Goal: Task Accomplishment & Management: Manage account settings

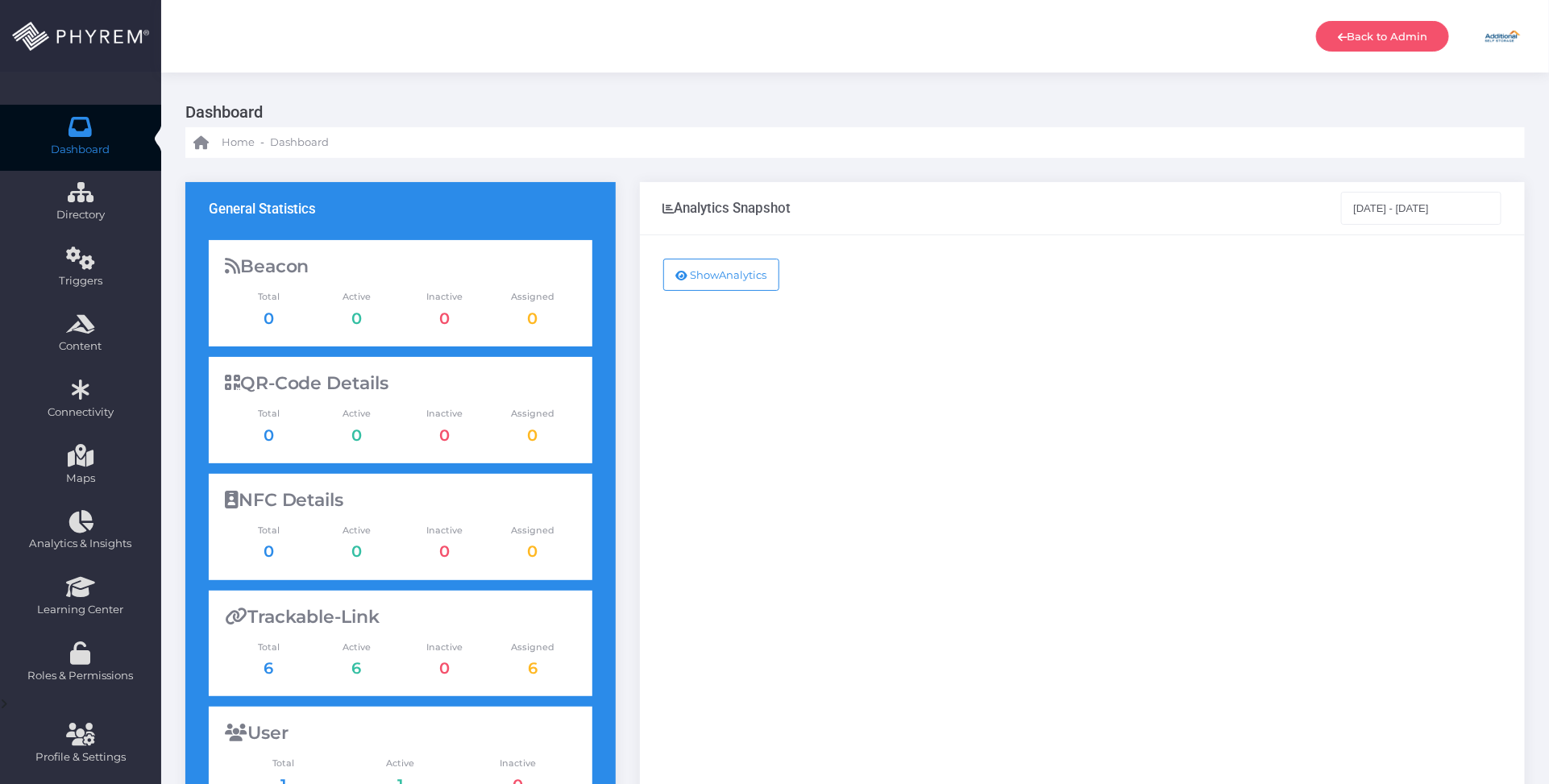
click at [1129, 426] on div "Show Analytics" at bounding box center [1081, 655] width 885 height 841
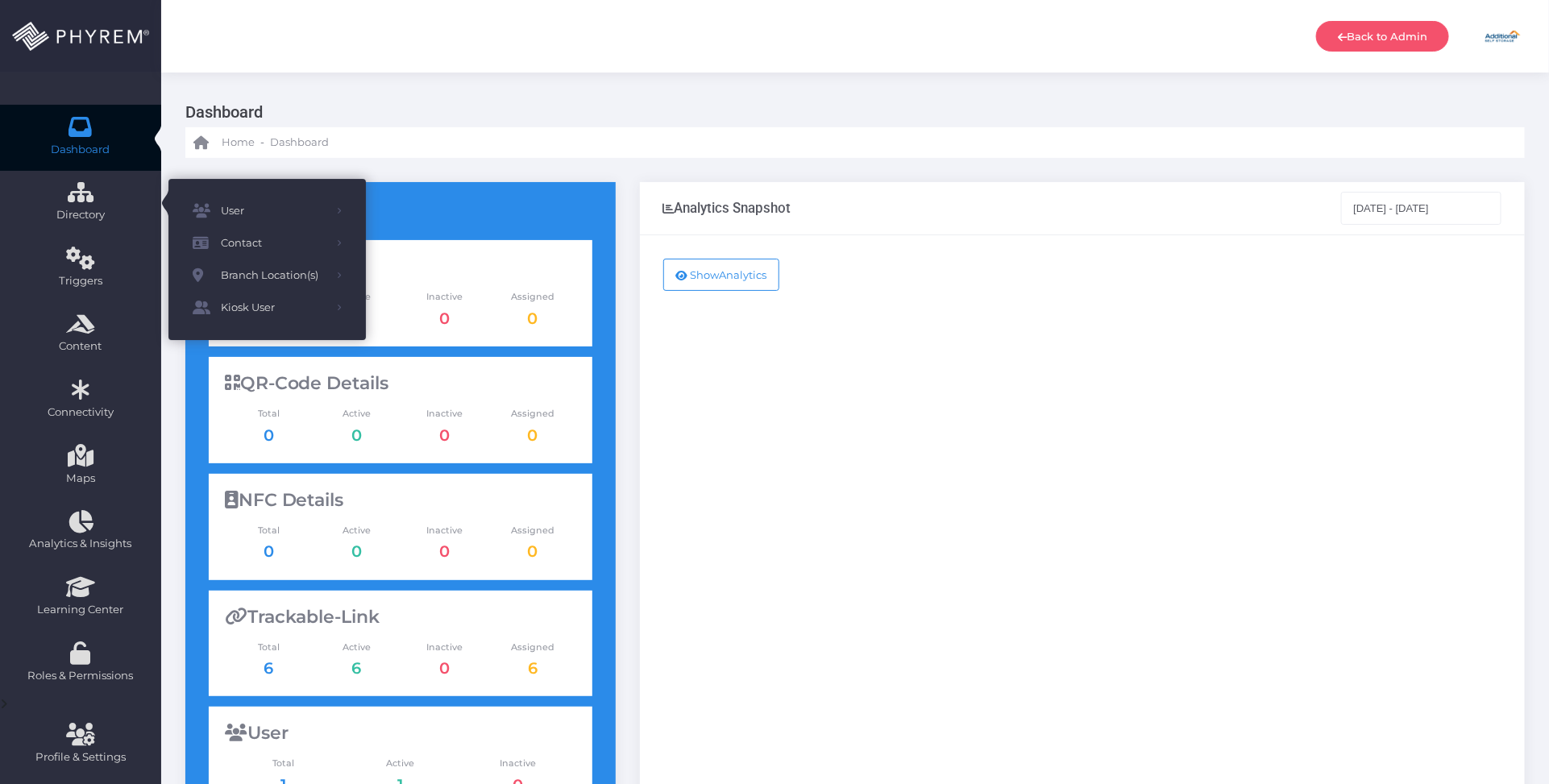
drag, startPoint x: 78, startPoint y: 211, endPoint x: 905, endPoint y: 433, distance: 856.3
click at [927, 432] on div "Show Analytics" at bounding box center [1081, 655] width 885 height 841
click at [900, 401] on div "Show Analytics" at bounding box center [1081, 655] width 885 height 841
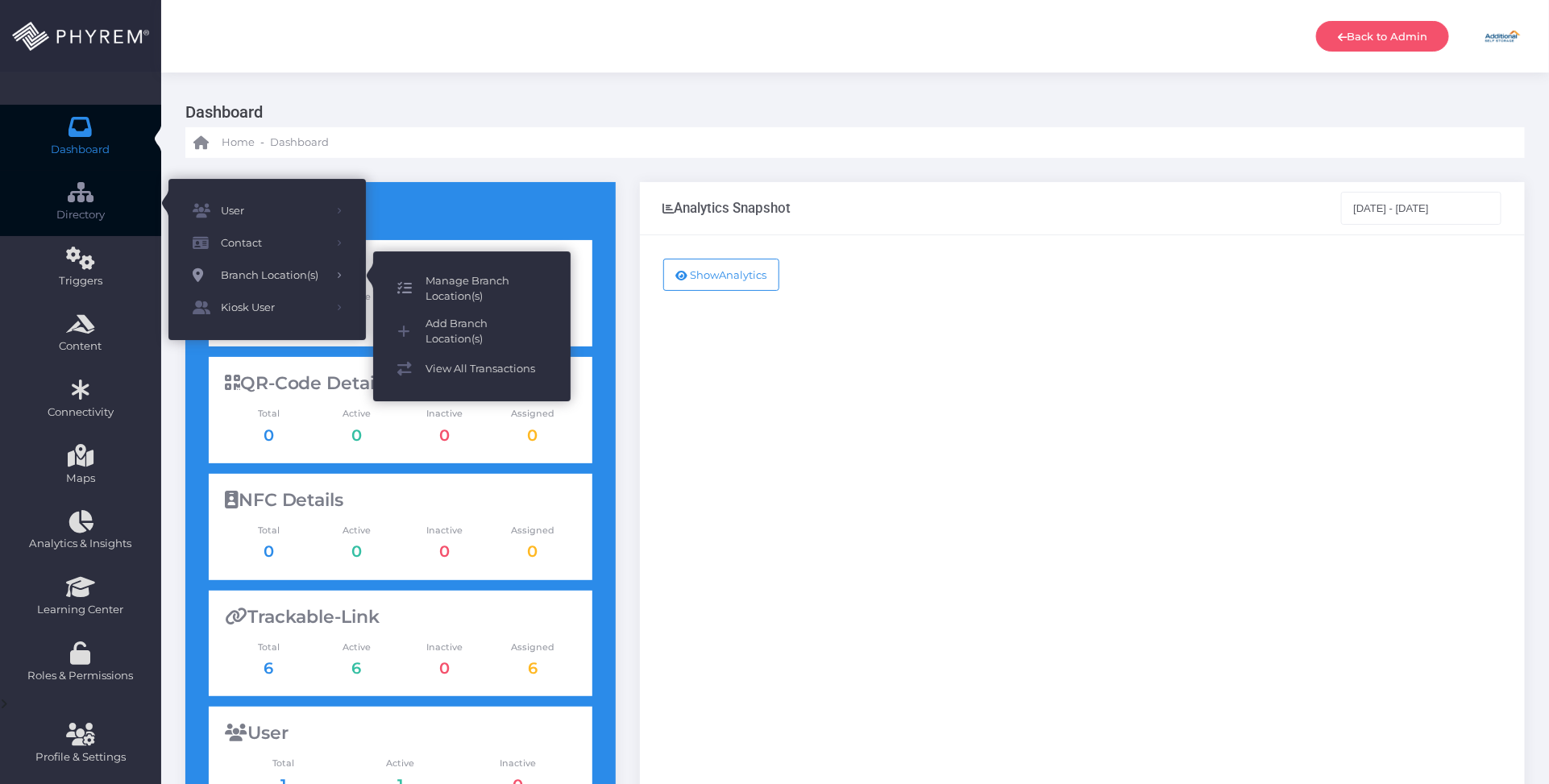
click at [473, 278] on span "Manage Branch Location(s)" at bounding box center [486, 288] width 121 height 31
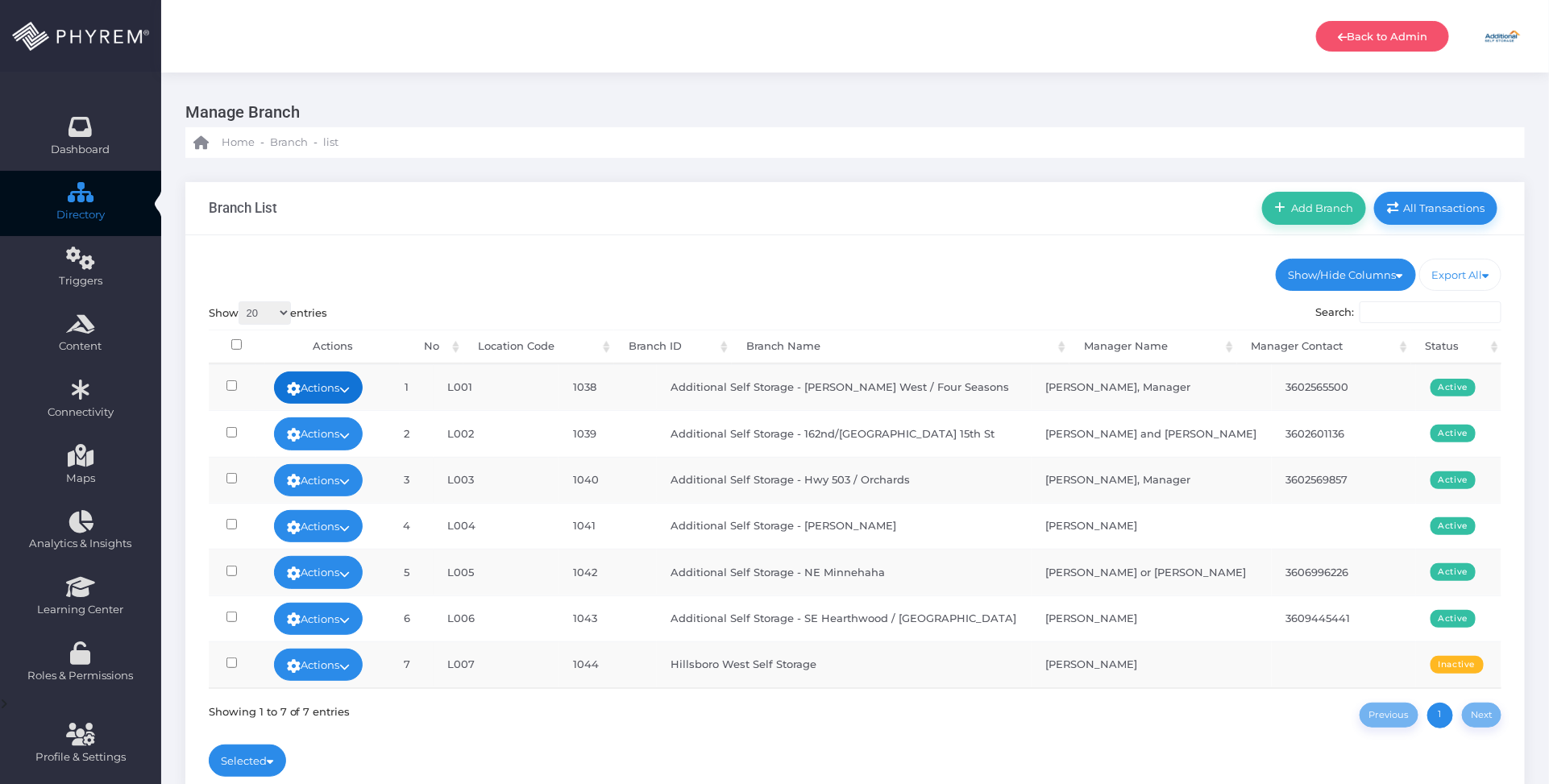
click at [350, 389] on icon at bounding box center [344, 389] width 11 height 0
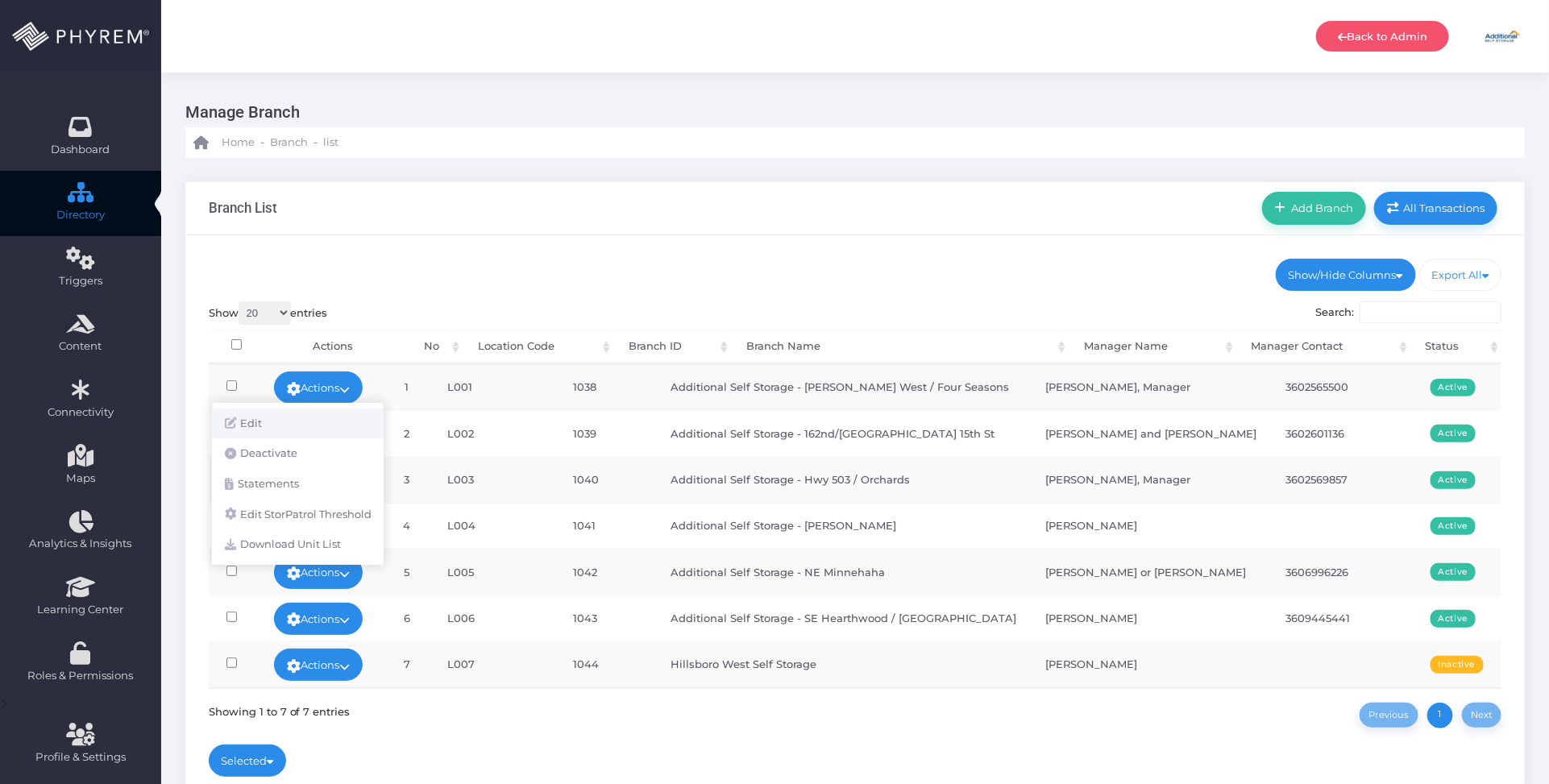
click at [334, 417] on link "Edit" at bounding box center [297, 424] width 171 height 31
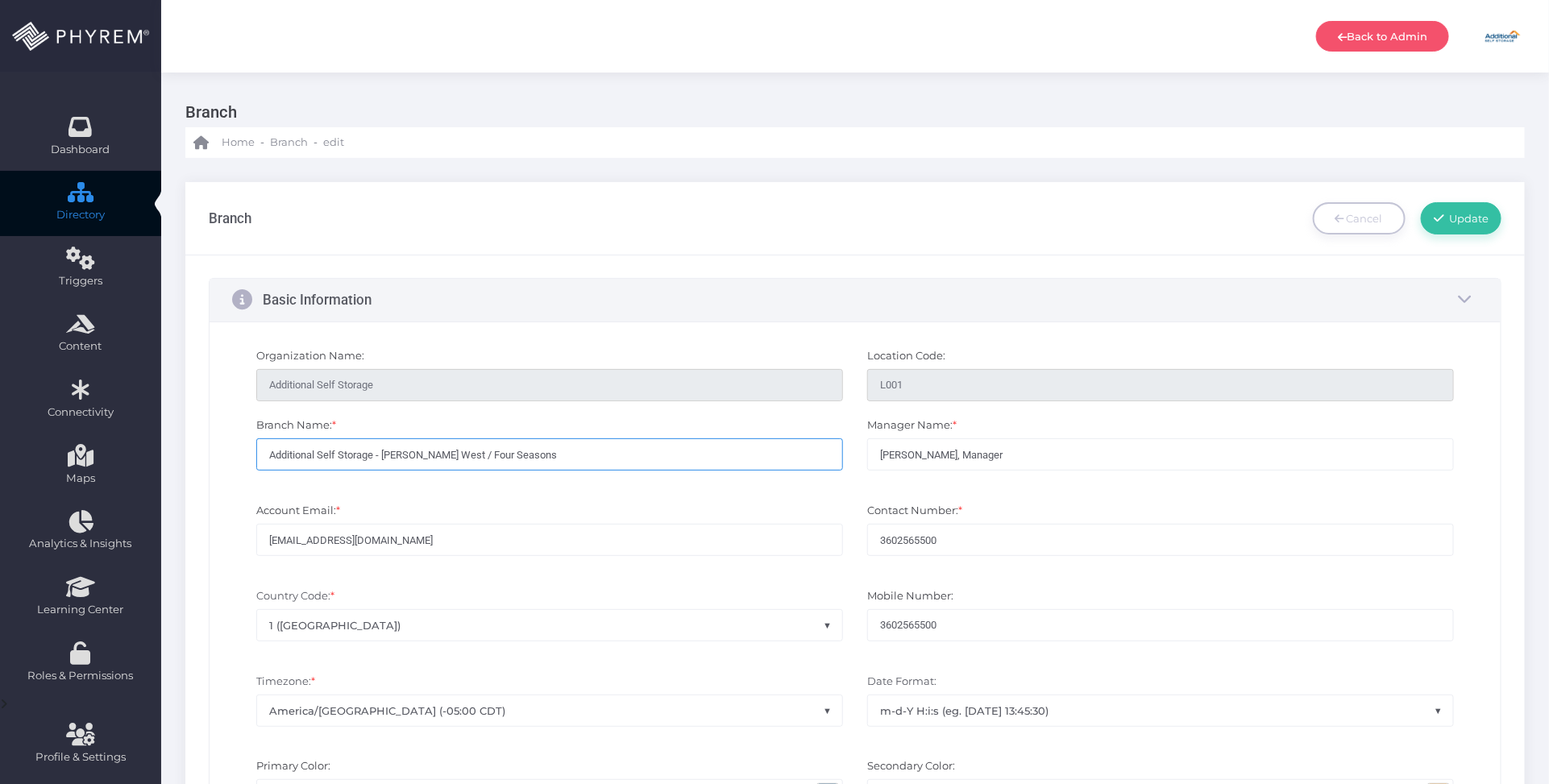
click at [565, 458] on input "Additional Self Storage - [PERSON_NAME] West / Four Seasons" at bounding box center [549, 454] width 586 height 32
drag, startPoint x: 591, startPoint y: 457, endPoint x: 236, endPoint y: 432, distance: 355.9
click at [235, 437] on div "Branch Name: * Additional Self Storage - Burton Rd West / Four Seasons Manager …" at bounding box center [855, 451] width 1270 height 85
paste input "NE 28th Street"
type input "Additional Self Storage - [GEOGRAPHIC_DATA]"
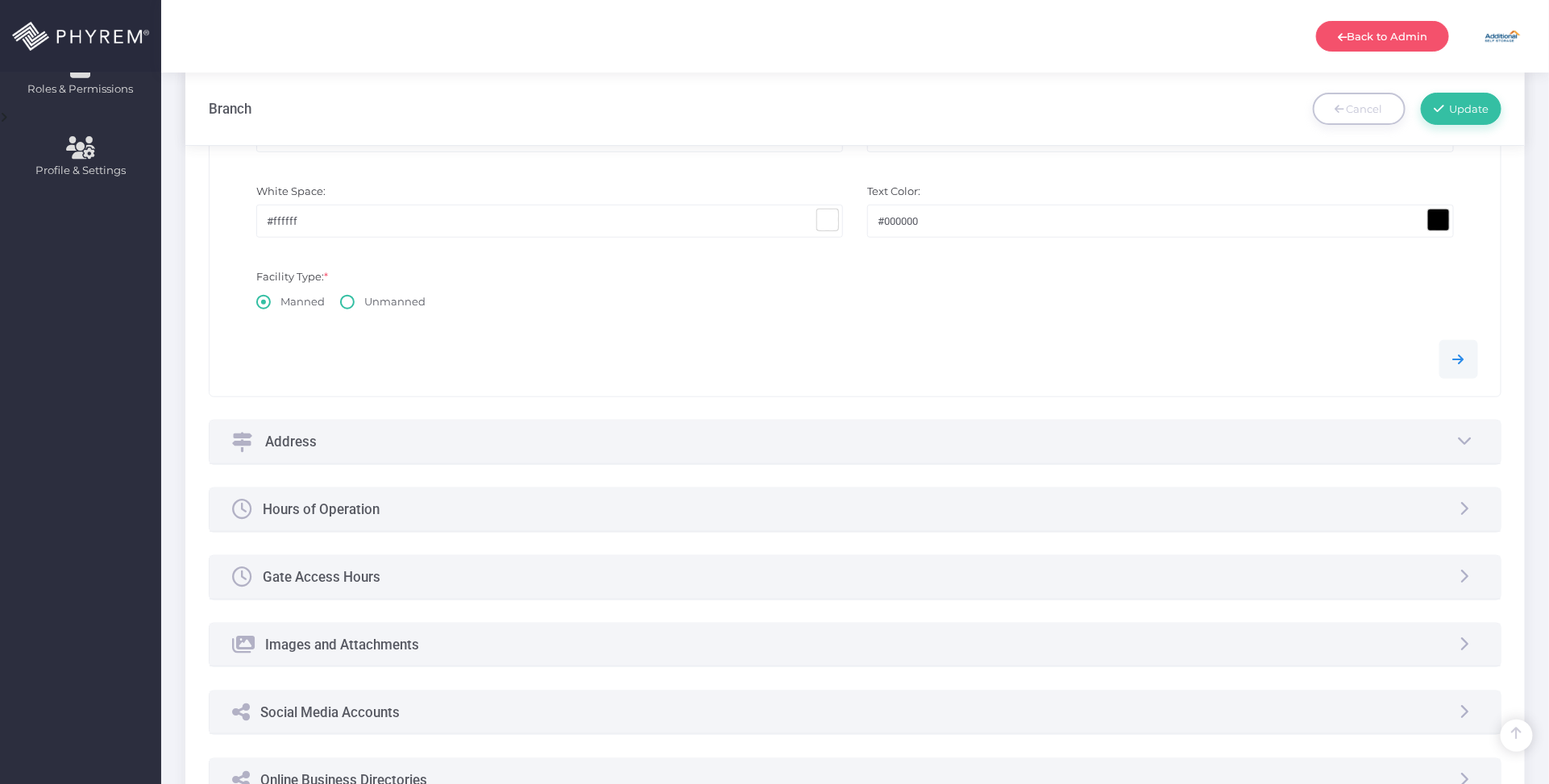
scroll to position [604, 0]
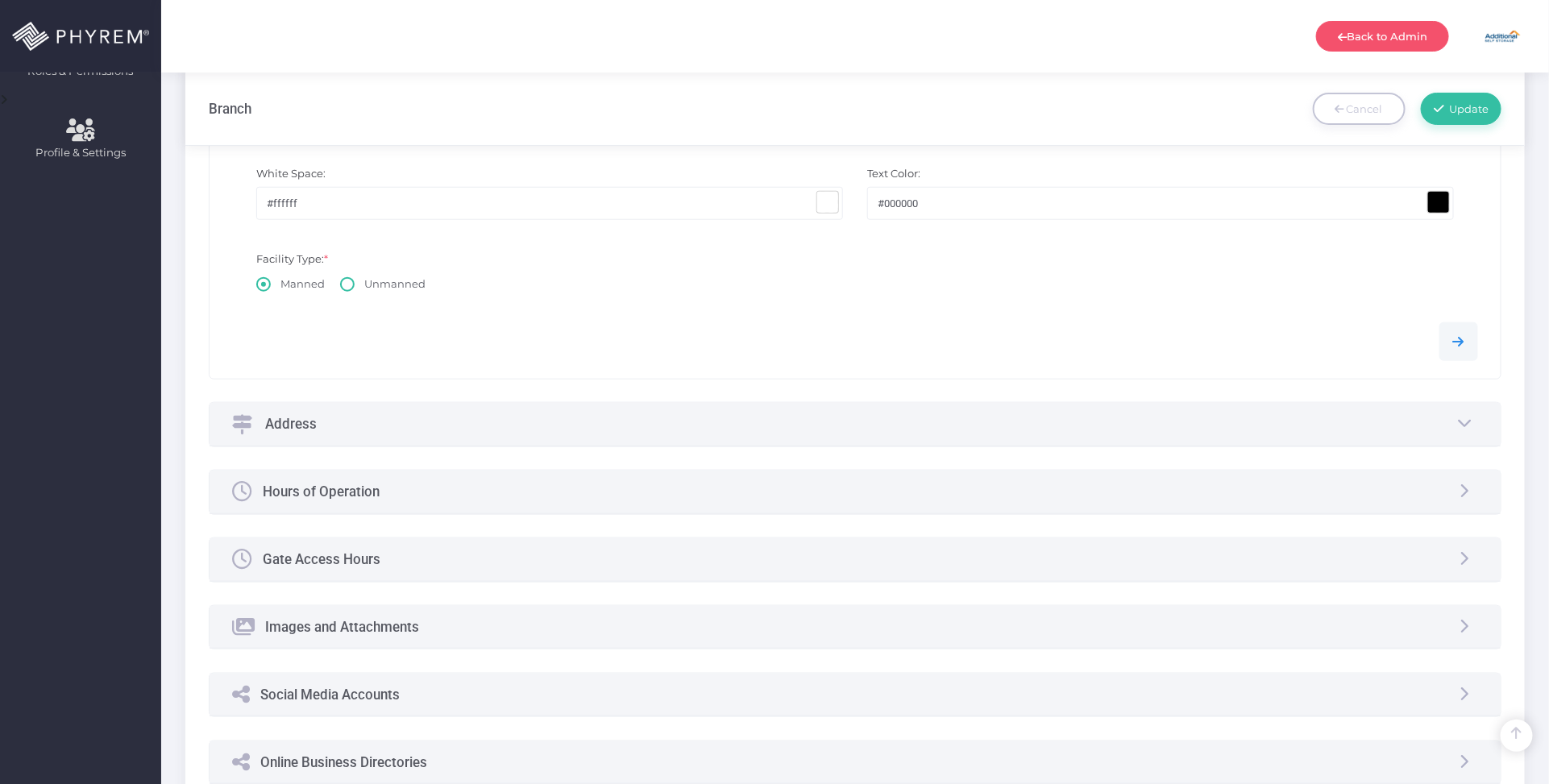
click at [437, 437] on div "Address" at bounding box center [855, 424] width 1292 height 43
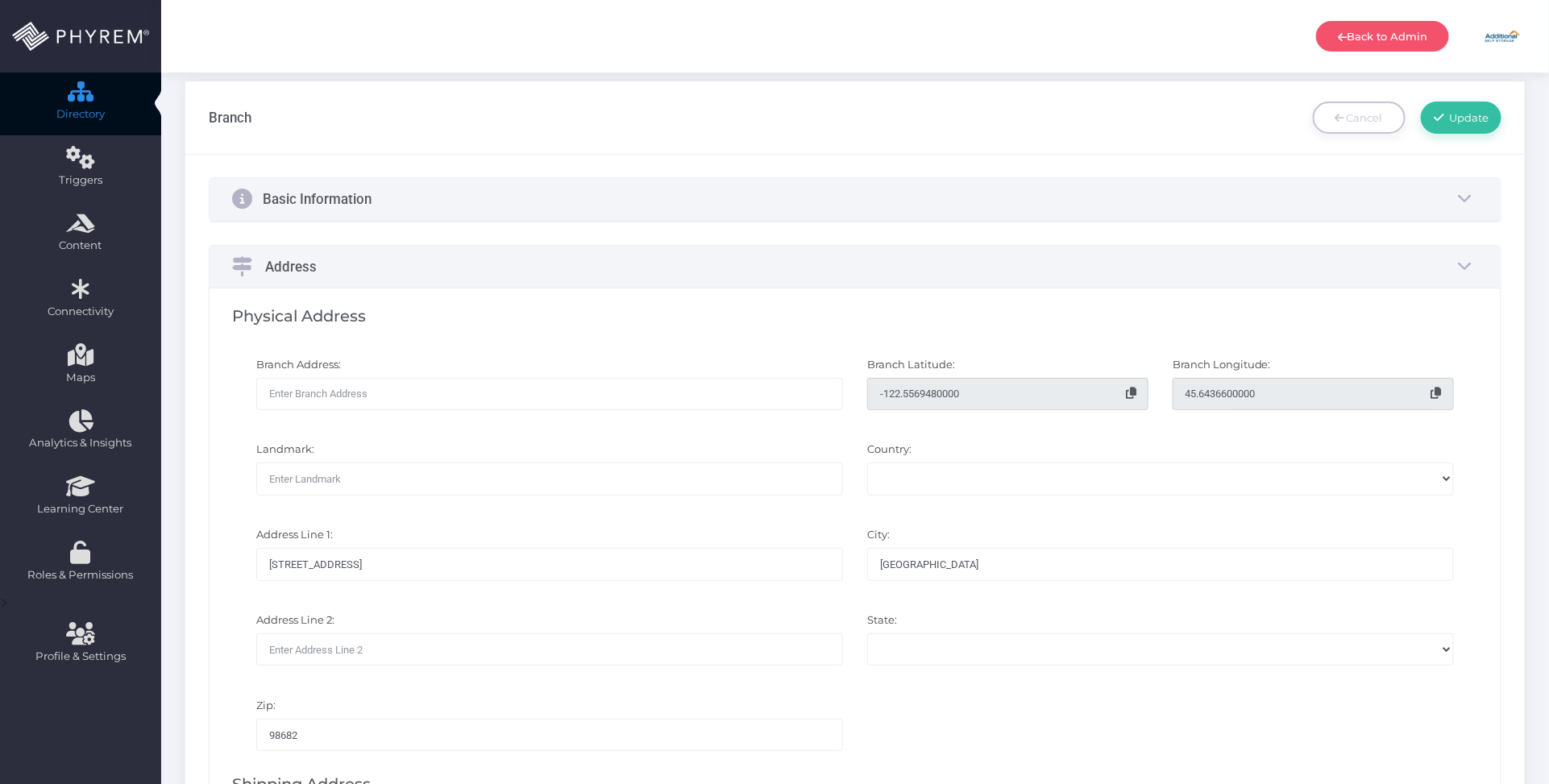
scroll to position [0, 0]
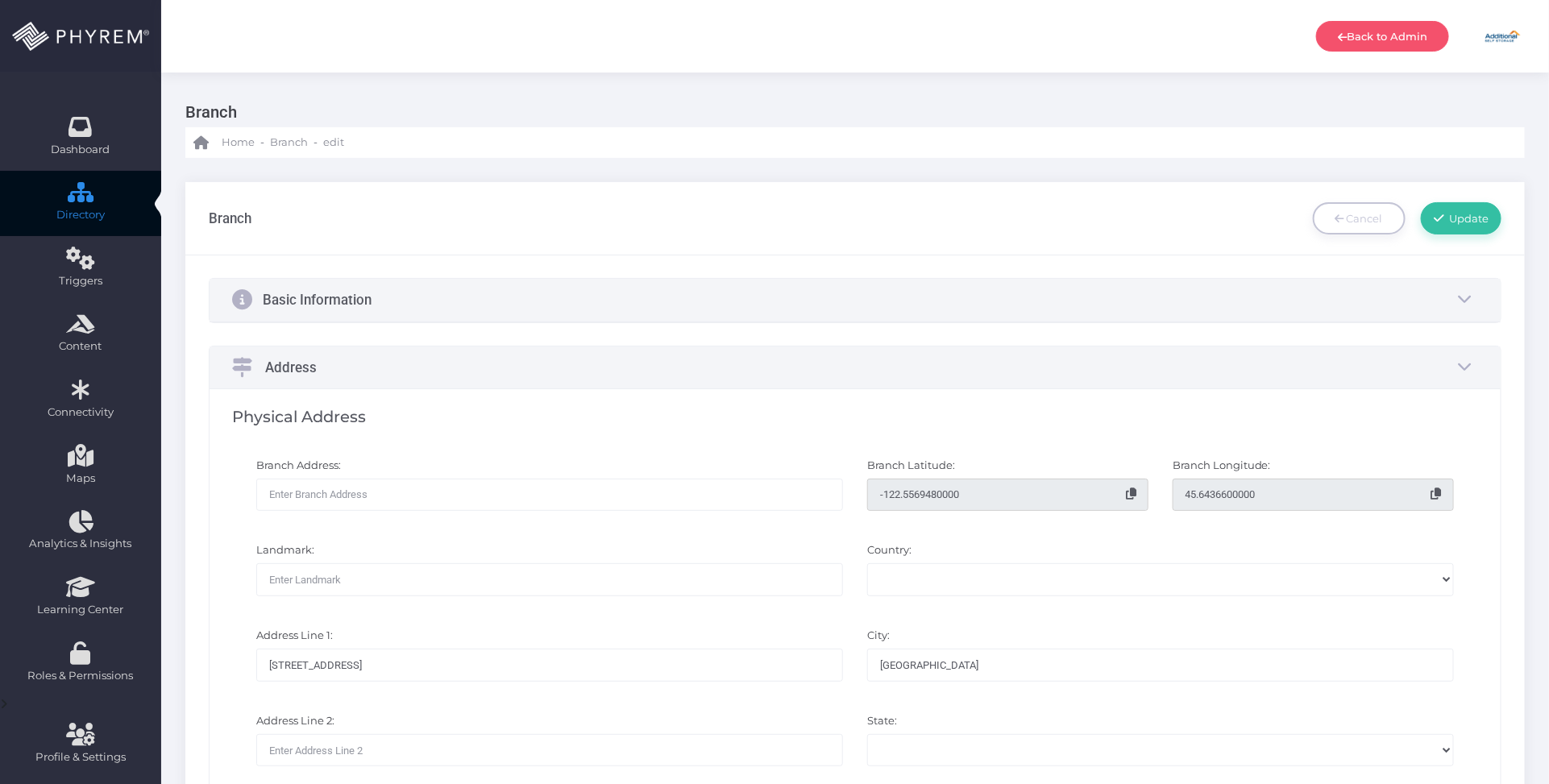
click at [620, 284] on div "Basic Information" at bounding box center [855, 300] width 1292 height 43
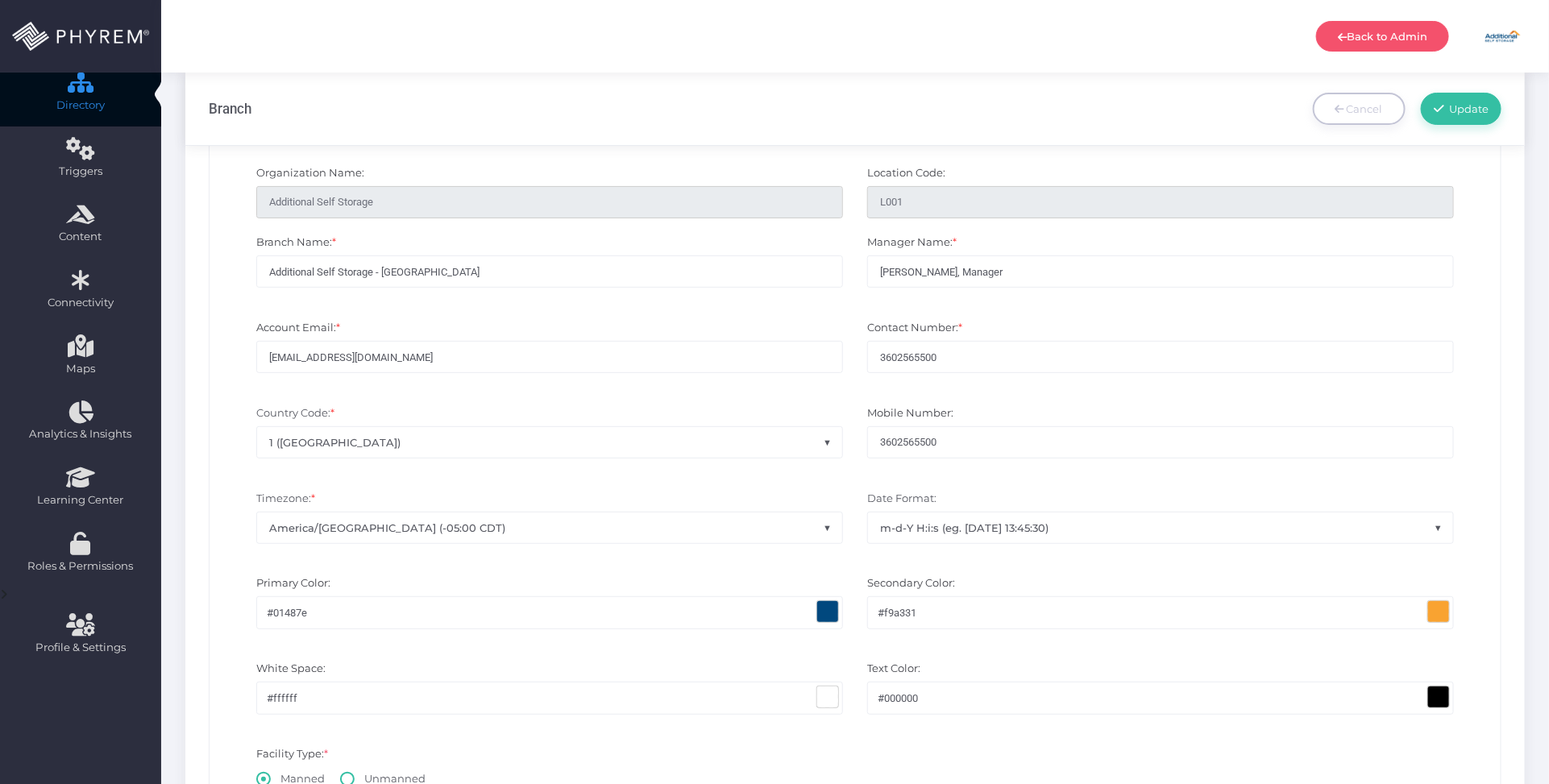
scroll to position [403, 0]
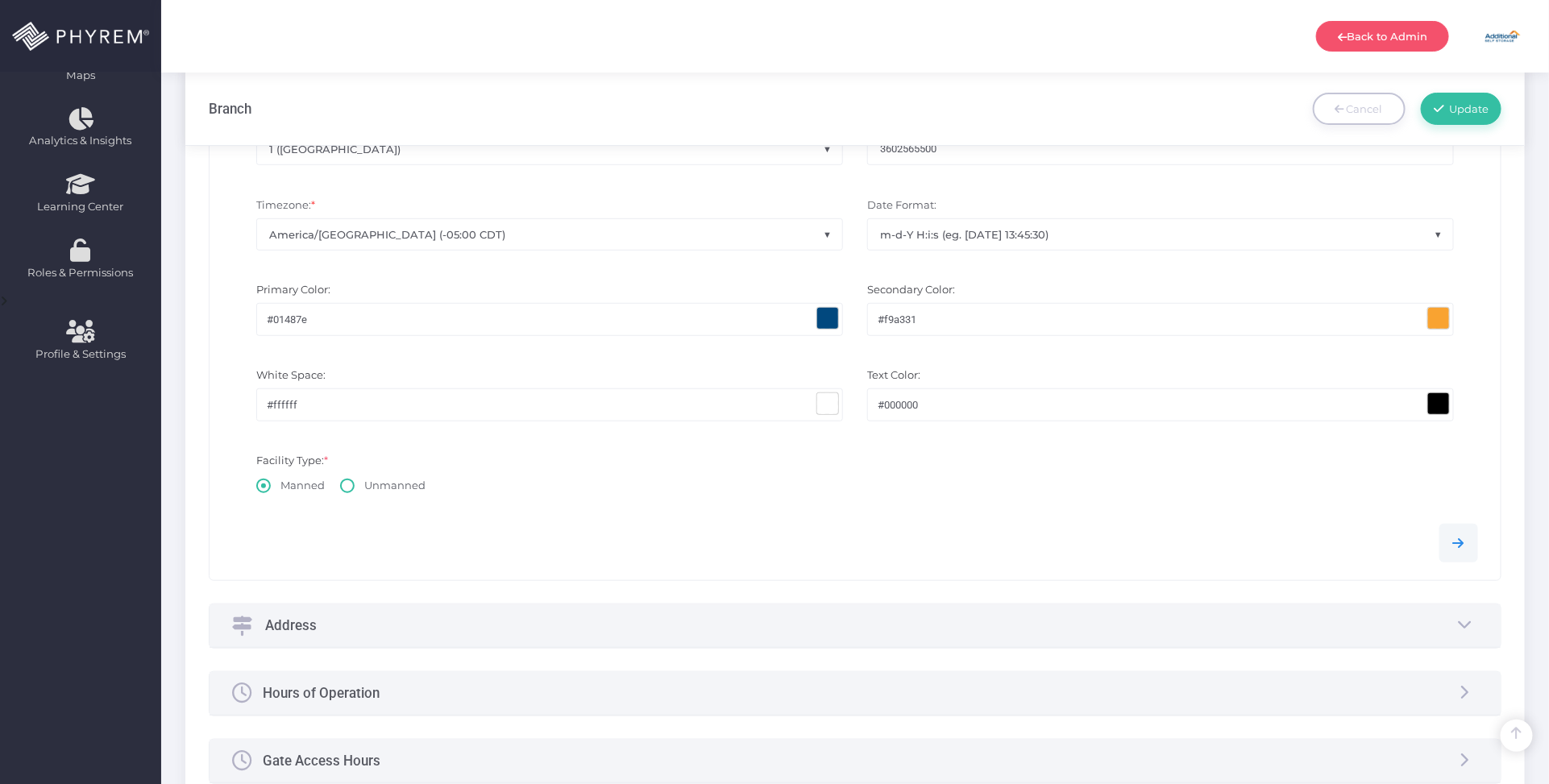
click at [830, 316] on span at bounding box center [828, 318] width 21 height 21
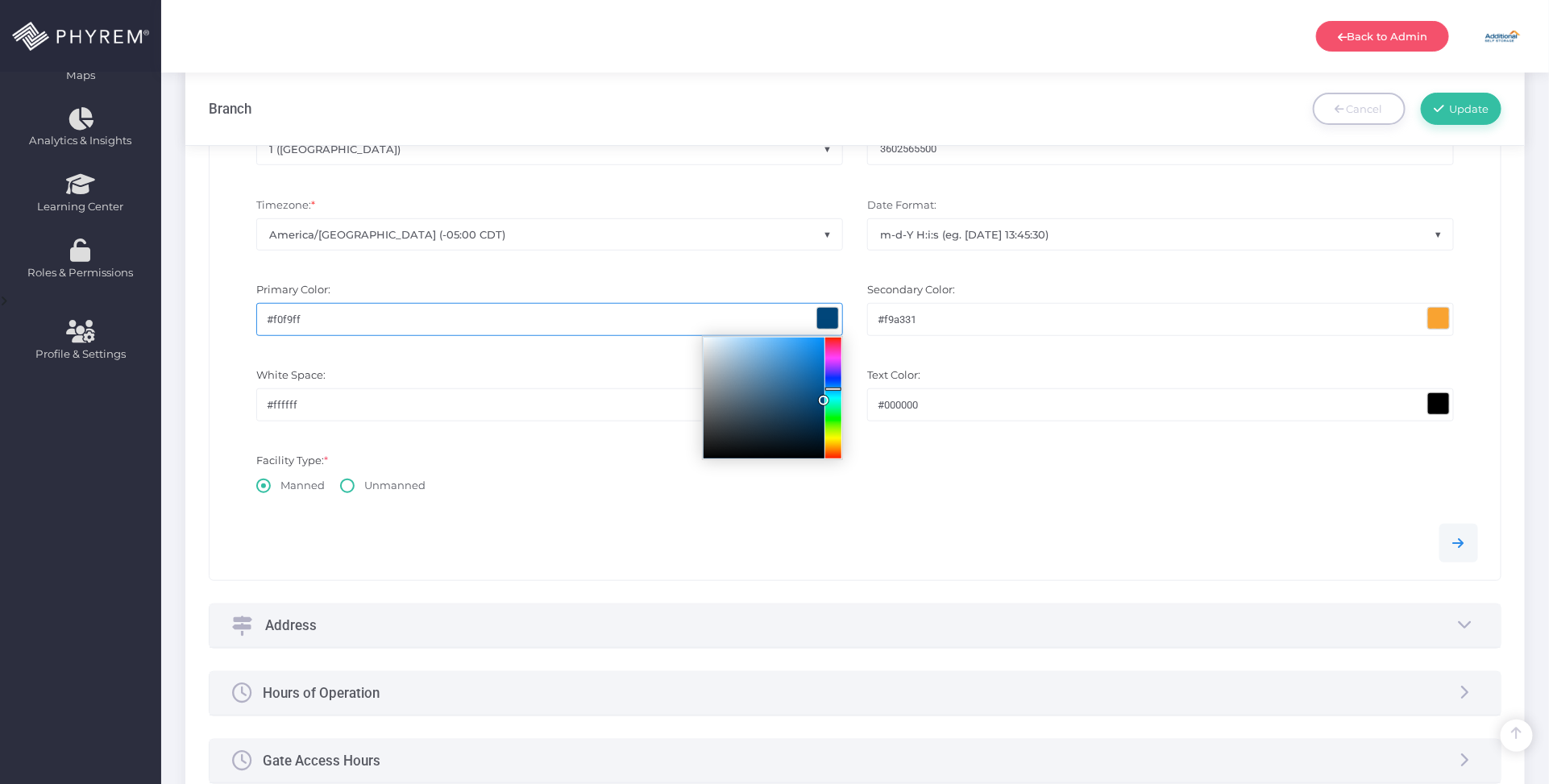
type input "#ffffff"
drag, startPoint x: 822, startPoint y: 400, endPoint x: 751, endPoint y: 312, distance: 113.1
click at [637, 306] on div "#ffffff" at bounding box center [549, 319] width 586 height 32
click at [1433, 318] on span at bounding box center [1439, 318] width 21 height 21
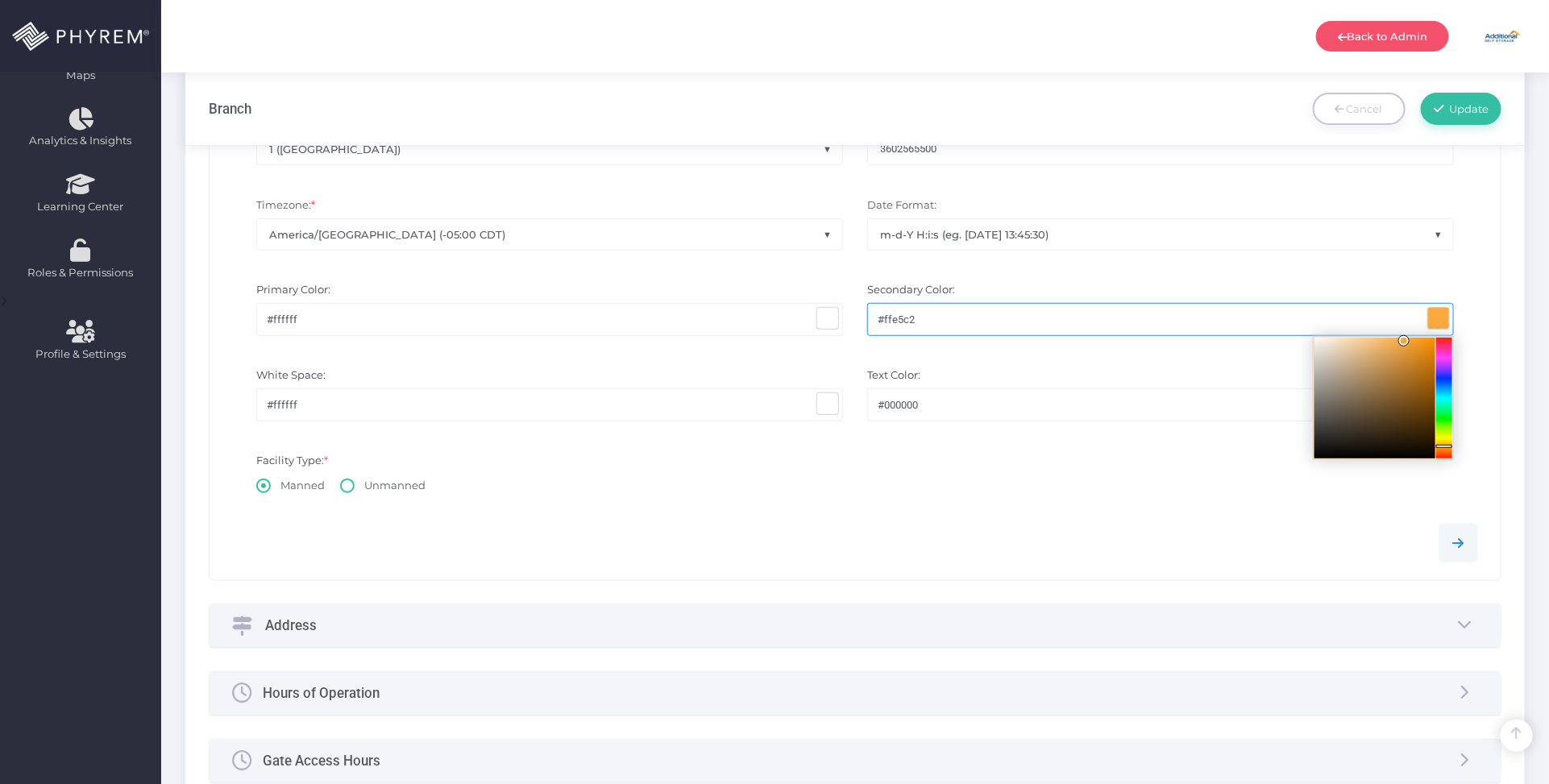
type input "#ffffff"
drag, startPoint x: 1411, startPoint y: 342, endPoint x: 1262, endPoint y: 320, distance: 150.6
click at [1266, 320] on div "#ffffff" at bounding box center [1160, 319] width 586 height 32
drag, startPoint x: 1167, startPoint y: 488, endPoint x: 1281, endPoint y: 458, distance: 117.9
click at [1173, 483] on div "Facility Type: * Manned Unmanned" at bounding box center [855, 474] width 1270 height 61
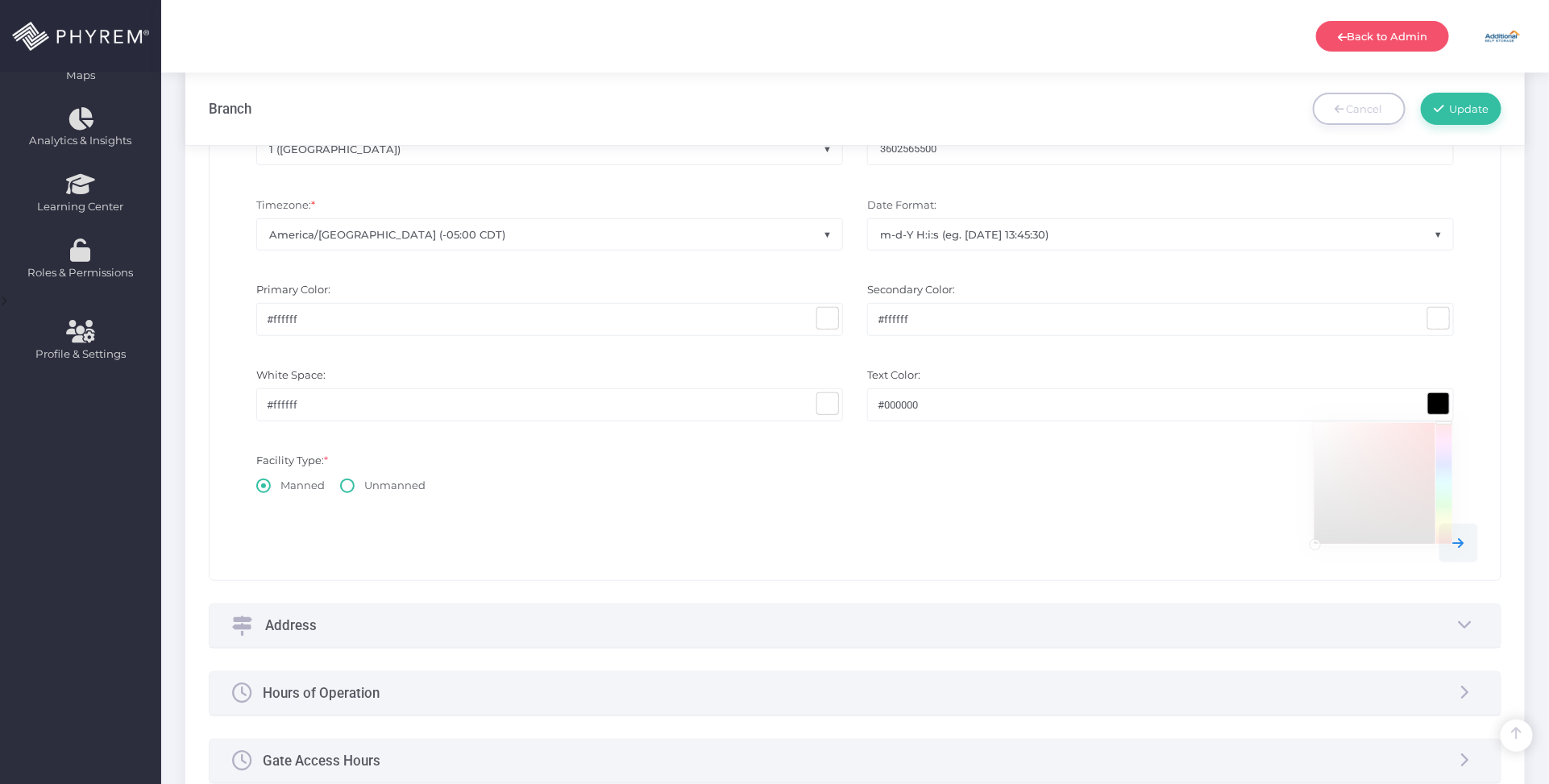
click at [1441, 401] on span at bounding box center [1439, 404] width 21 height 21
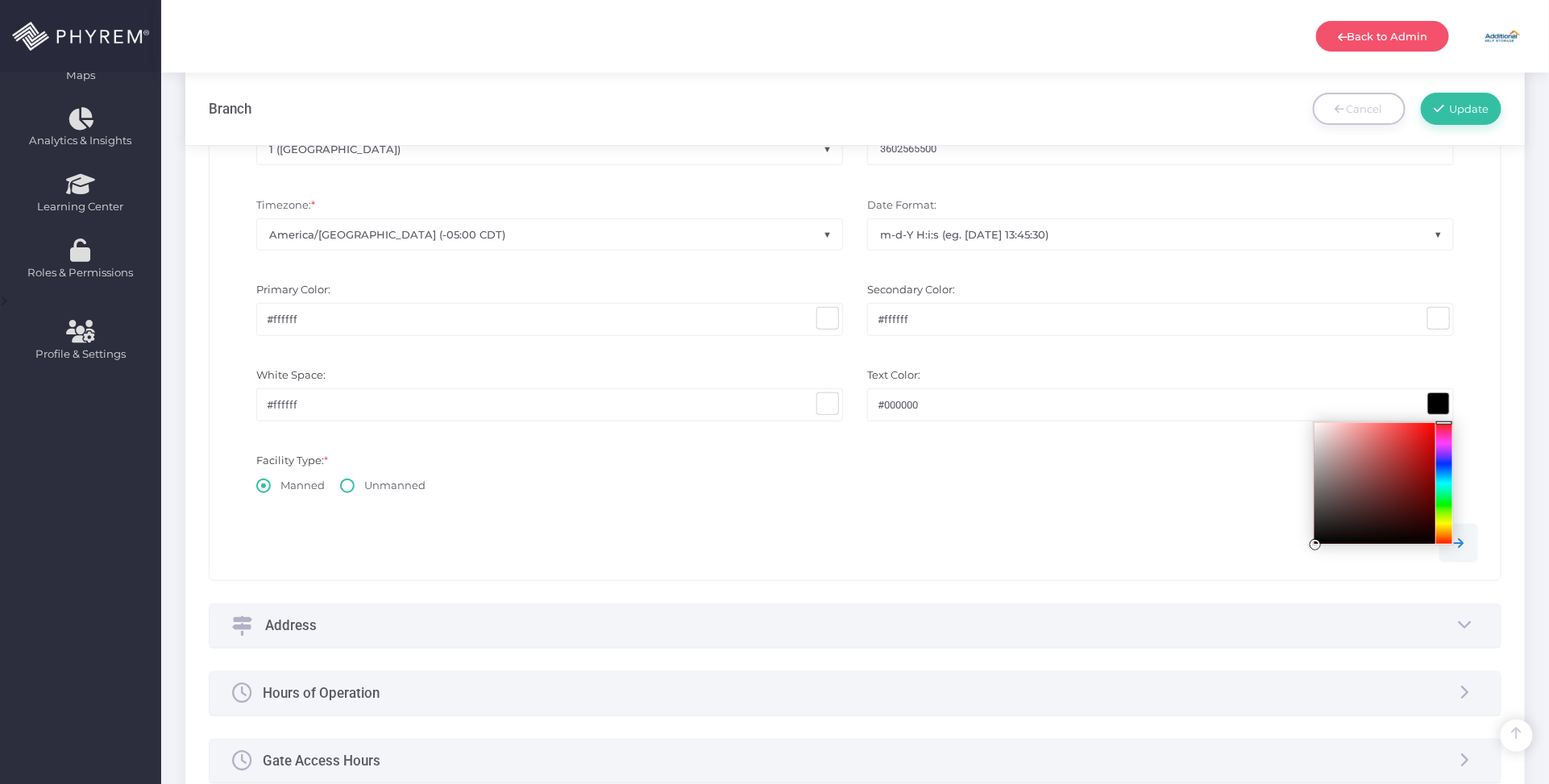
click at [1140, 525] on div at bounding box center [855, 543] width 1270 height 39
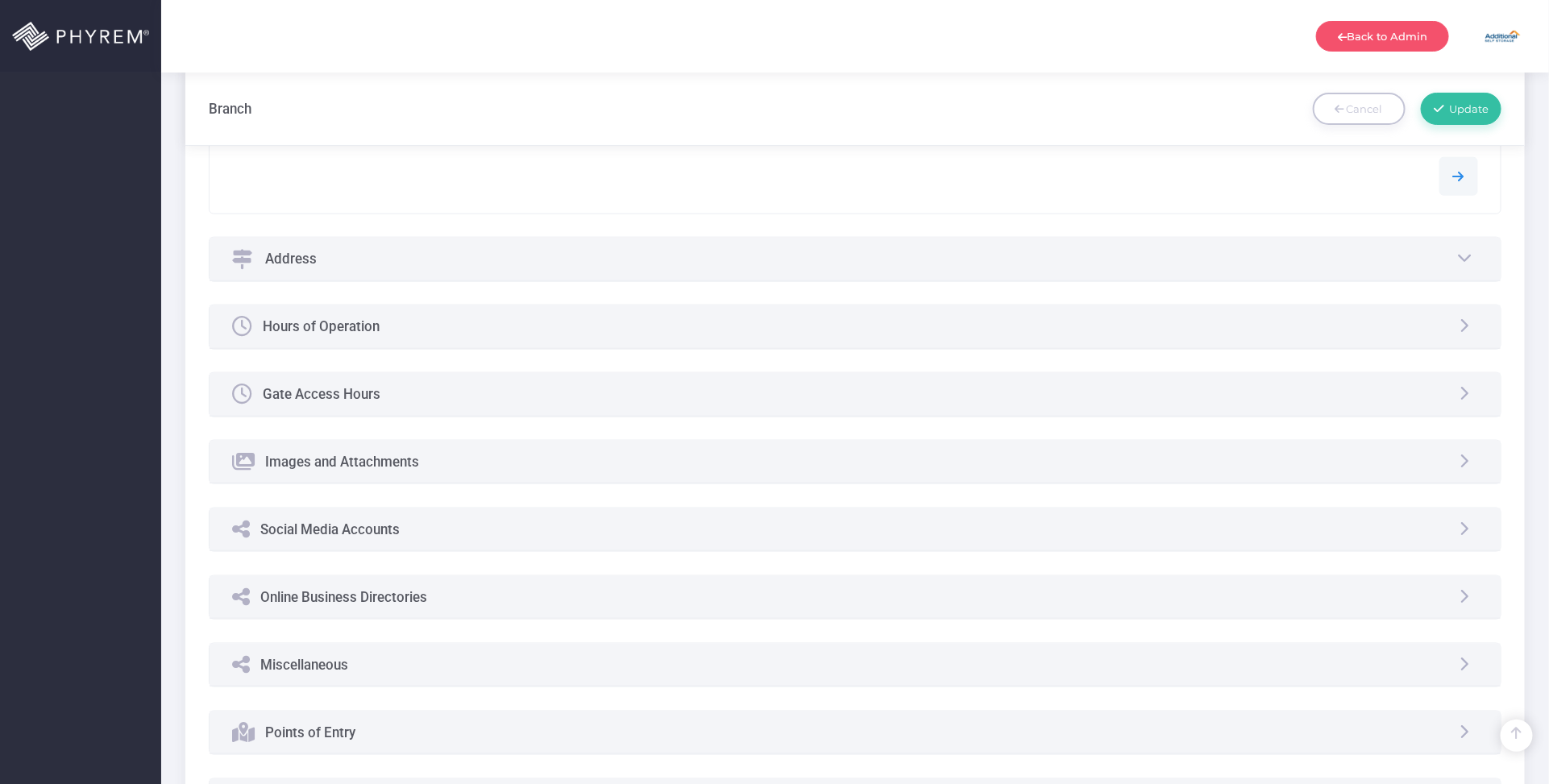
scroll to position [805, 0]
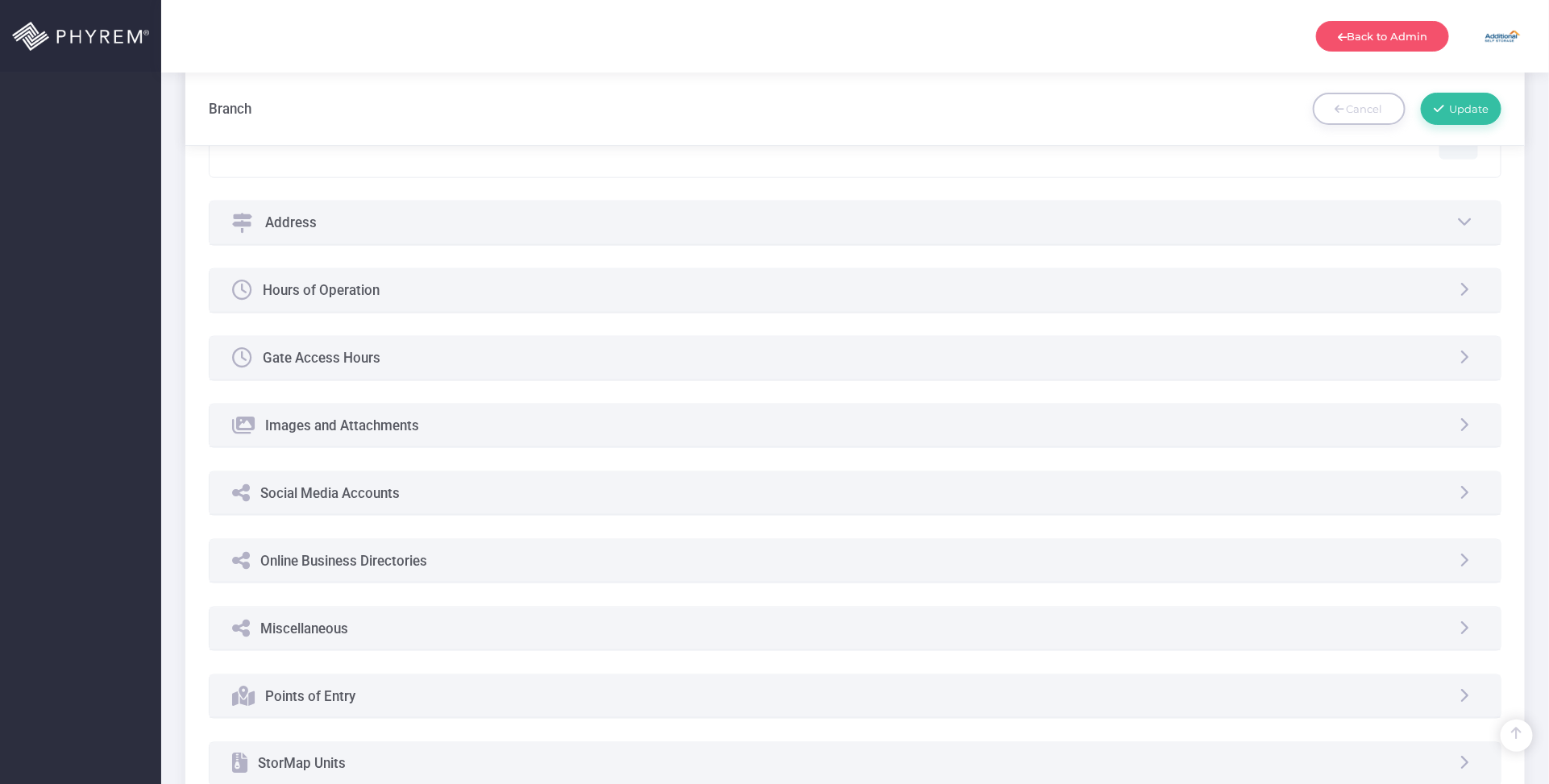
click at [477, 552] on div "Online Business Directories" at bounding box center [855, 561] width 1292 height 43
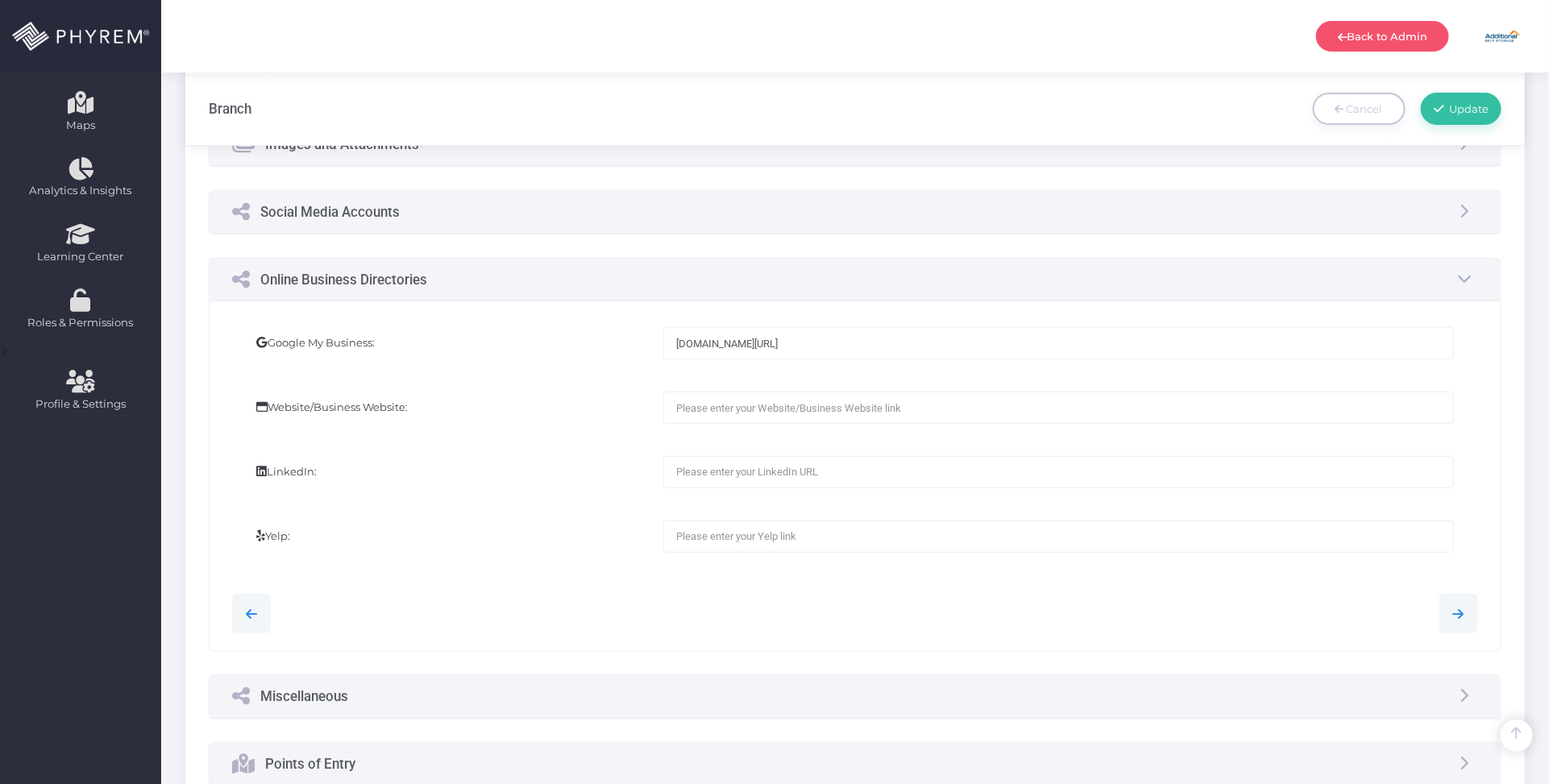
scroll to position [344, 0]
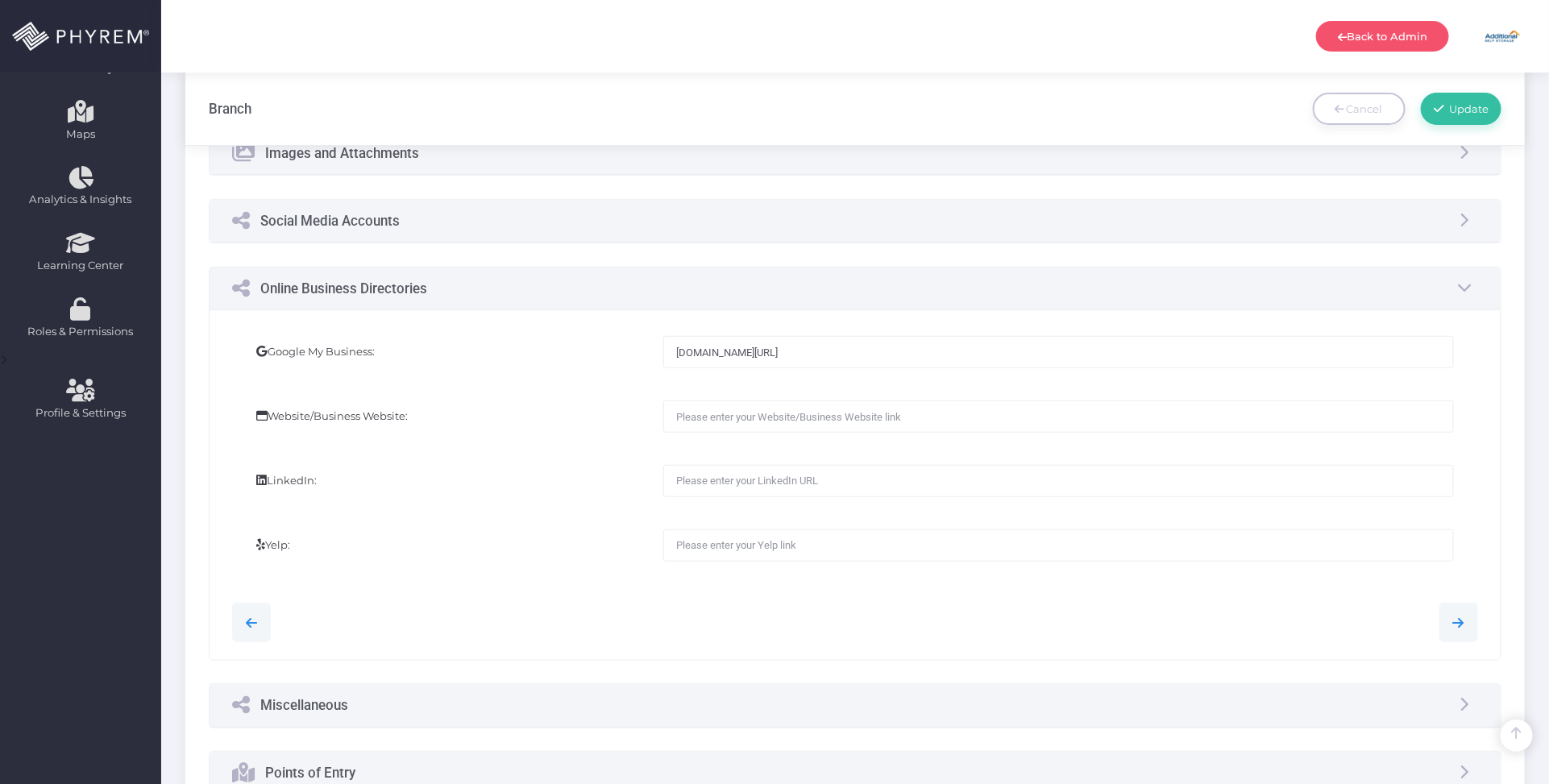
click at [490, 223] on div "Social Media Accounts" at bounding box center [855, 221] width 1292 height 43
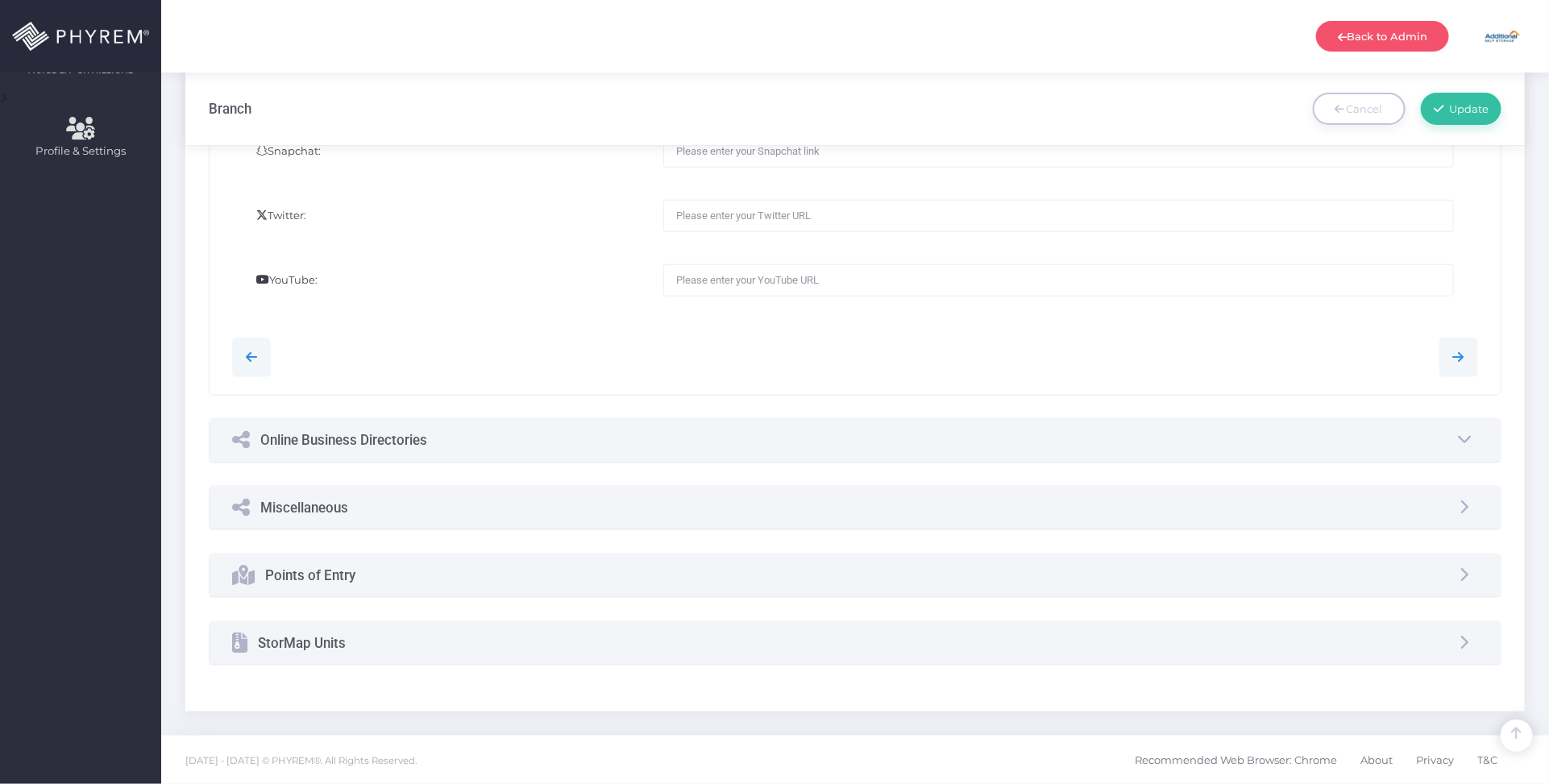
click at [508, 439] on div "Online Business Directories" at bounding box center [855, 440] width 1292 height 43
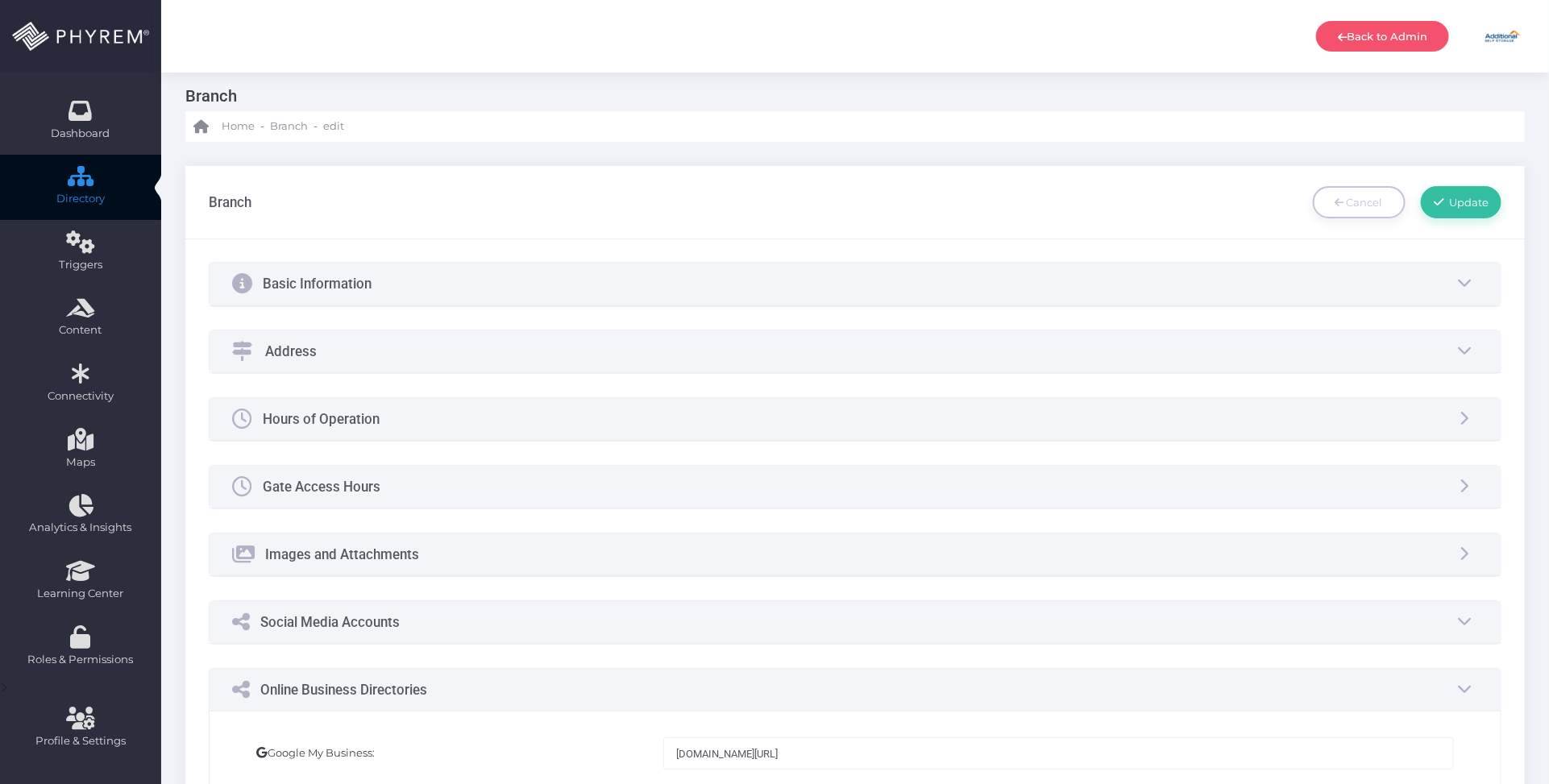
scroll to position [0, 0]
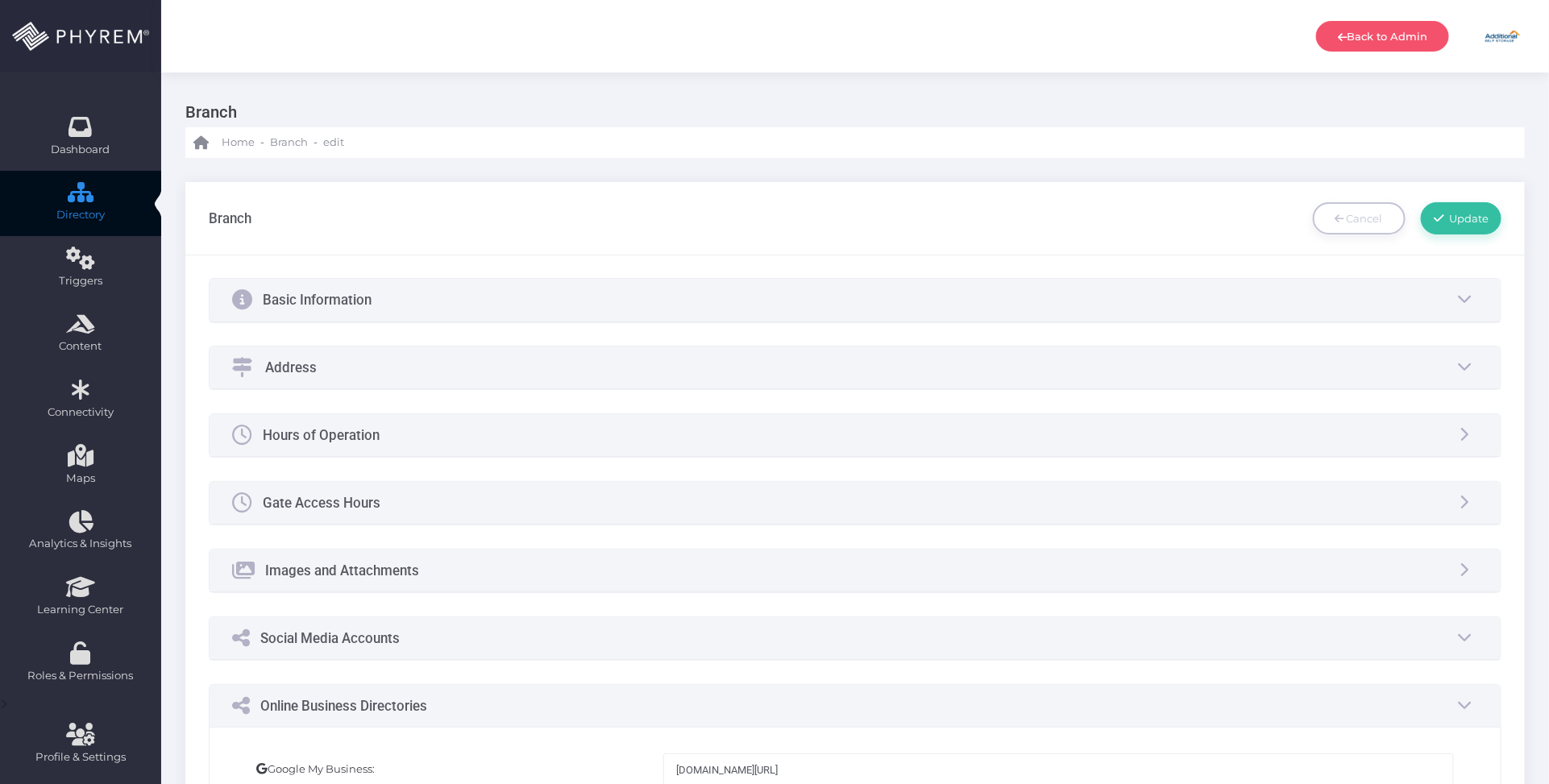
click at [513, 304] on div "Basic Information" at bounding box center [855, 300] width 1292 height 43
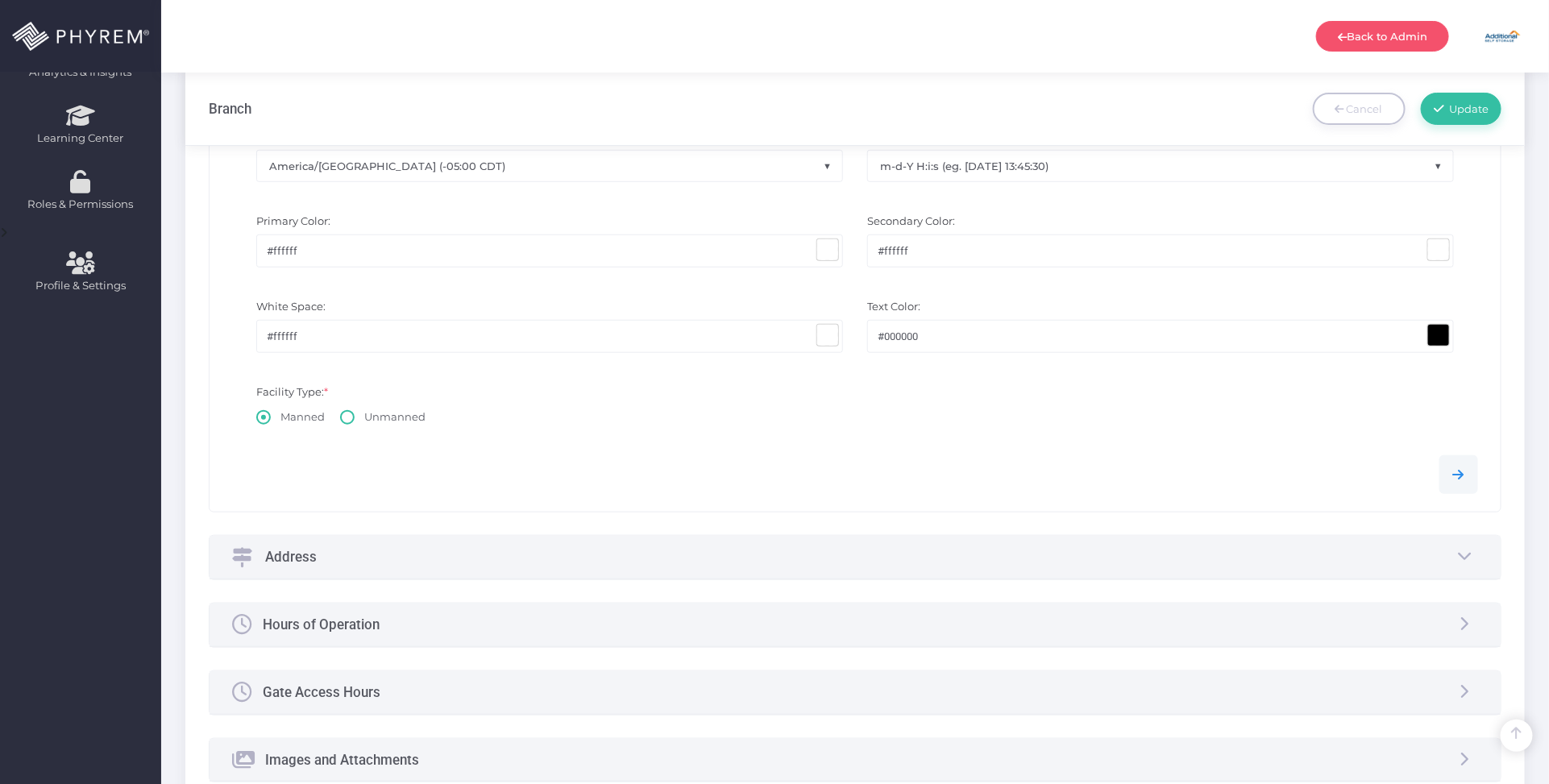
scroll to position [504, 0]
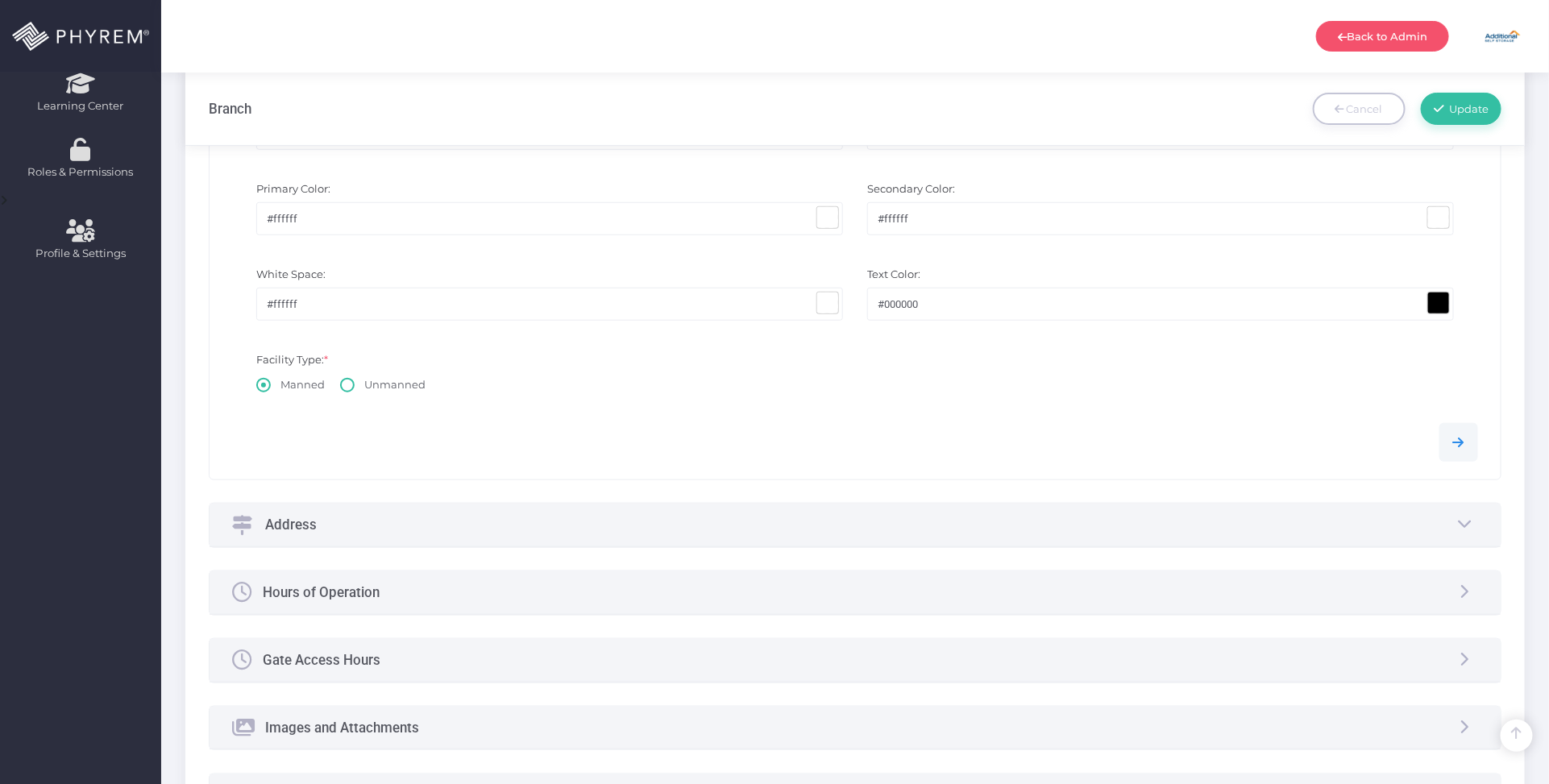
click at [484, 534] on div "Address" at bounding box center [855, 525] width 1292 height 43
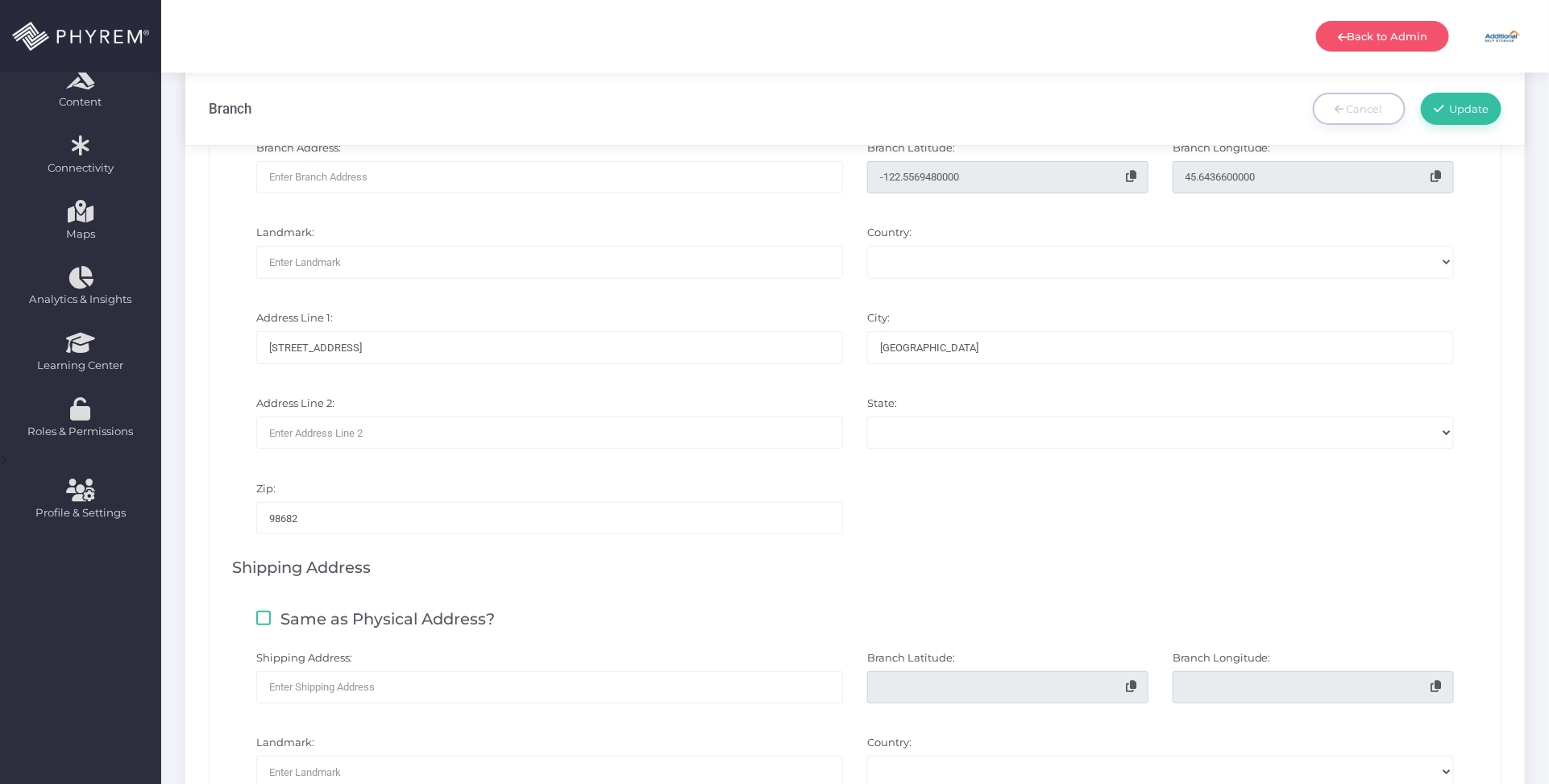
scroll to position [201, 0]
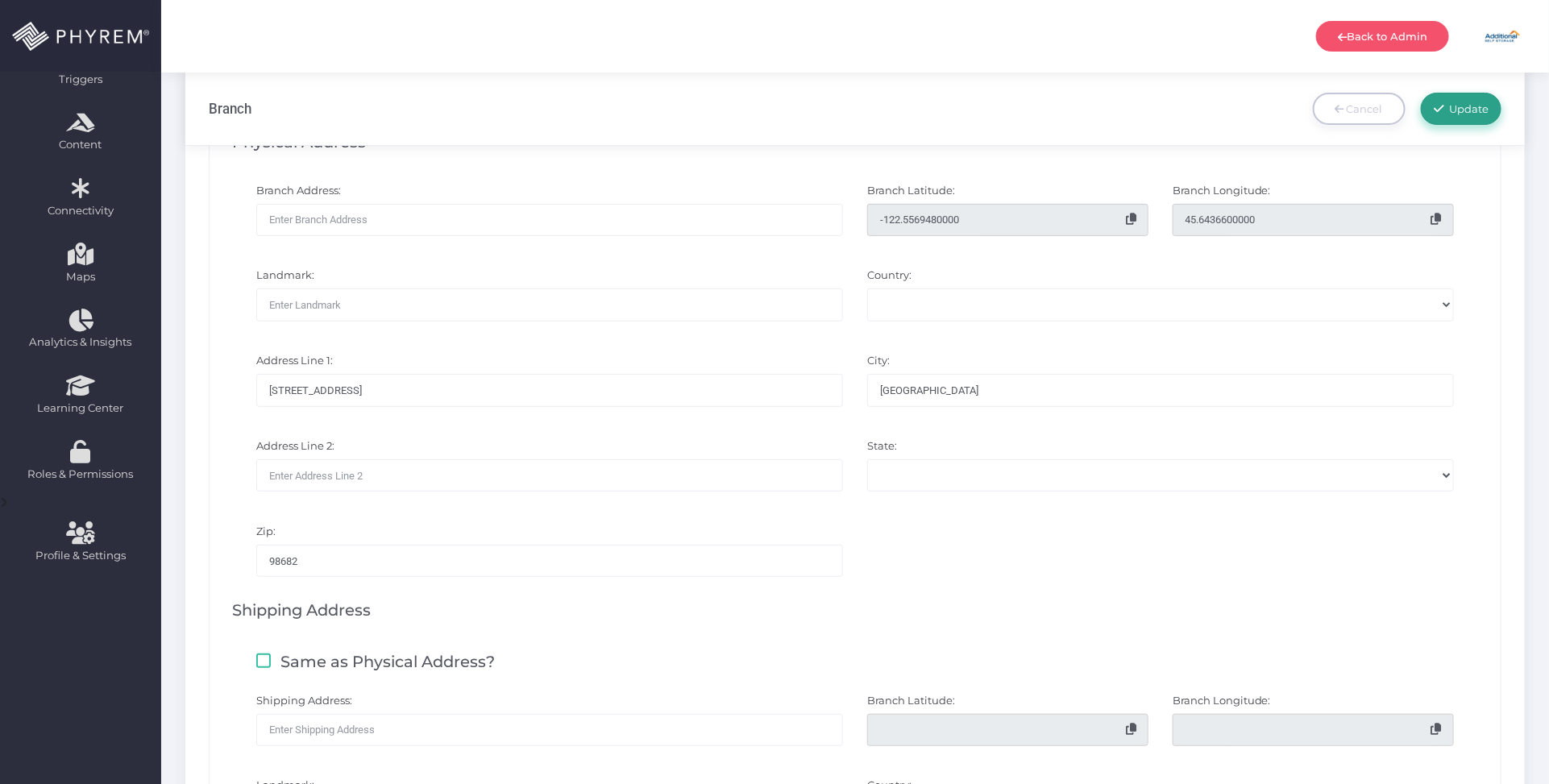
click at [1459, 110] on span "Update" at bounding box center [1466, 108] width 45 height 13
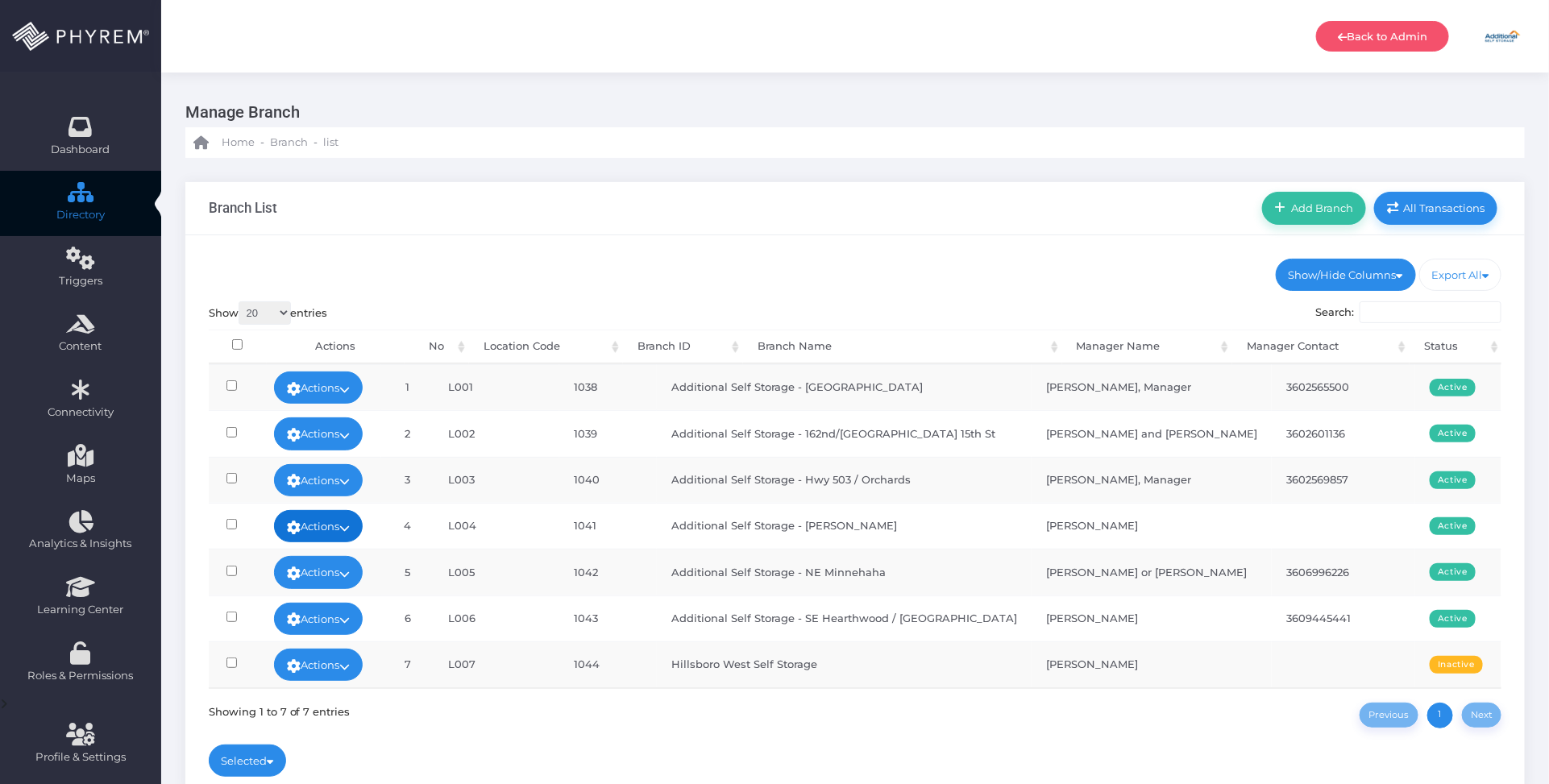
click at [355, 518] on link "Actions" at bounding box center [318, 526] width 89 height 32
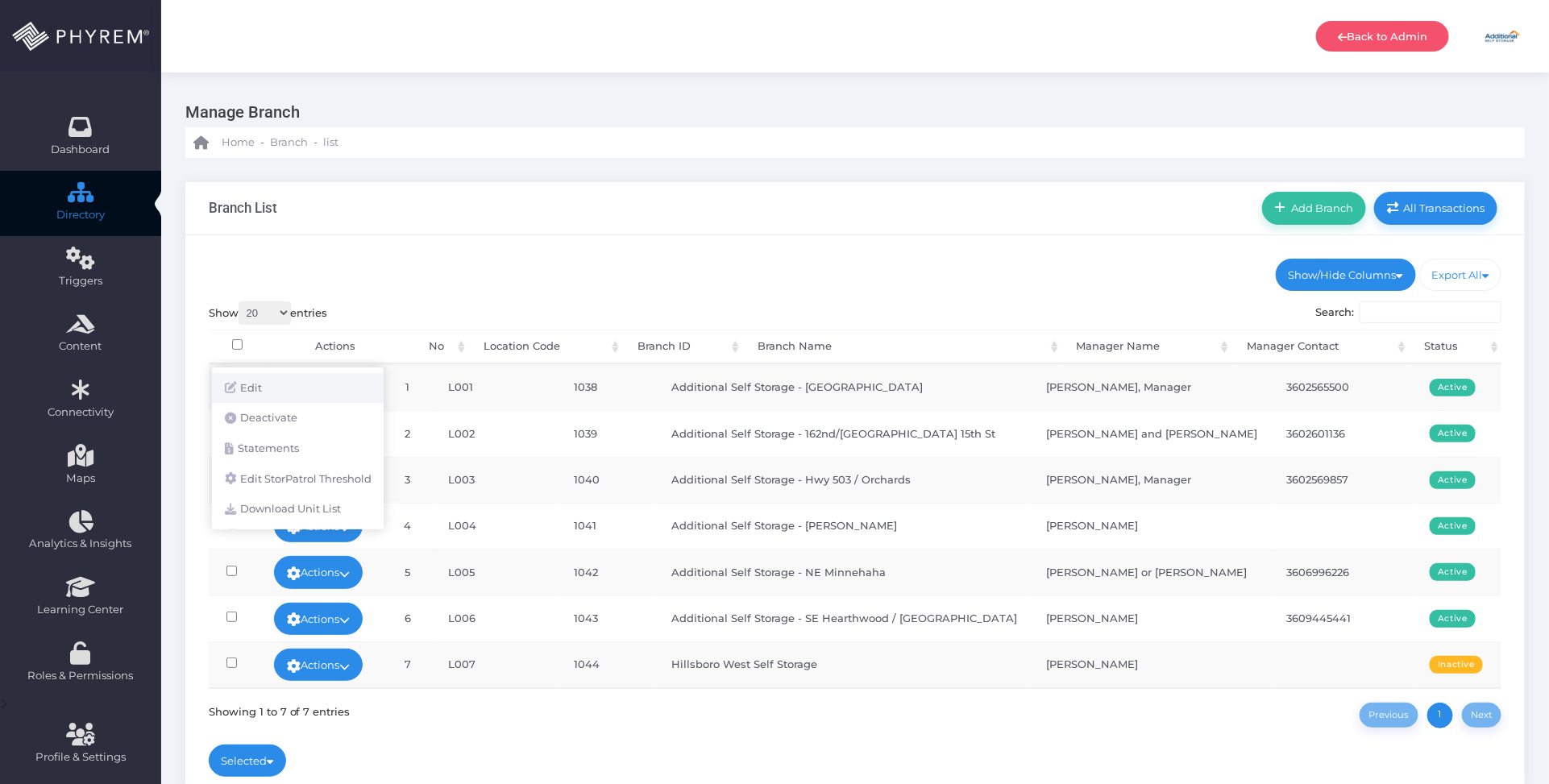
click at [334, 387] on link "Edit" at bounding box center [297, 388] width 171 height 31
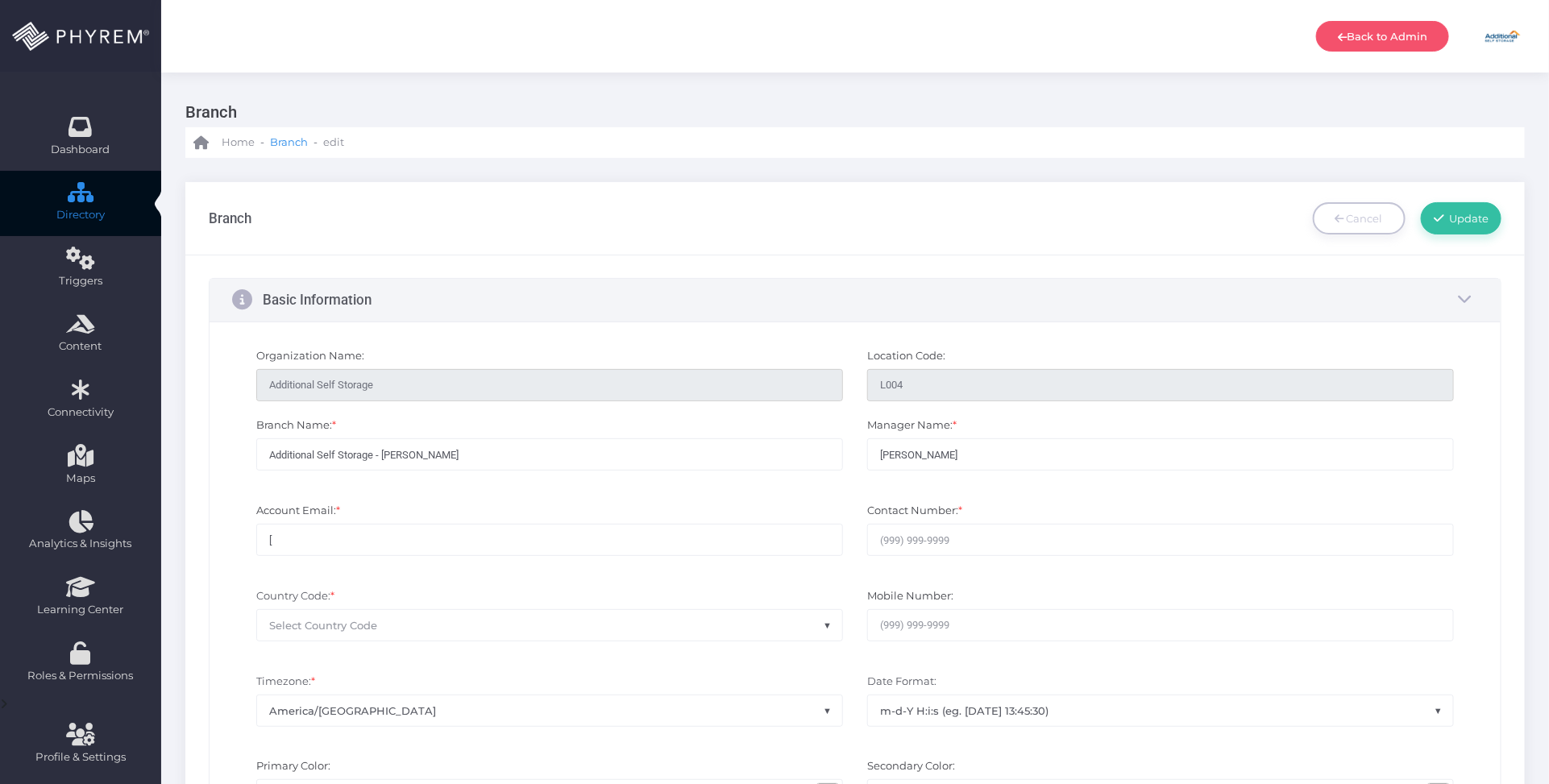
click at [291, 137] on span "Branch" at bounding box center [288, 143] width 38 height 16
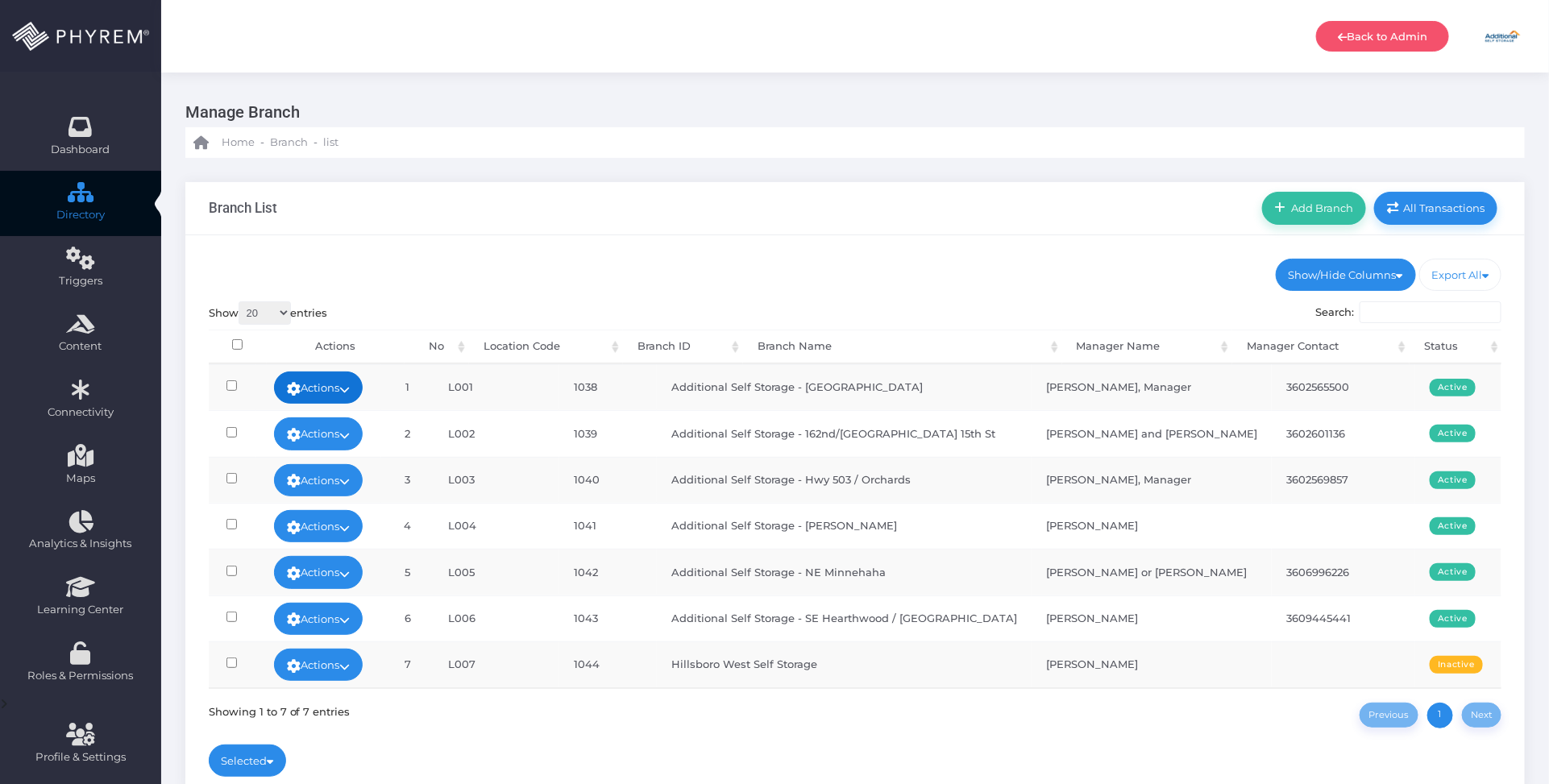
click at [353, 380] on link "Actions" at bounding box center [318, 388] width 89 height 32
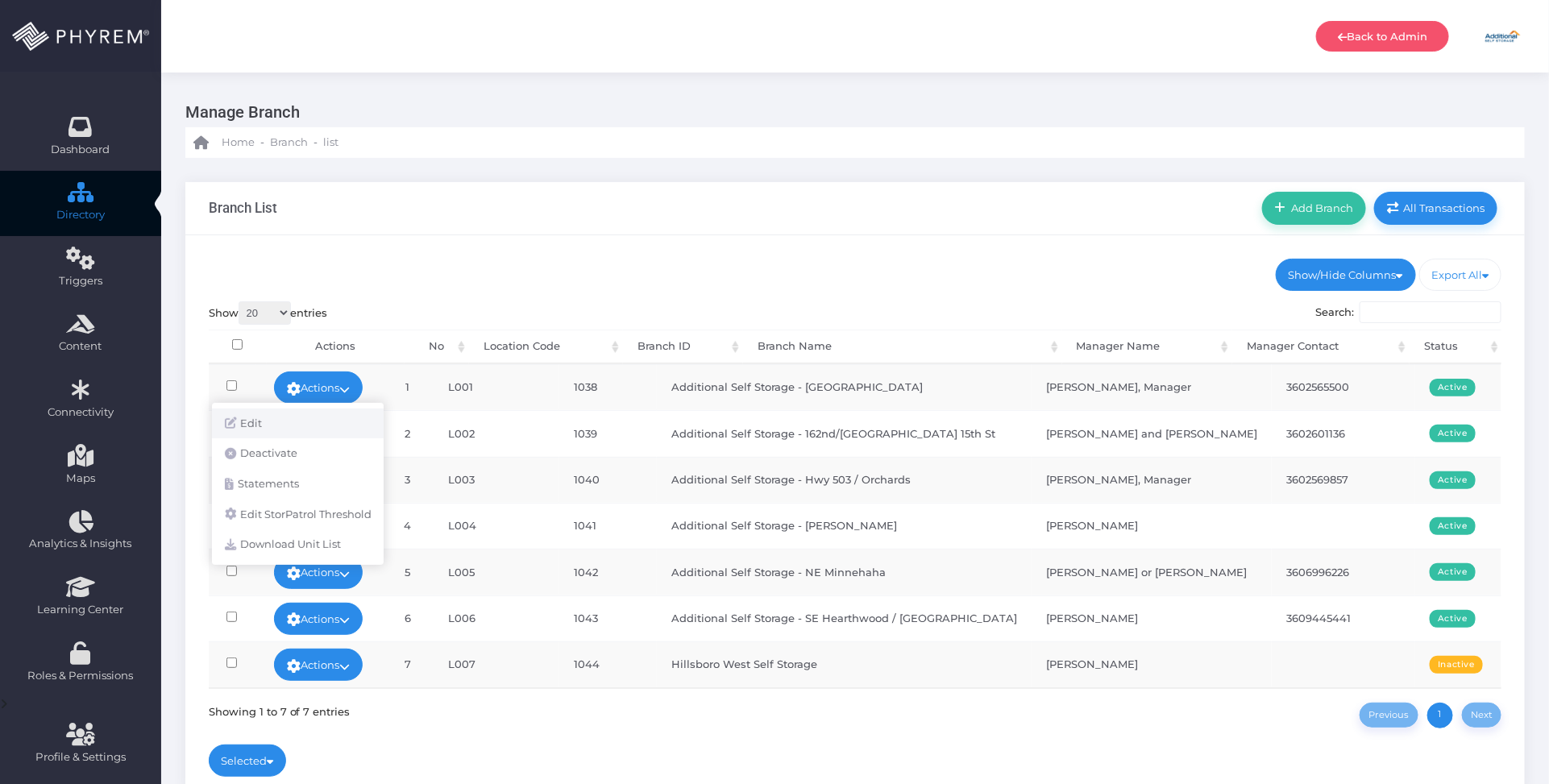
click at [329, 412] on link "Edit" at bounding box center [297, 424] width 171 height 31
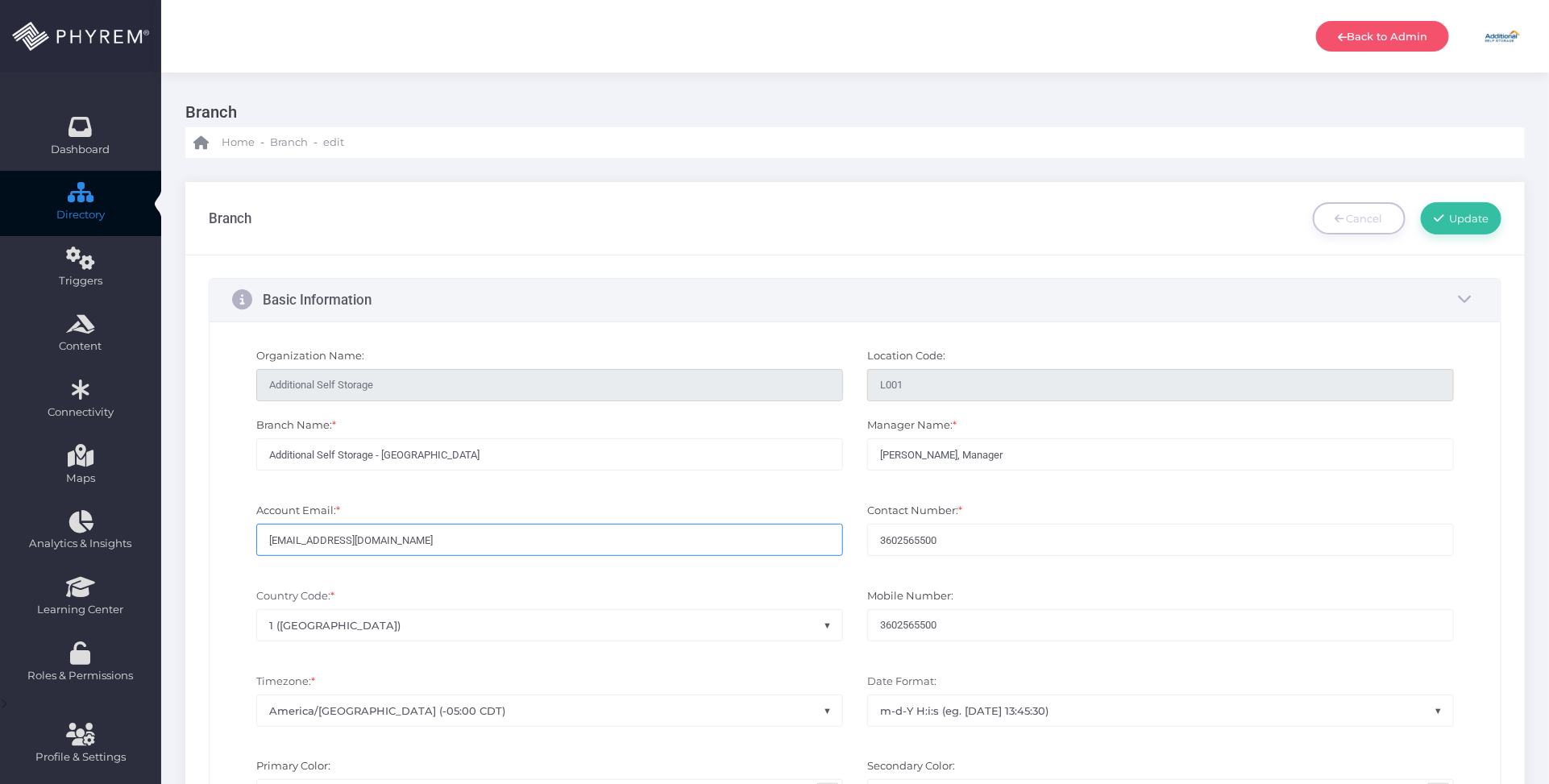
click at [319, 540] on input "[EMAIL_ADDRESS][DOMAIN_NAME]" at bounding box center [549, 539] width 586 height 32
click at [323, 540] on input "[EMAIL_ADDRESS][DOMAIN_NAME]" at bounding box center [549, 539] width 586 height 32
type input "[EMAIL_ADDRESS][DOMAIN_NAME]"
drag, startPoint x: 970, startPoint y: 542, endPoint x: 989, endPoint y: 545, distance: 19.2
click at [970, 544] on input "3602565500" at bounding box center [1160, 539] width 586 height 32
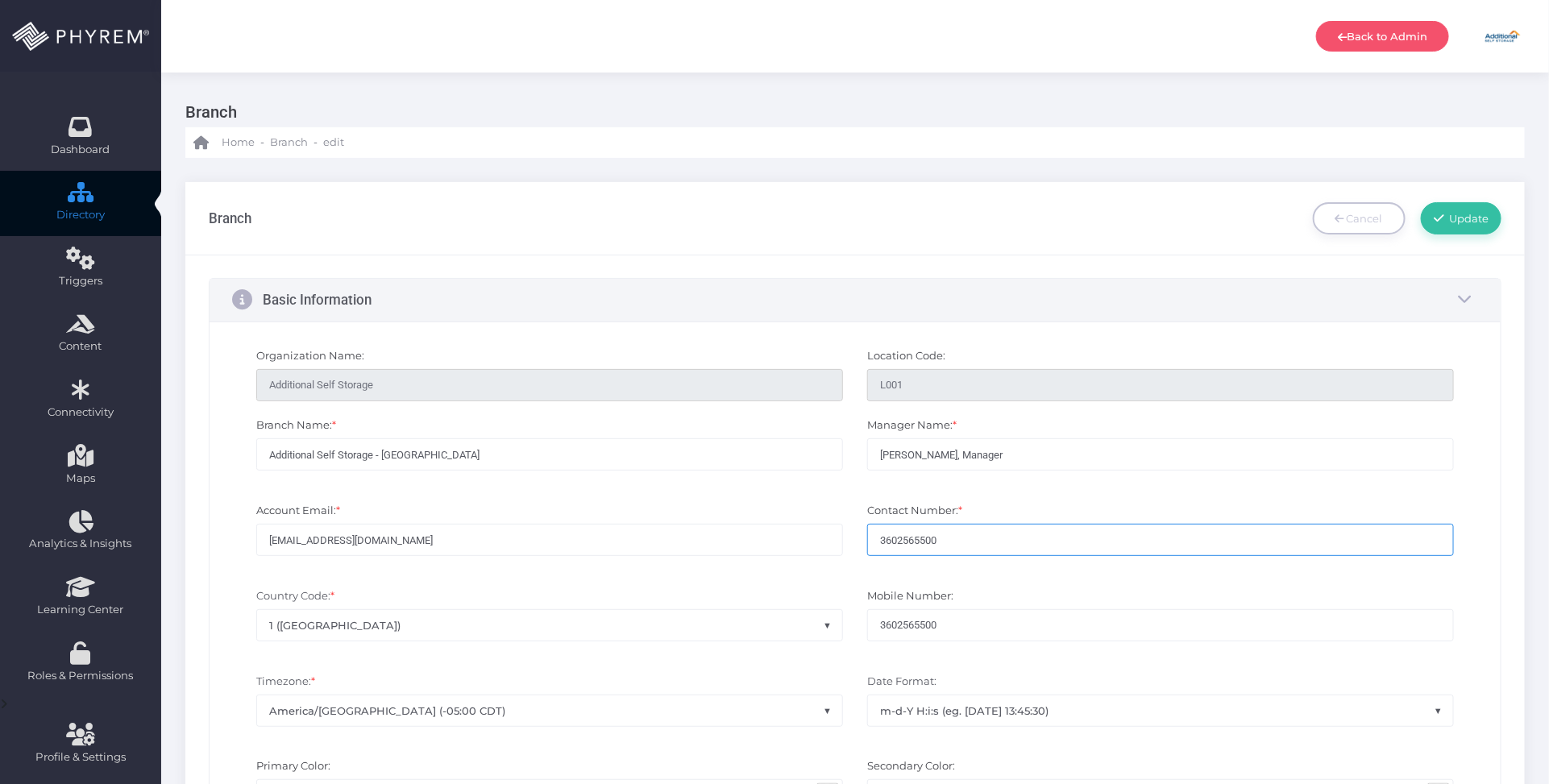
drag, startPoint x: 976, startPoint y: 541, endPoint x: 842, endPoint y: 540, distance: 134.0
click at [842, 540] on div "Account Email: * burtoneast@additionalselfstorage.com Contact Number: * 3602565…" at bounding box center [855, 537] width 1270 height 85
paste input "608306"
type input "3602608306"
drag, startPoint x: 971, startPoint y: 630, endPoint x: 839, endPoint y: 619, distance: 132.5
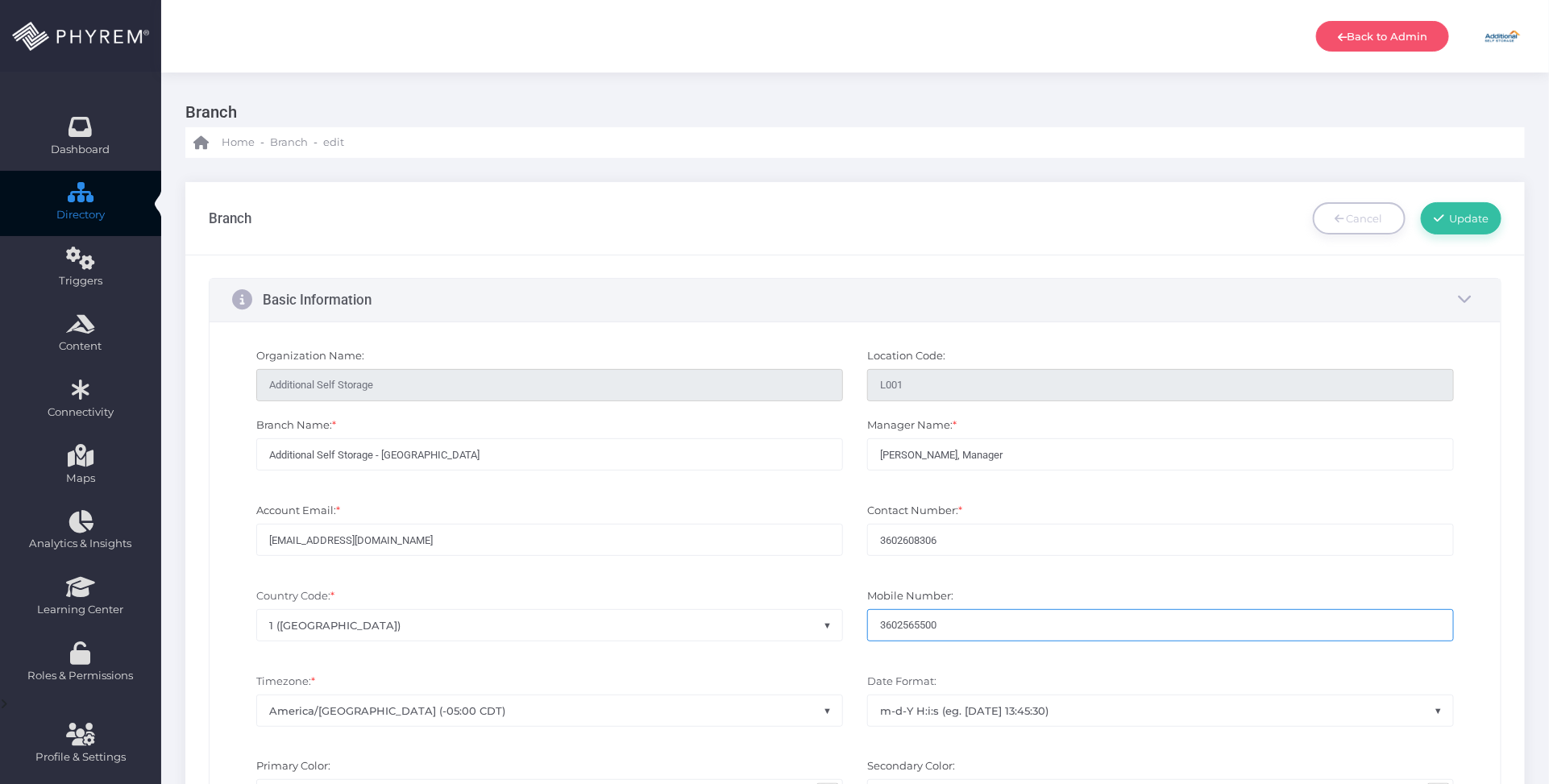
click at [842, 620] on div "Country Code: * None 1 (United States) 1 (Canada) 44 (United Kingdom) 61 (Austr…" at bounding box center [855, 623] width 1270 height 85
paste input "3602608306"
type input "3602608306"
click at [1481, 220] on span "Update" at bounding box center [1466, 218] width 45 height 13
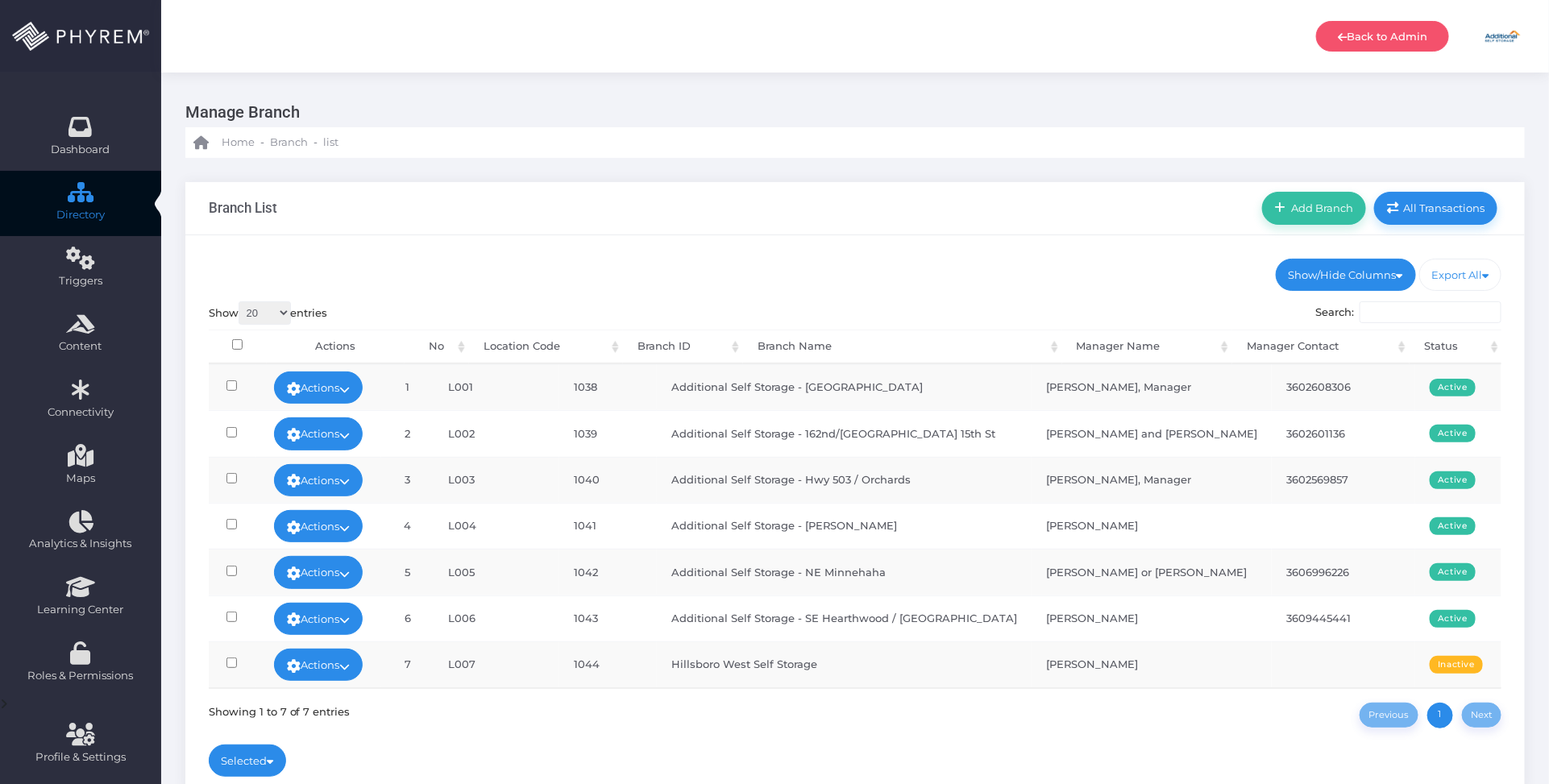
drag, startPoint x: 813, startPoint y: 220, endPoint x: 818, endPoint y: 203, distance: 17.7
click at [813, 218] on div "Branch List Add Branch All Transactions" at bounding box center [855, 208] width 1340 height 53
click at [356, 523] on link "Actions" at bounding box center [318, 526] width 89 height 32
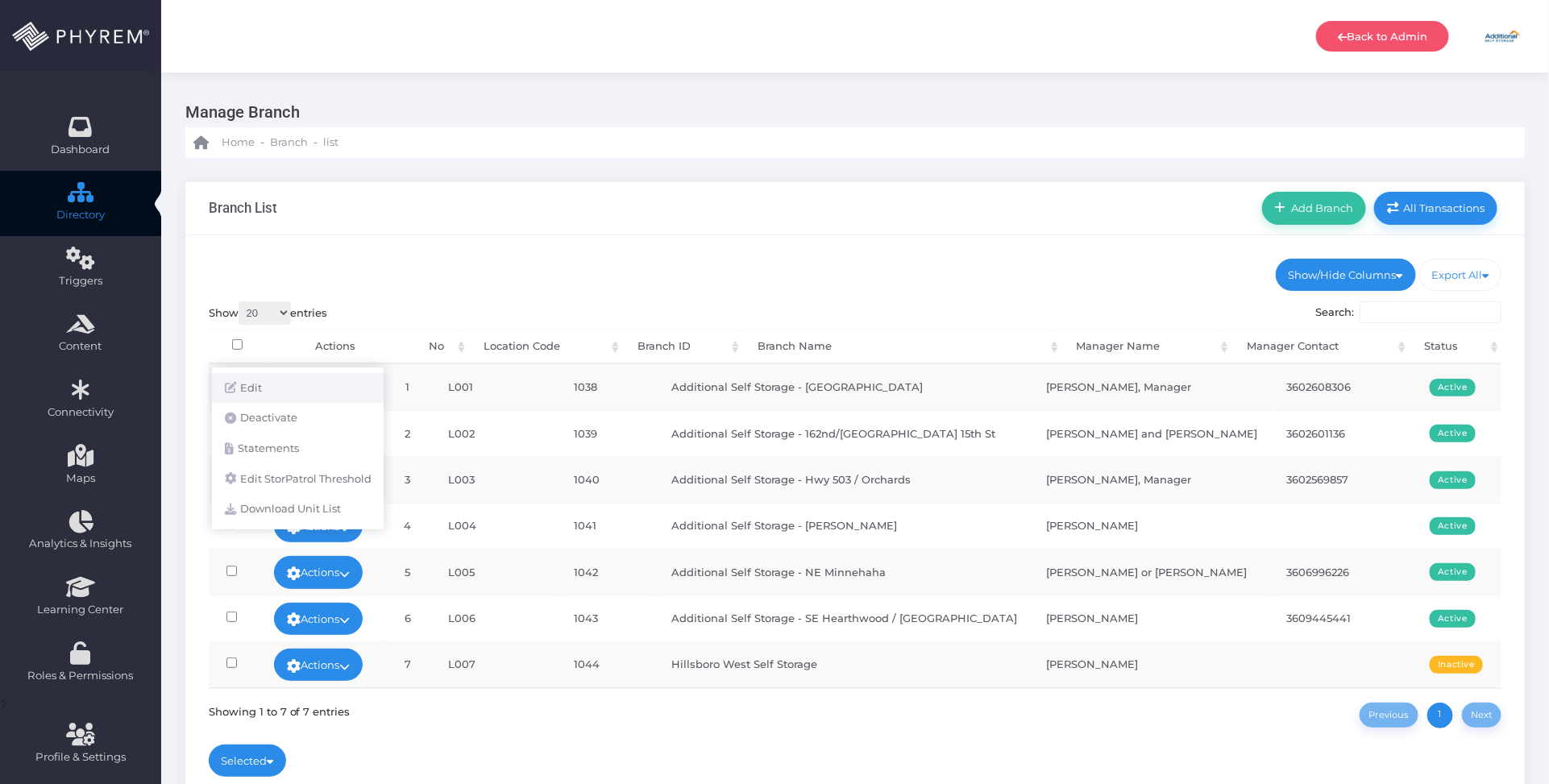
click at [303, 391] on link "Edit" at bounding box center [297, 388] width 171 height 31
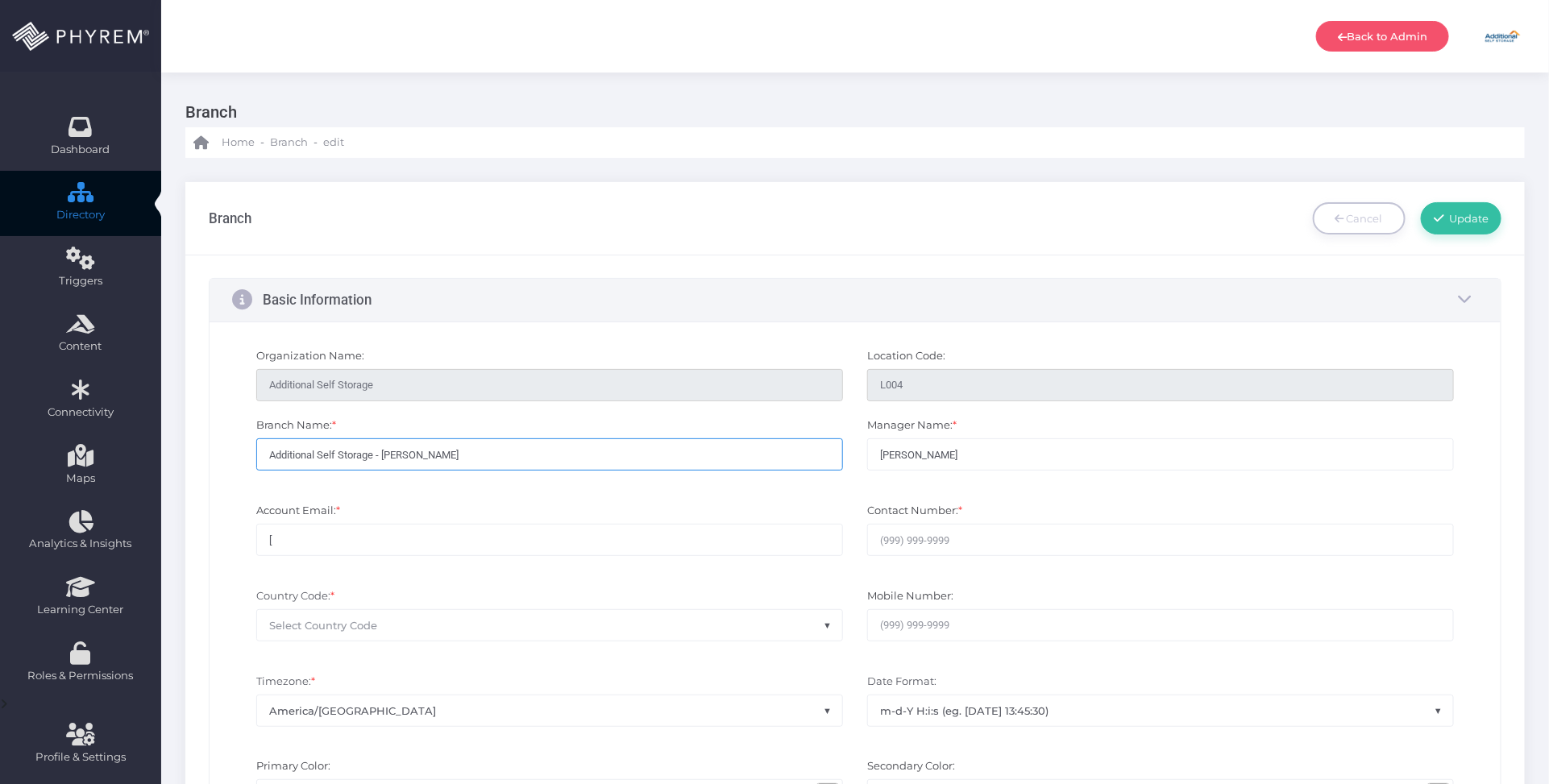
drag, startPoint x: 473, startPoint y: 456, endPoint x: 217, endPoint y: 442, distance: 256.4
click at [217, 442] on div "Organization Name: Additional Self Storage Location Code: L004 * * [PERSON_NAME…" at bounding box center [855, 688] width 1292 height 733
paste input "Rd West / Four Seasons"
type input "Additional Self Storage - [PERSON_NAME] West / Four Seasons"
click at [333, 540] on input "[" at bounding box center [549, 539] width 586 height 32
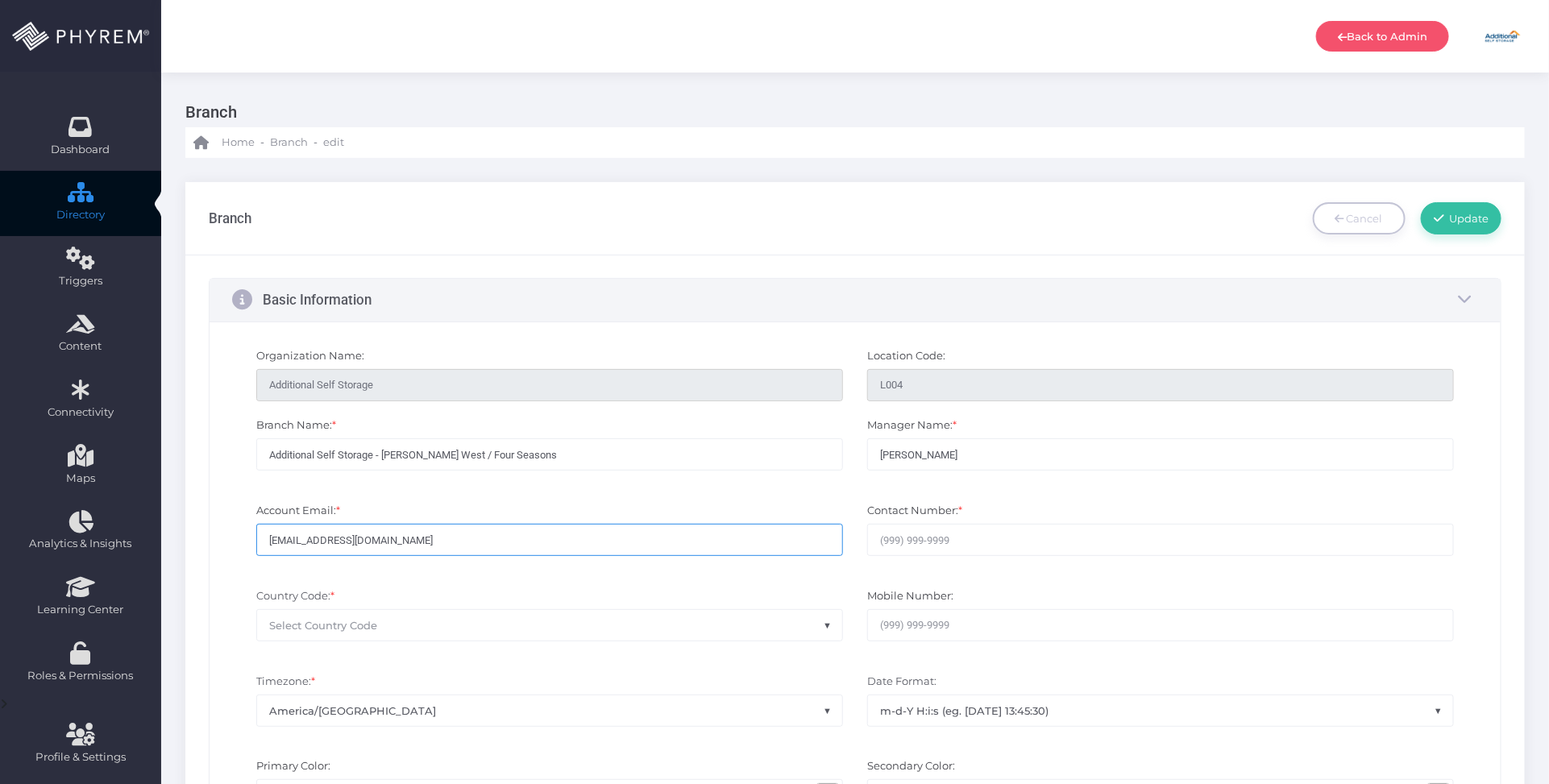
type input "burtonwest@additionalselfstorage.com"
click at [921, 533] on input "text" at bounding box center [1160, 539] width 586 height 32
paste input "3602565500"
type input "3602565500"
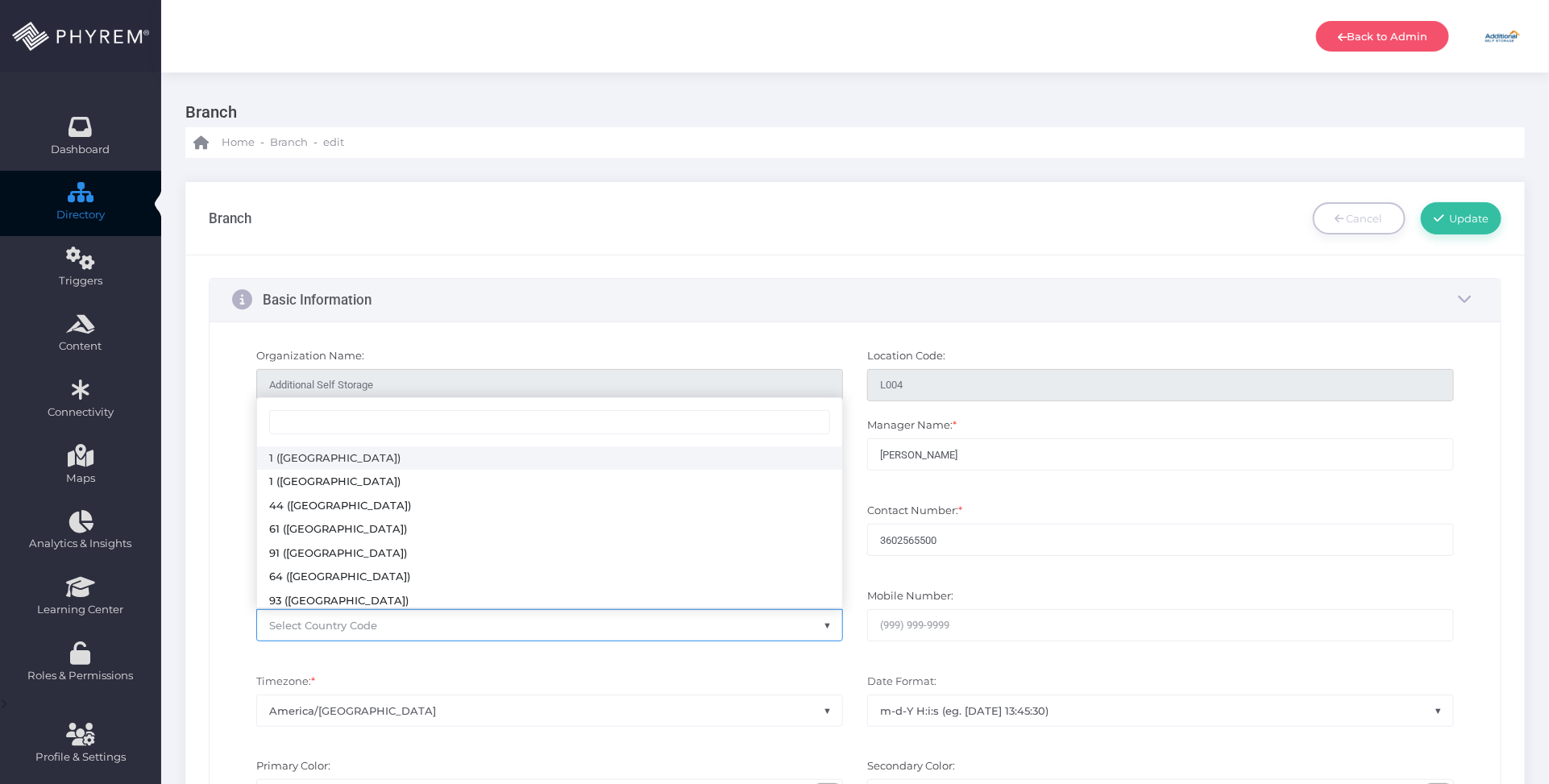
click at [681, 621] on span "Select Country Code" at bounding box center [549, 625] width 585 height 31
select select "231"
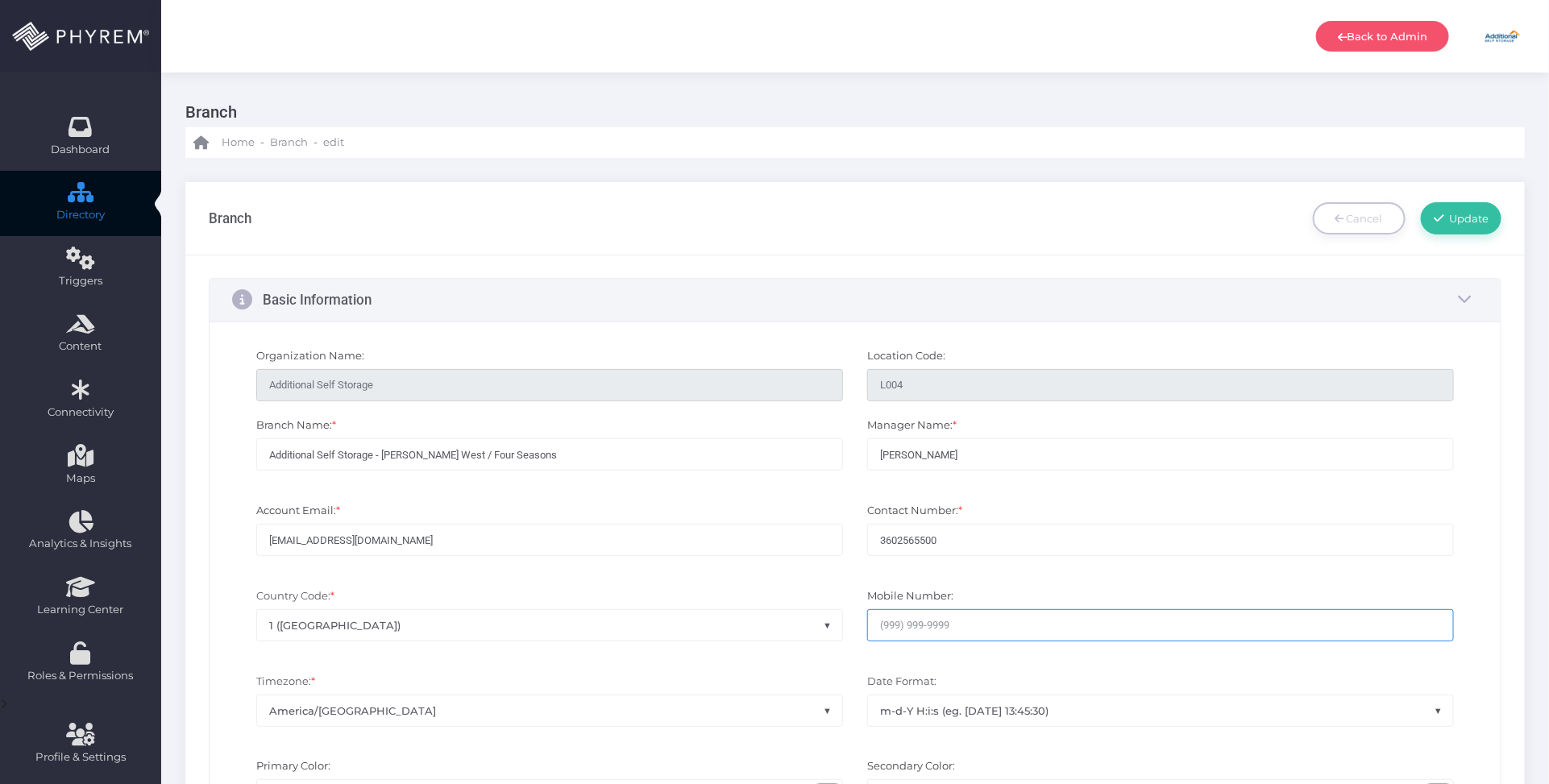
click at [900, 620] on input "int" at bounding box center [1160, 625] width 586 height 32
paste input "3602565500"
type input "3602565500"
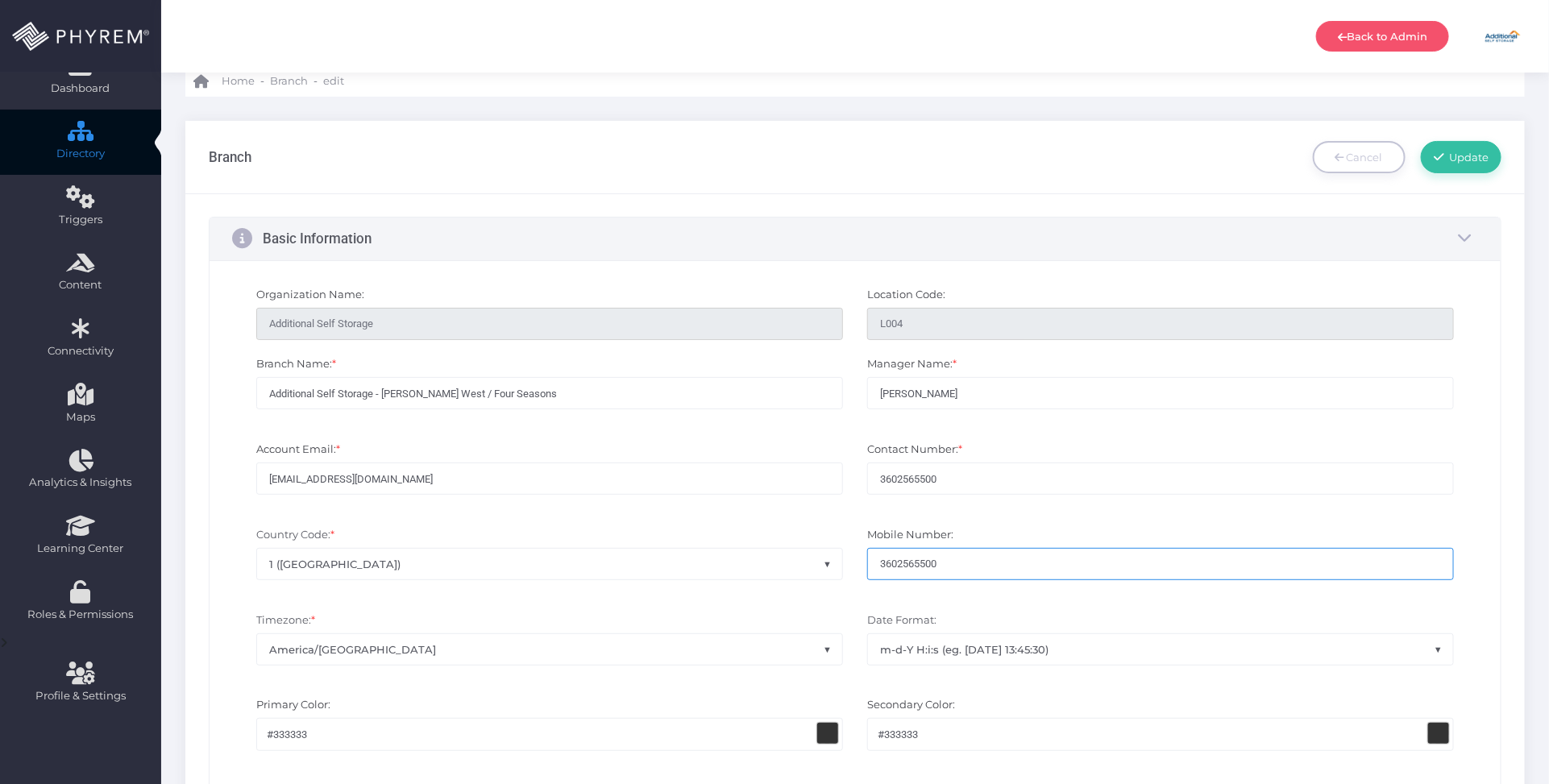
scroll to position [201, 0]
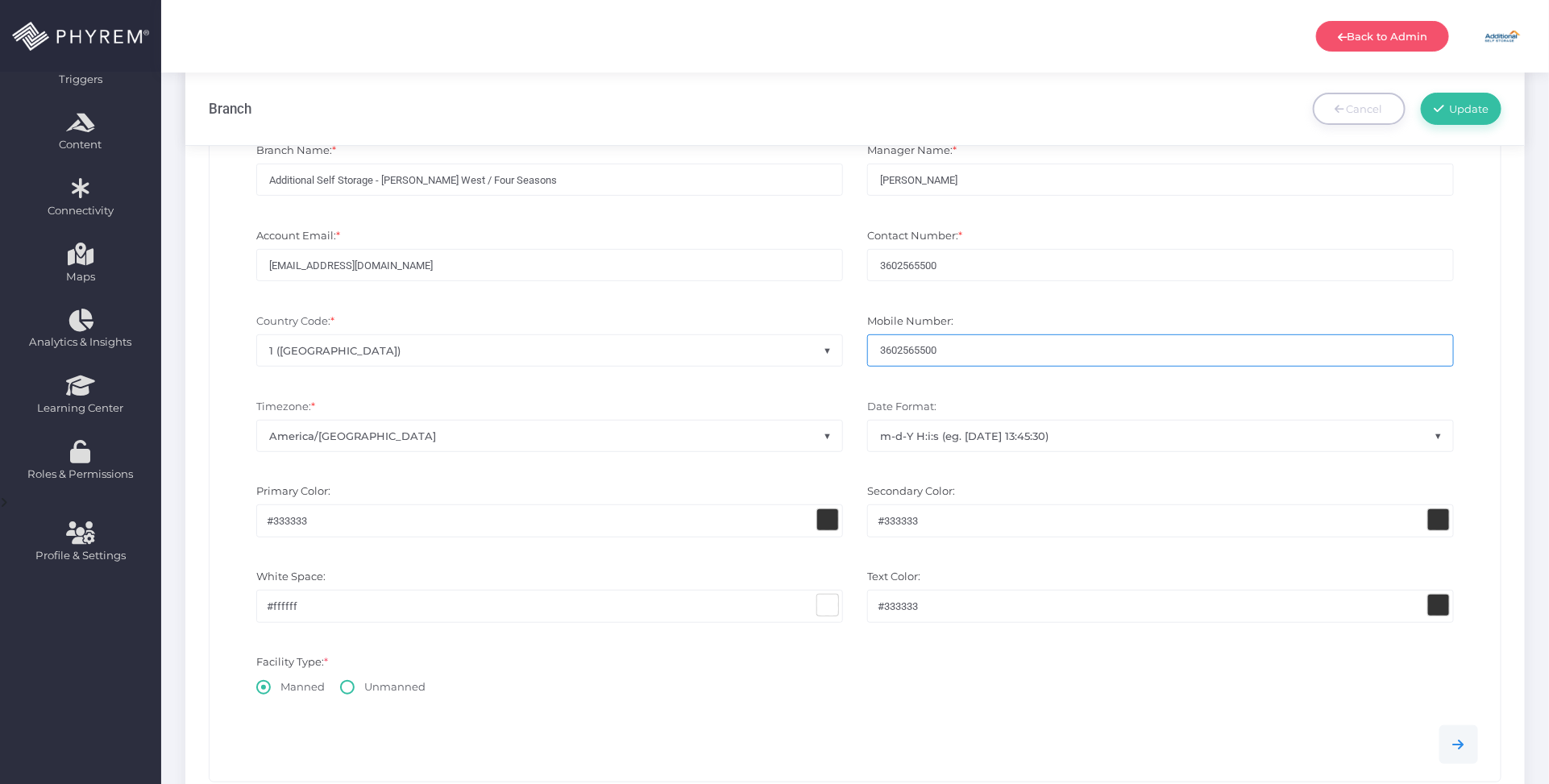
click at [830, 518] on span at bounding box center [828, 520] width 21 height 21
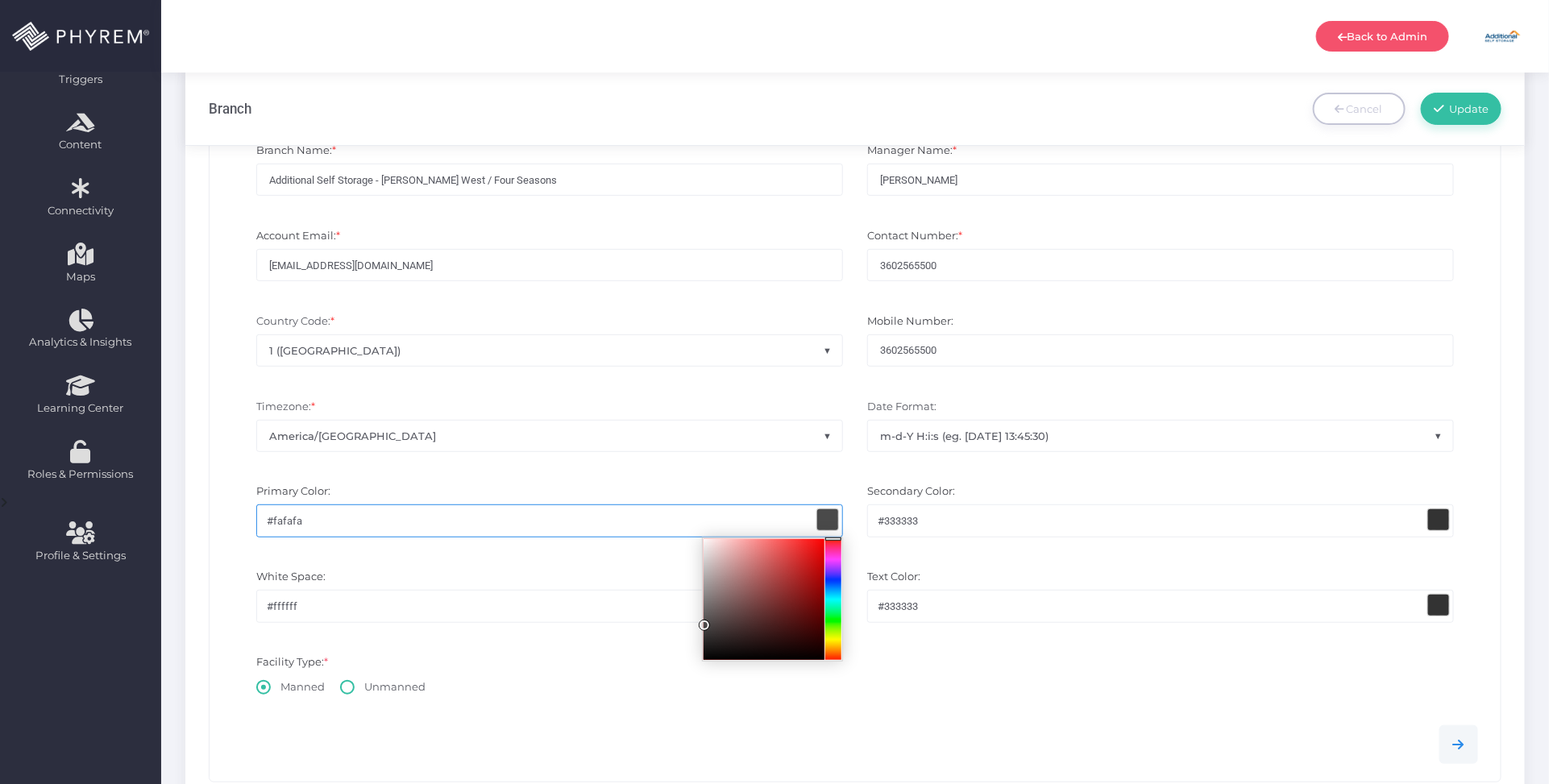
type input "#ffffff"
drag, startPoint x: 704, startPoint y: 641, endPoint x: 625, endPoint y: 489, distance: 171.3
click at [625, 489] on div "Primary Color: #ffffff" at bounding box center [549, 518] width 611 height 69
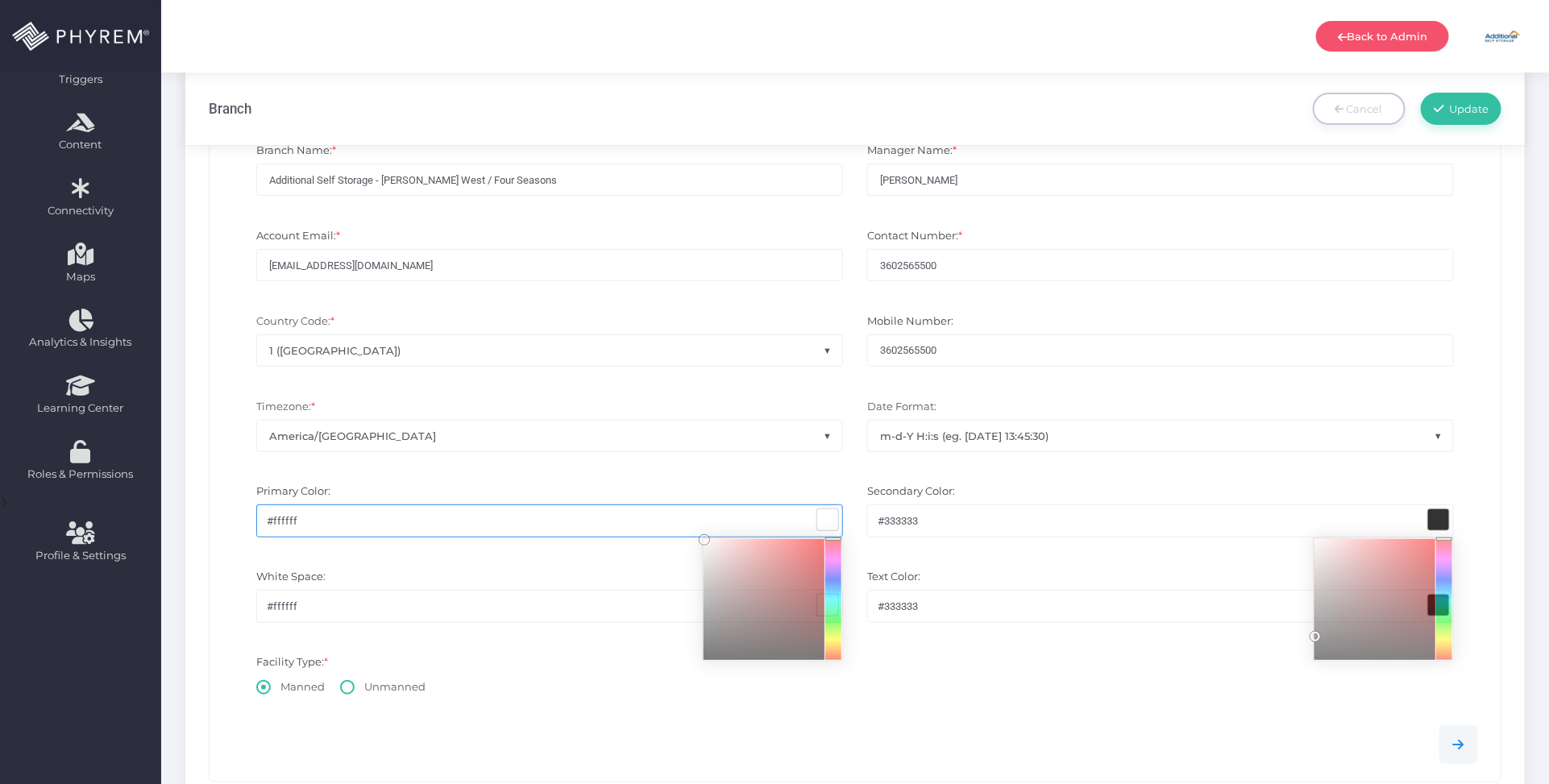
click at [1443, 518] on span at bounding box center [1439, 520] width 21 height 21
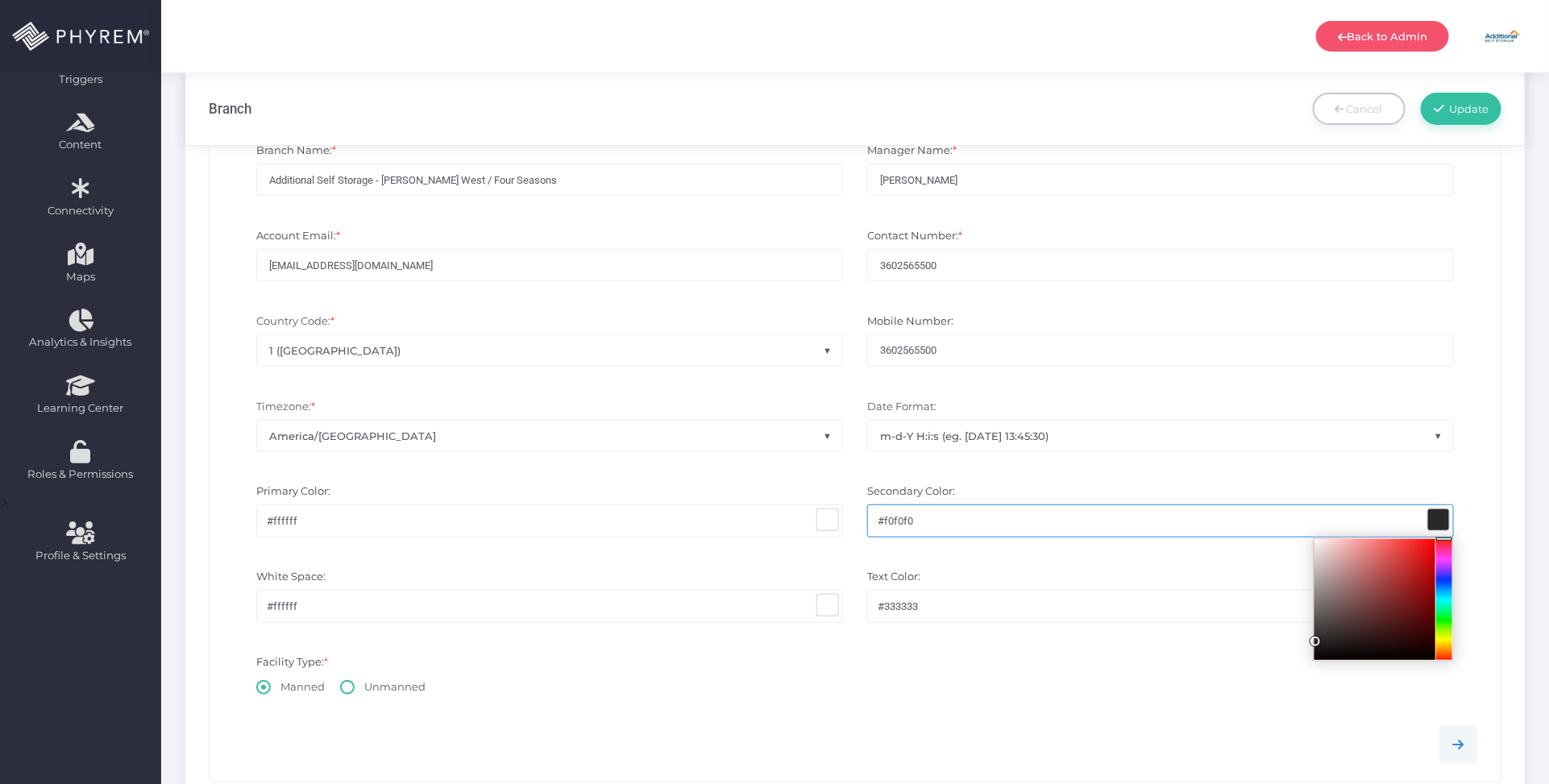
type input "#ffffff"
drag, startPoint x: 1309, startPoint y: 641, endPoint x: 1221, endPoint y: 532, distance: 140.1
click at [1238, 473] on div "Organization Name: Additional Self Storage Location Code: L004 * * Tyler Grover…" at bounding box center [855, 414] width 1292 height 733
drag, startPoint x: 1202, startPoint y: 648, endPoint x: 1218, endPoint y: 645, distance: 16.3
click at [1205, 648] on div "Facility Type: * Manned Unmanned" at bounding box center [855, 676] width 1270 height 61
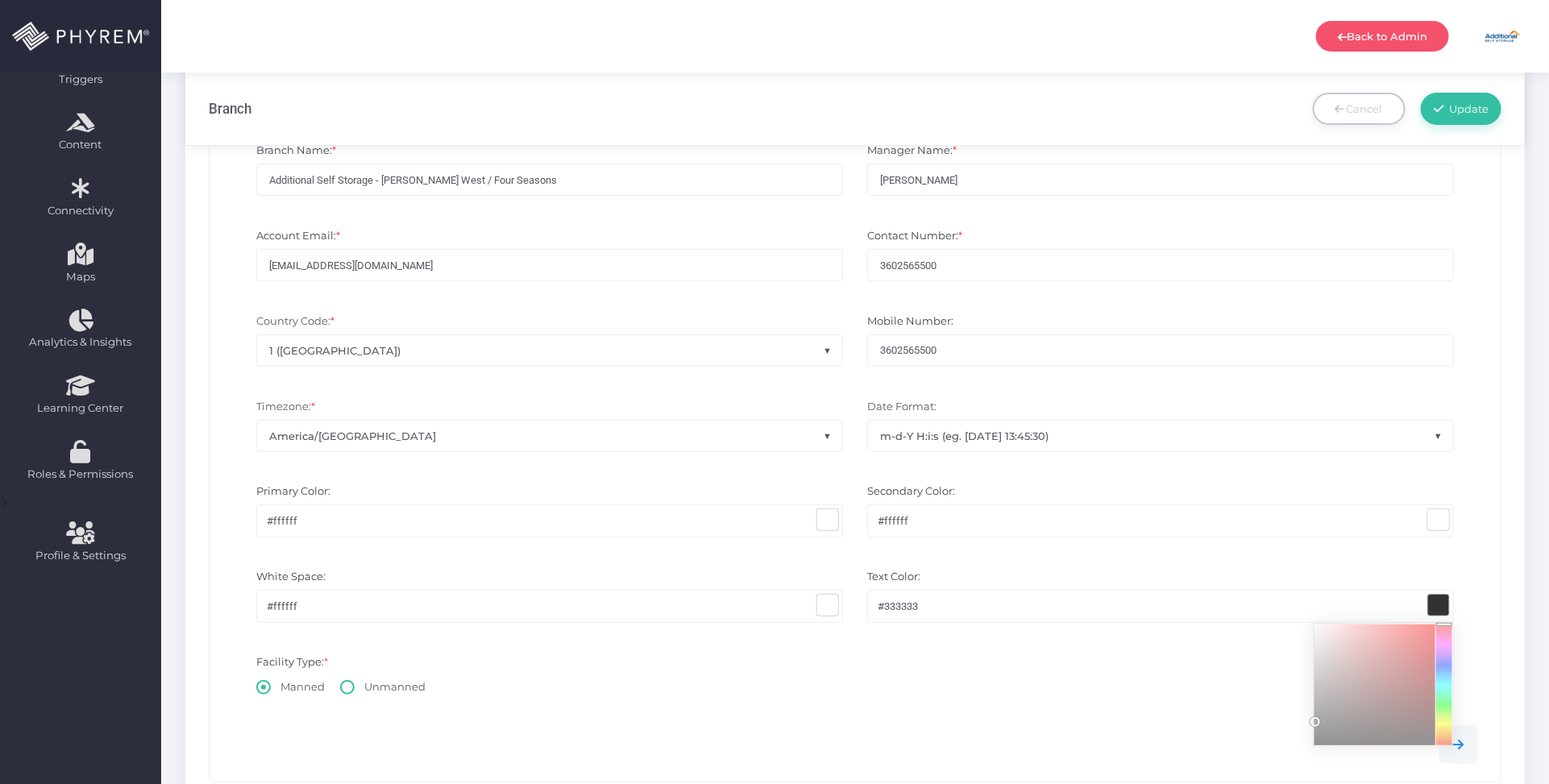
drag, startPoint x: 1437, startPoint y: 606, endPoint x: 1384, endPoint y: 611, distance: 53.2
click at [1436, 606] on span at bounding box center [1439, 605] width 21 height 21
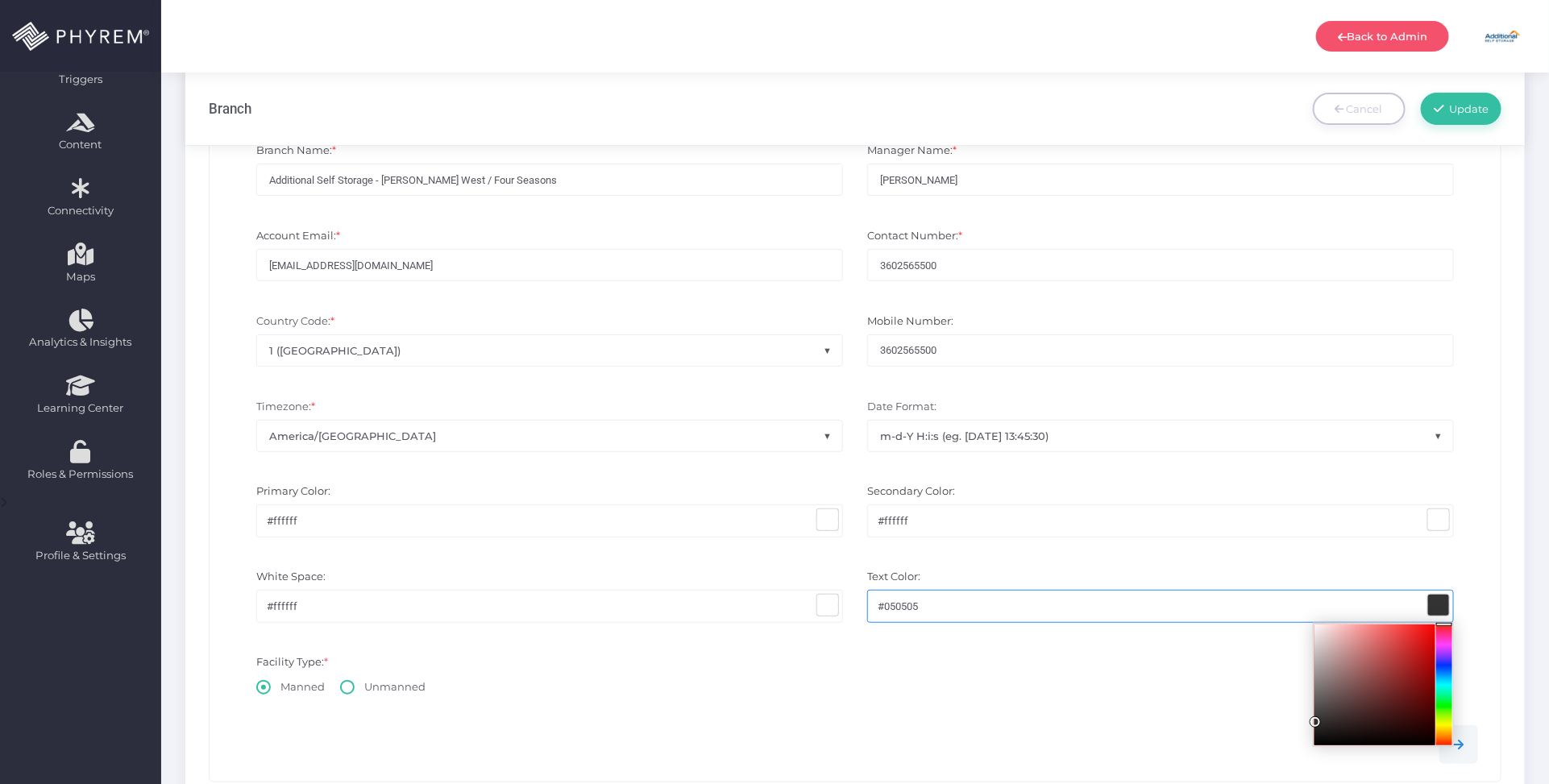
type input "#000000"
drag, startPoint x: 1311, startPoint y: 723, endPoint x: 1289, endPoint y: 756, distance: 39.7
click at [1289, 756] on div "Organization Name: Additional Self Storage Location Code: L004 * * Tyler Grover…" at bounding box center [855, 414] width 1292 height 733
click at [953, 699] on div "Facility Type: * Manned Unmanned" at bounding box center [855, 676] width 1270 height 61
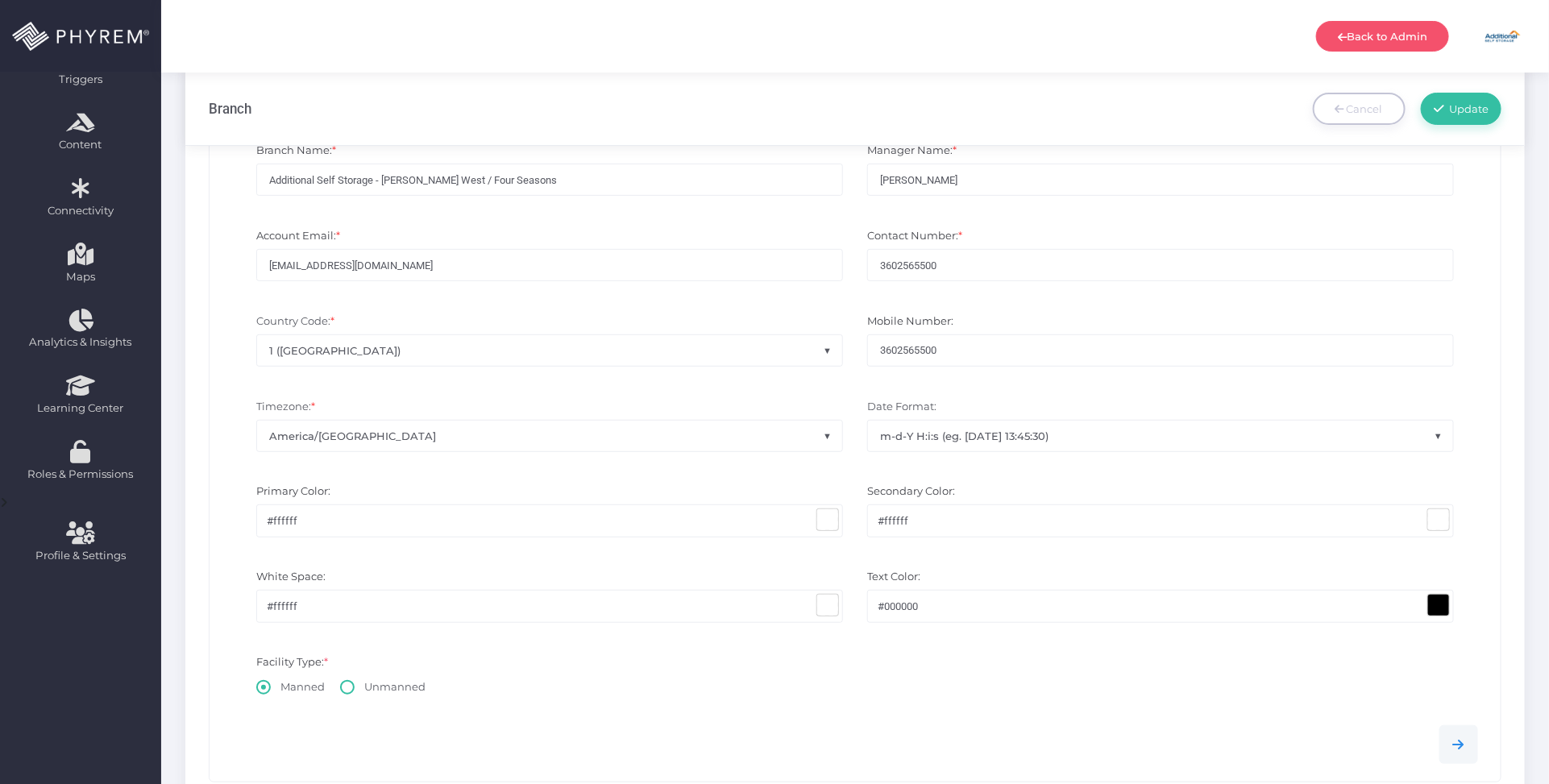
scroll to position [604, 0]
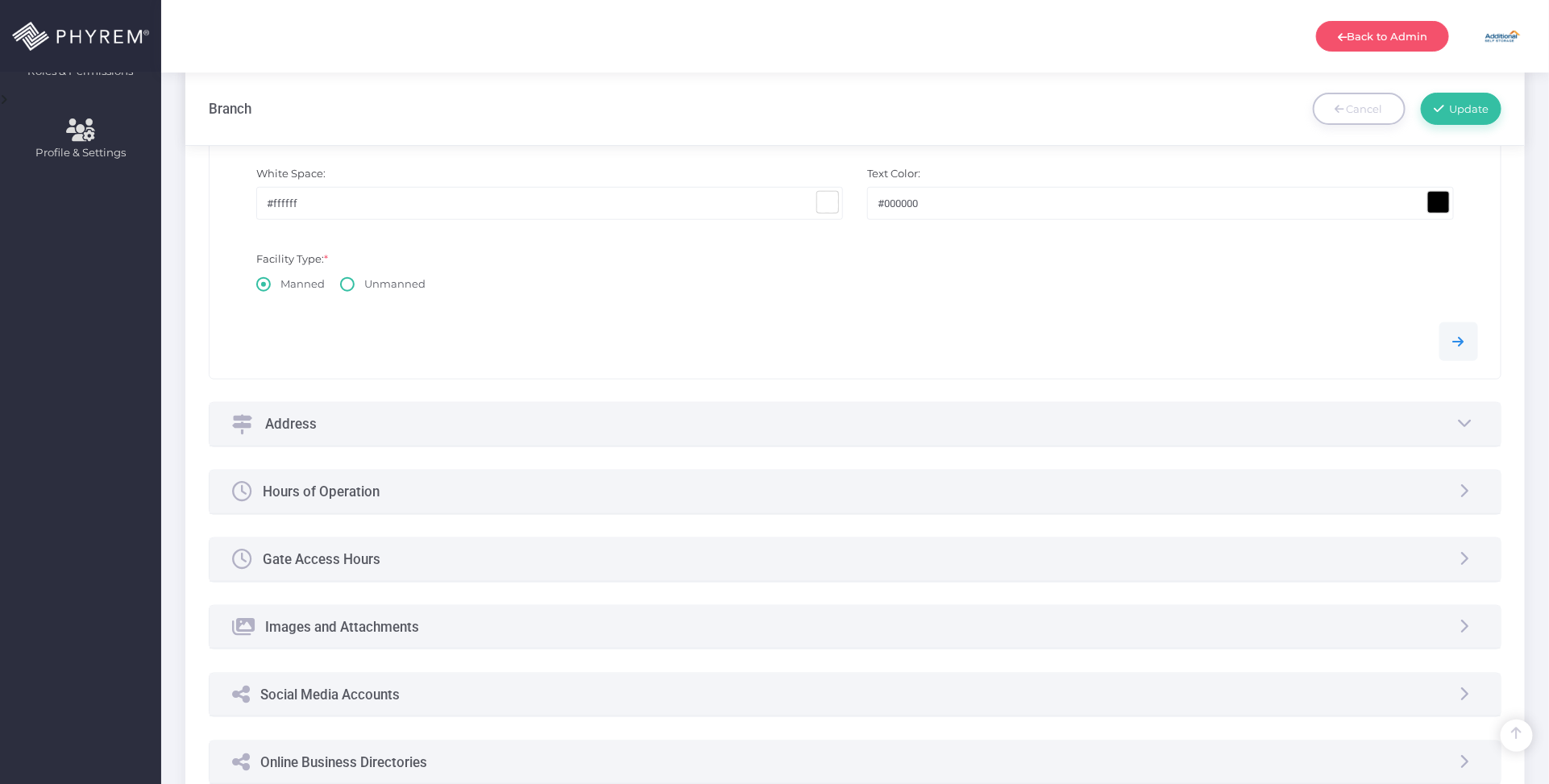
click at [703, 435] on div "Address" at bounding box center [855, 424] width 1292 height 43
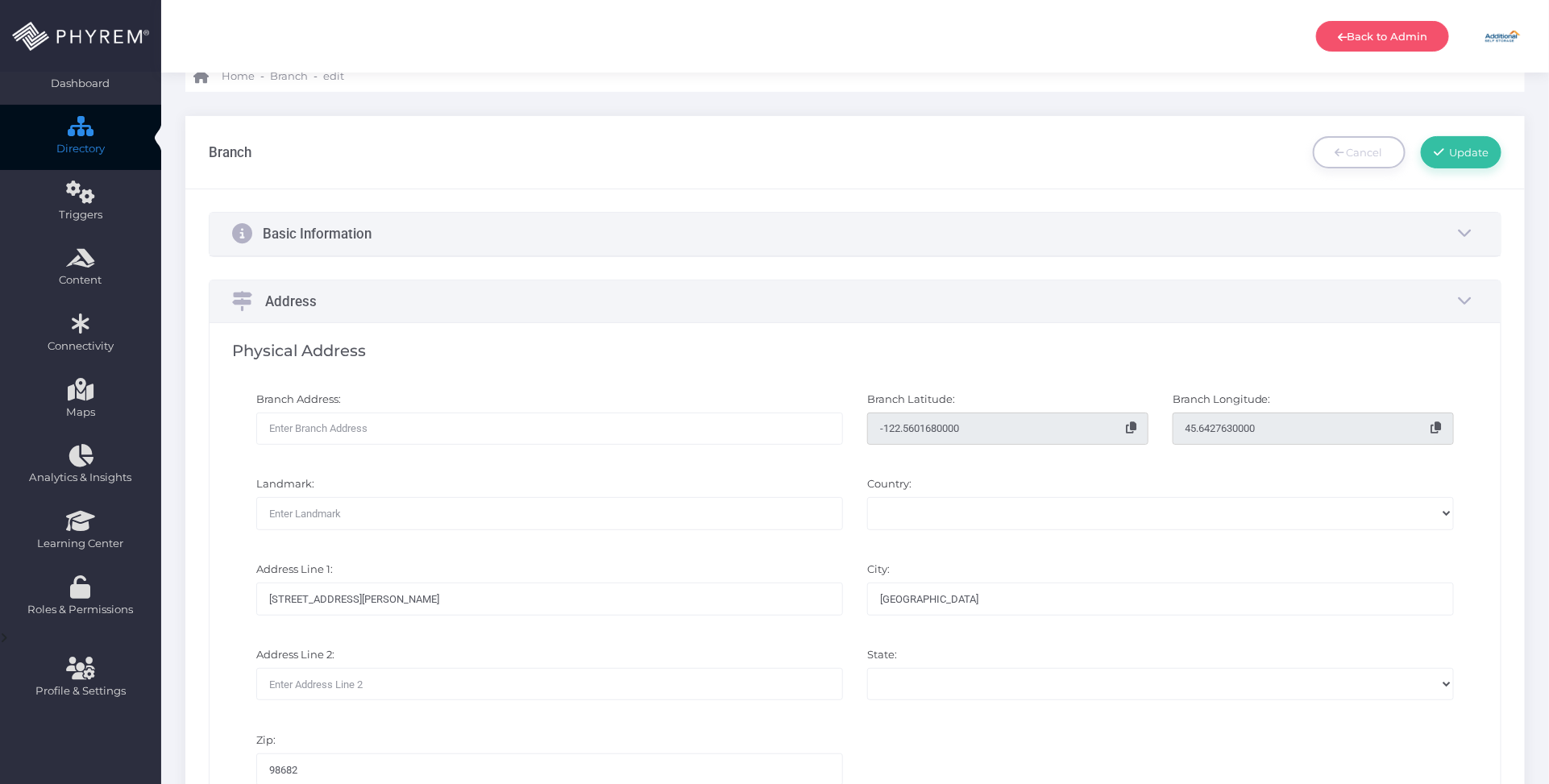
scroll to position [0, 0]
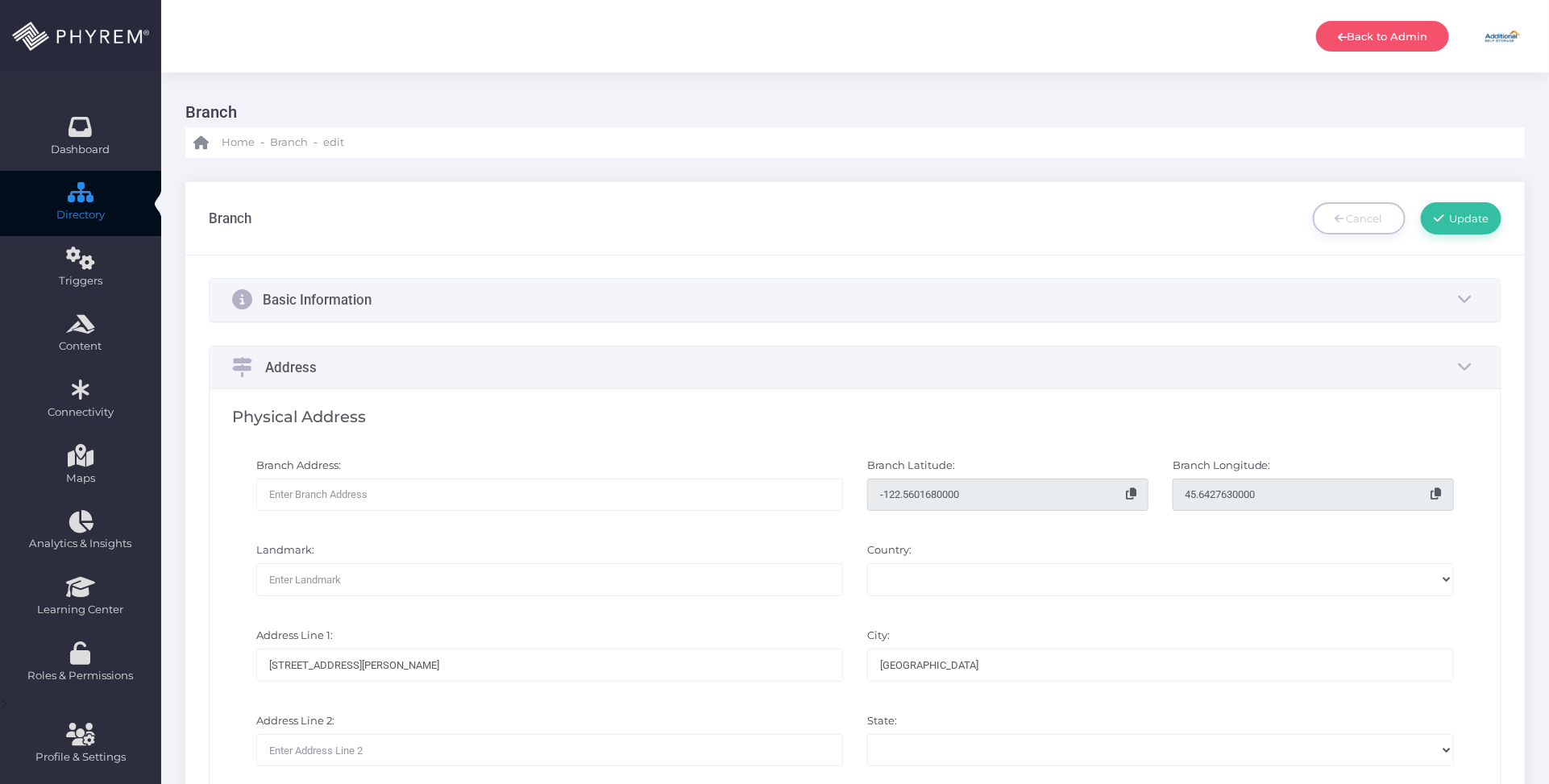
click at [353, 494] on input "text" at bounding box center [549, 495] width 586 height 32
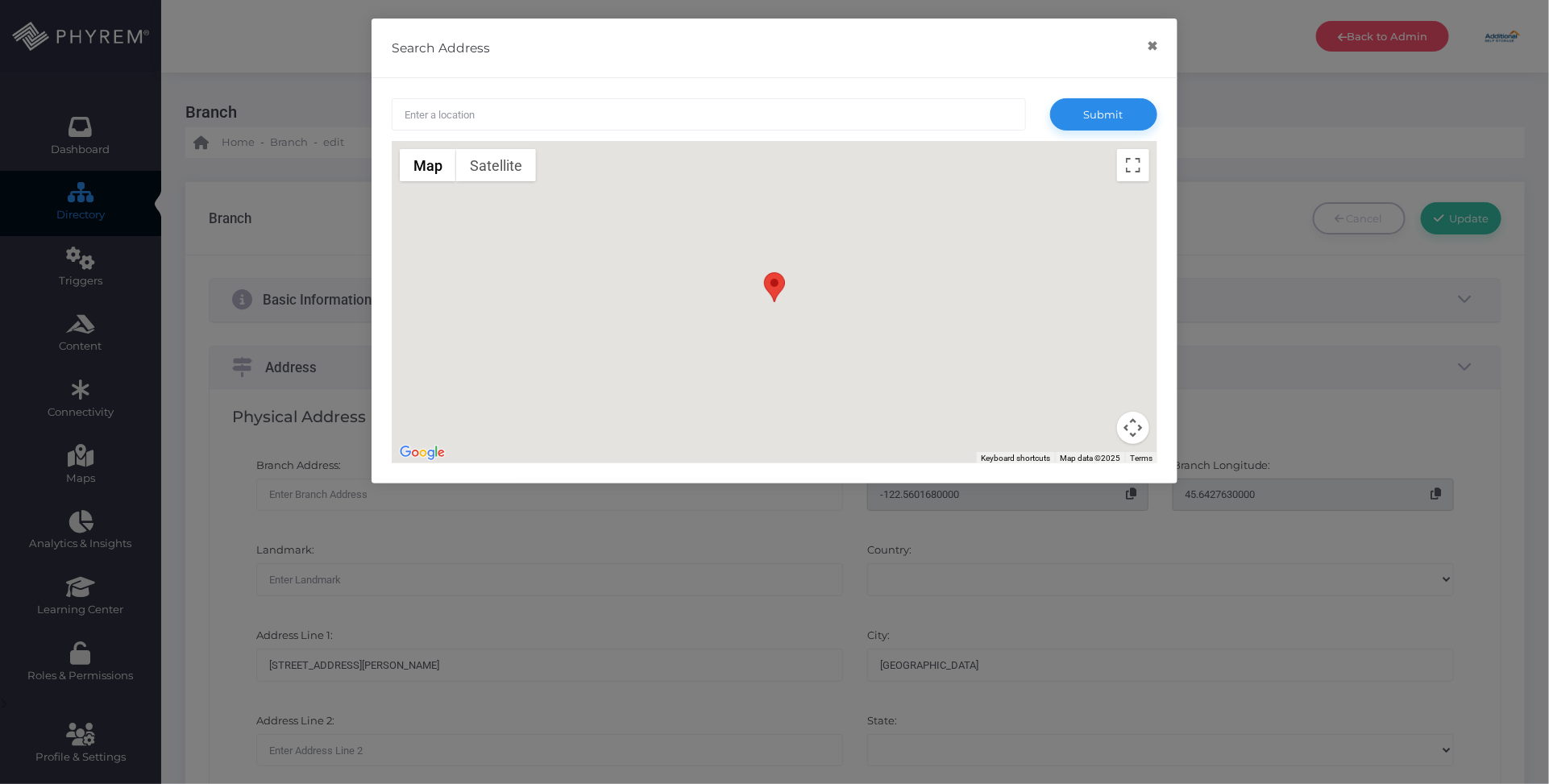
paste input "11000 NE Burton Road, Vancouver, WA 98682"
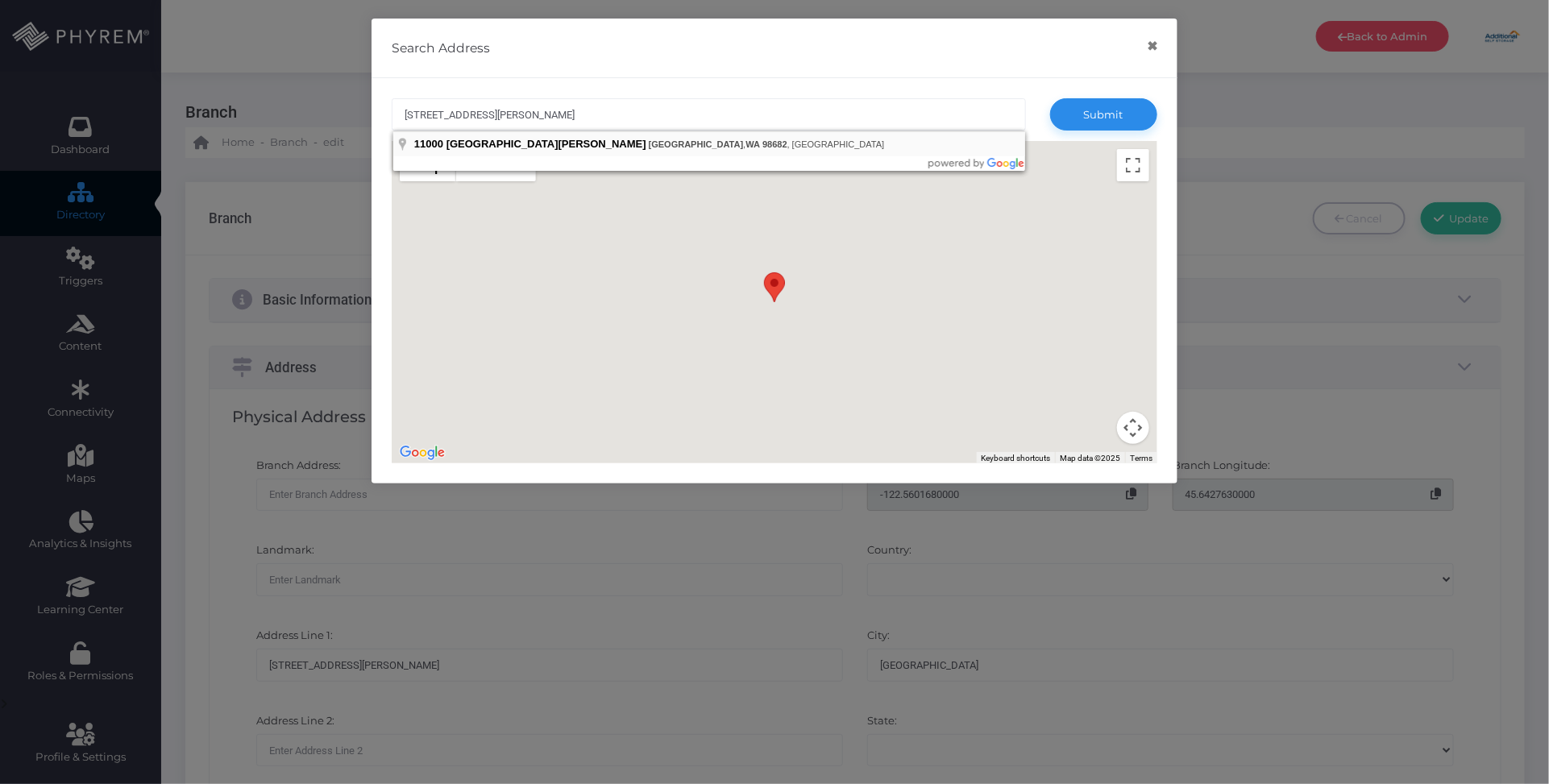
type input "11000 Northeast Burton Road, Vancouver, WA 98682, USA"
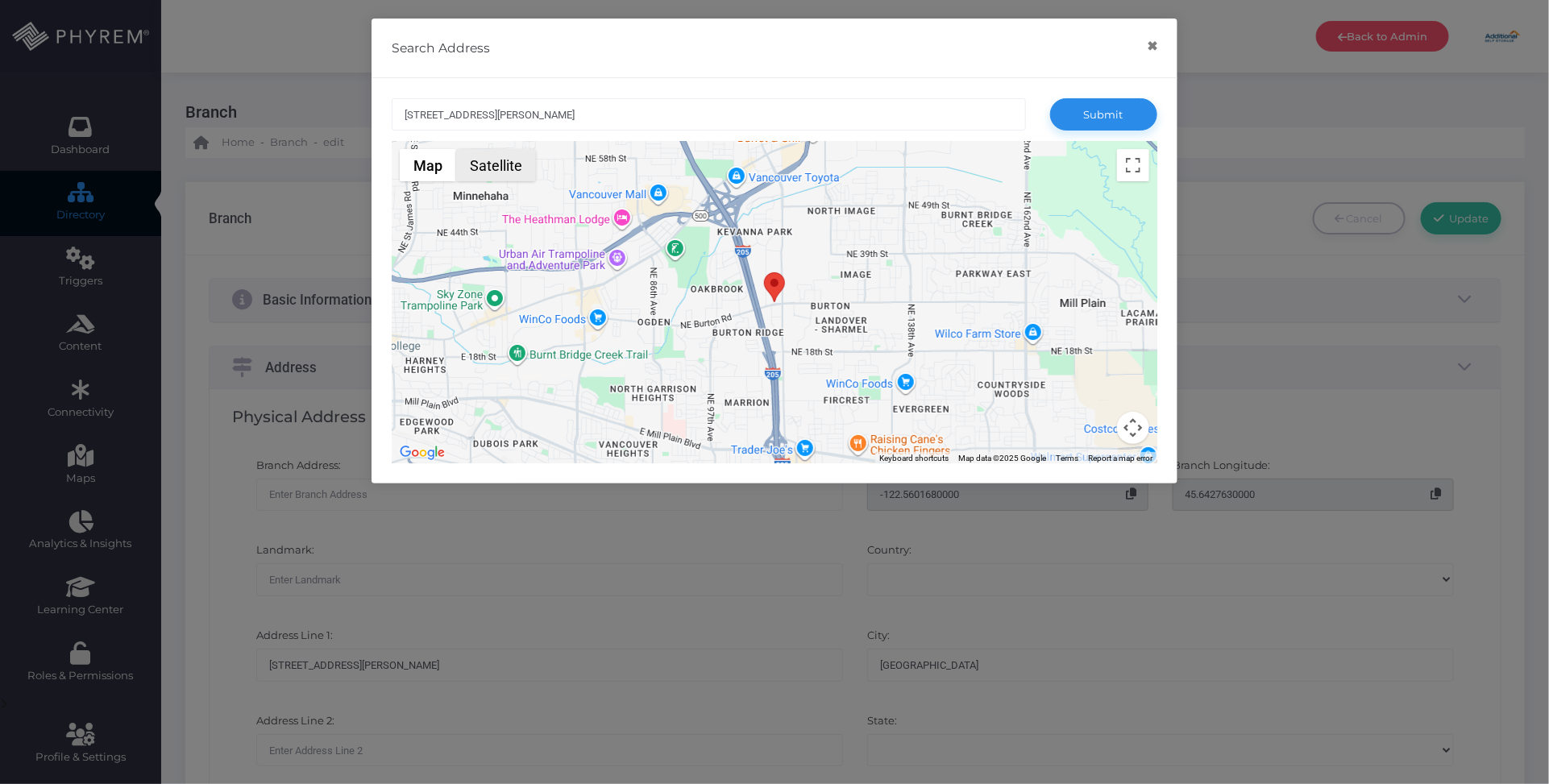
click at [513, 170] on button "Satellite" at bounding box center [496, 165] width 80 height 32
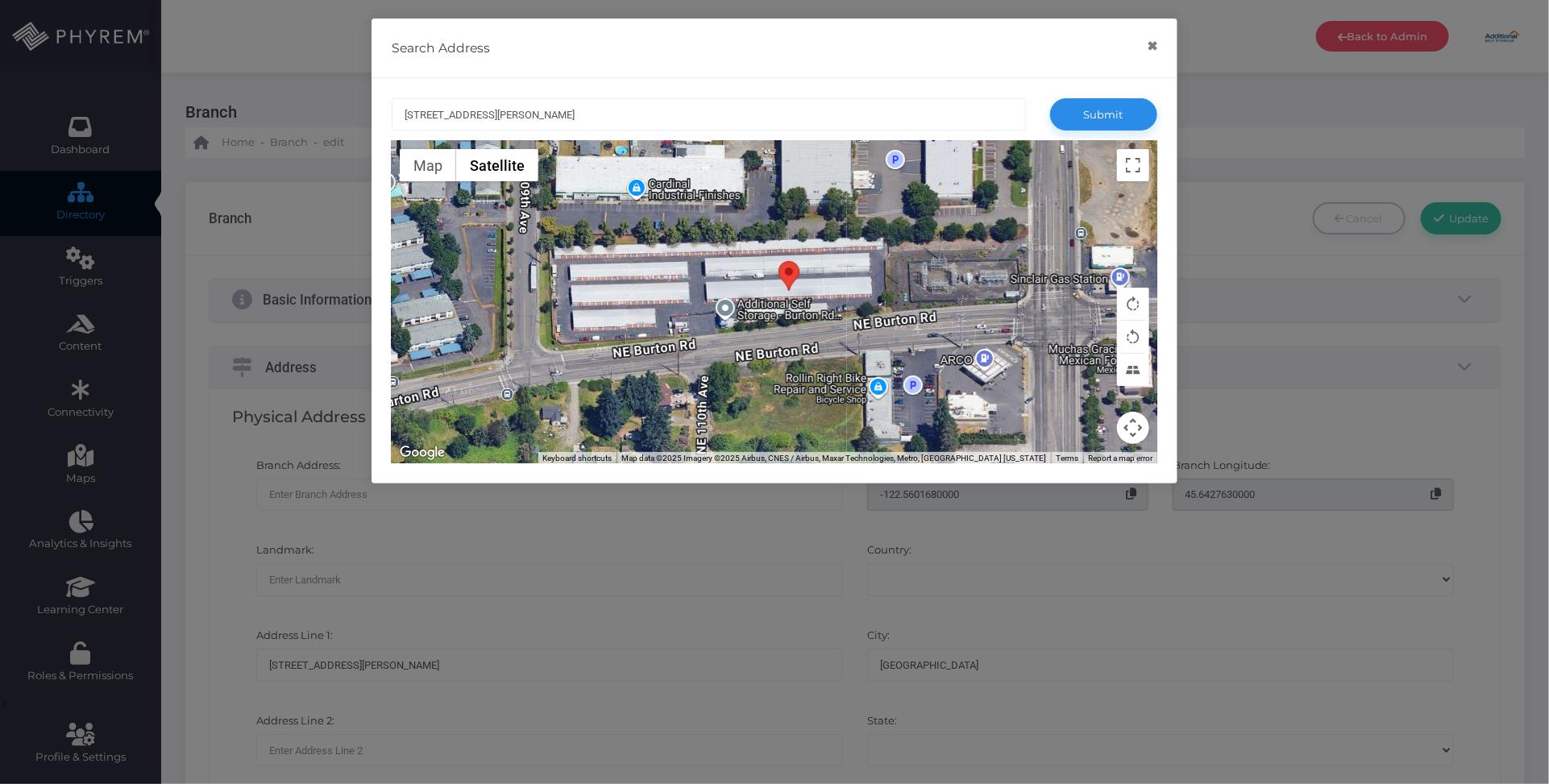
drag, startPoint x: 756, startPoint y: 214, endPoint x: 780, endPoint y: 407, distance: 194.5
click at [780, 407] on div at bounding box center [774, 302] width 766 height 322
click at [1156, 46] on button "×" at bounding box center [1152, 46] width 31 height 36
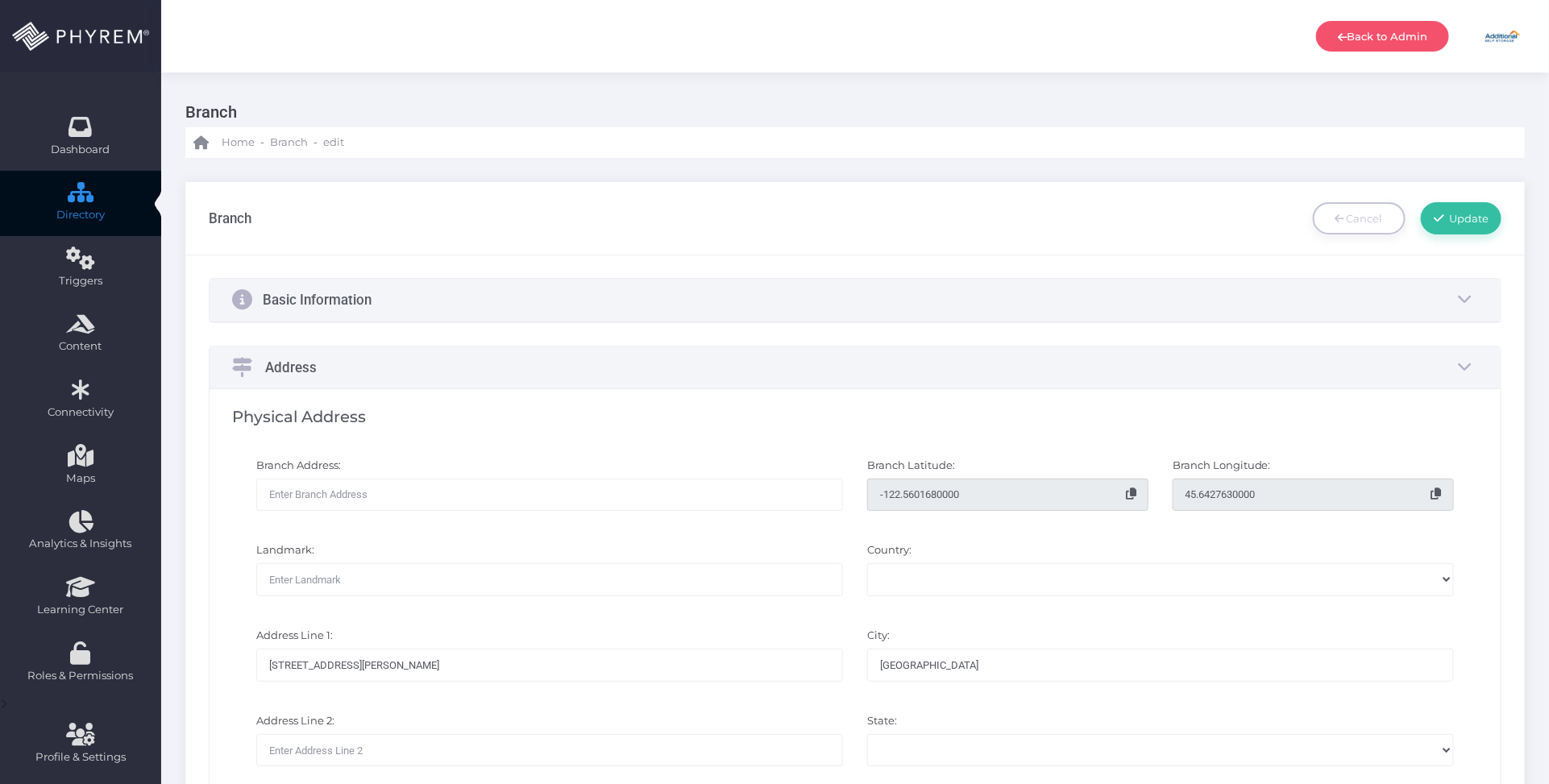
click at [468, 491] on input "text" at bounding box center [549, 495] width 586 height 32
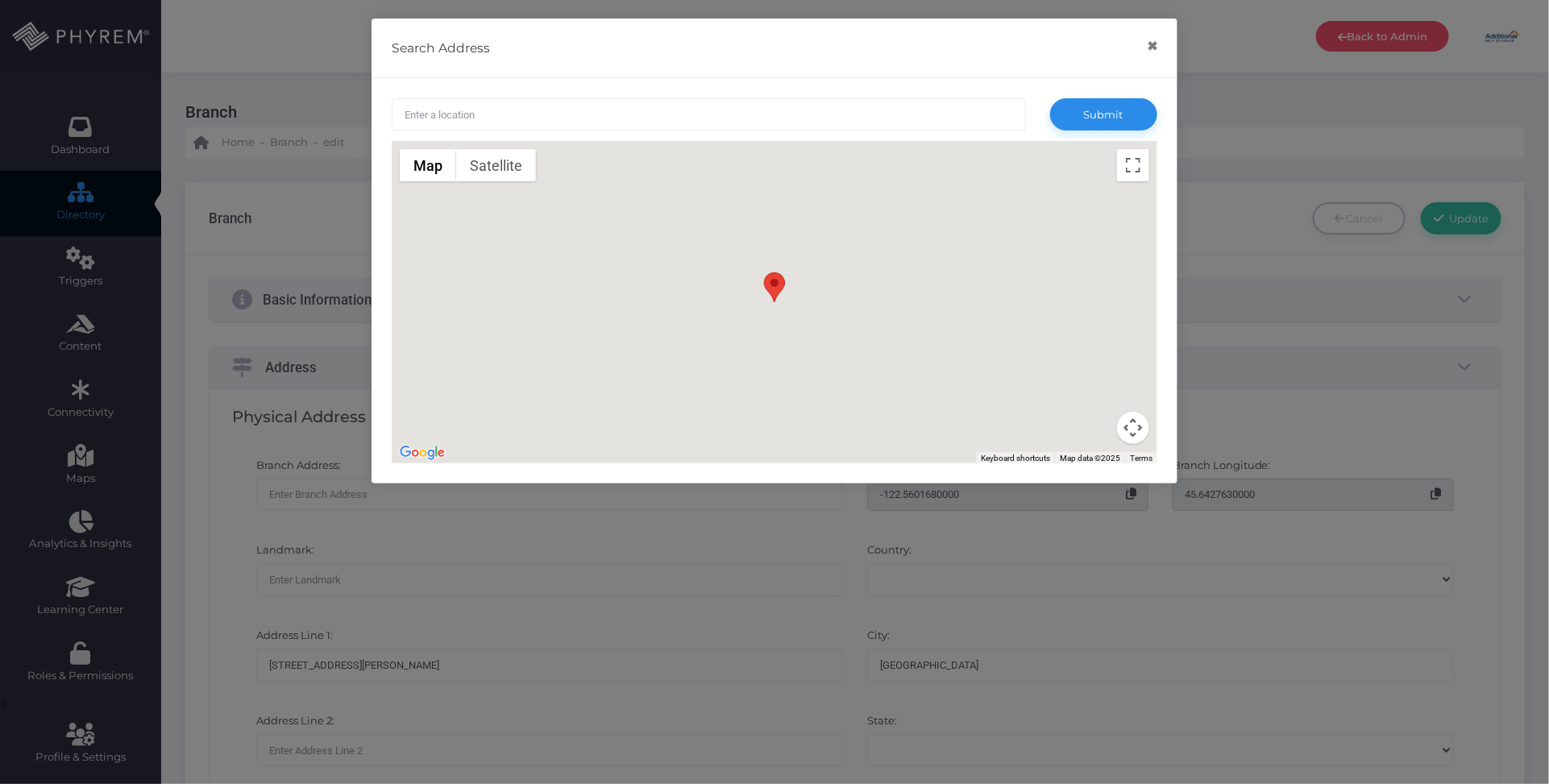
click at [588, 117] on input "text" at bounding box center [708, 114] width 634 height 32
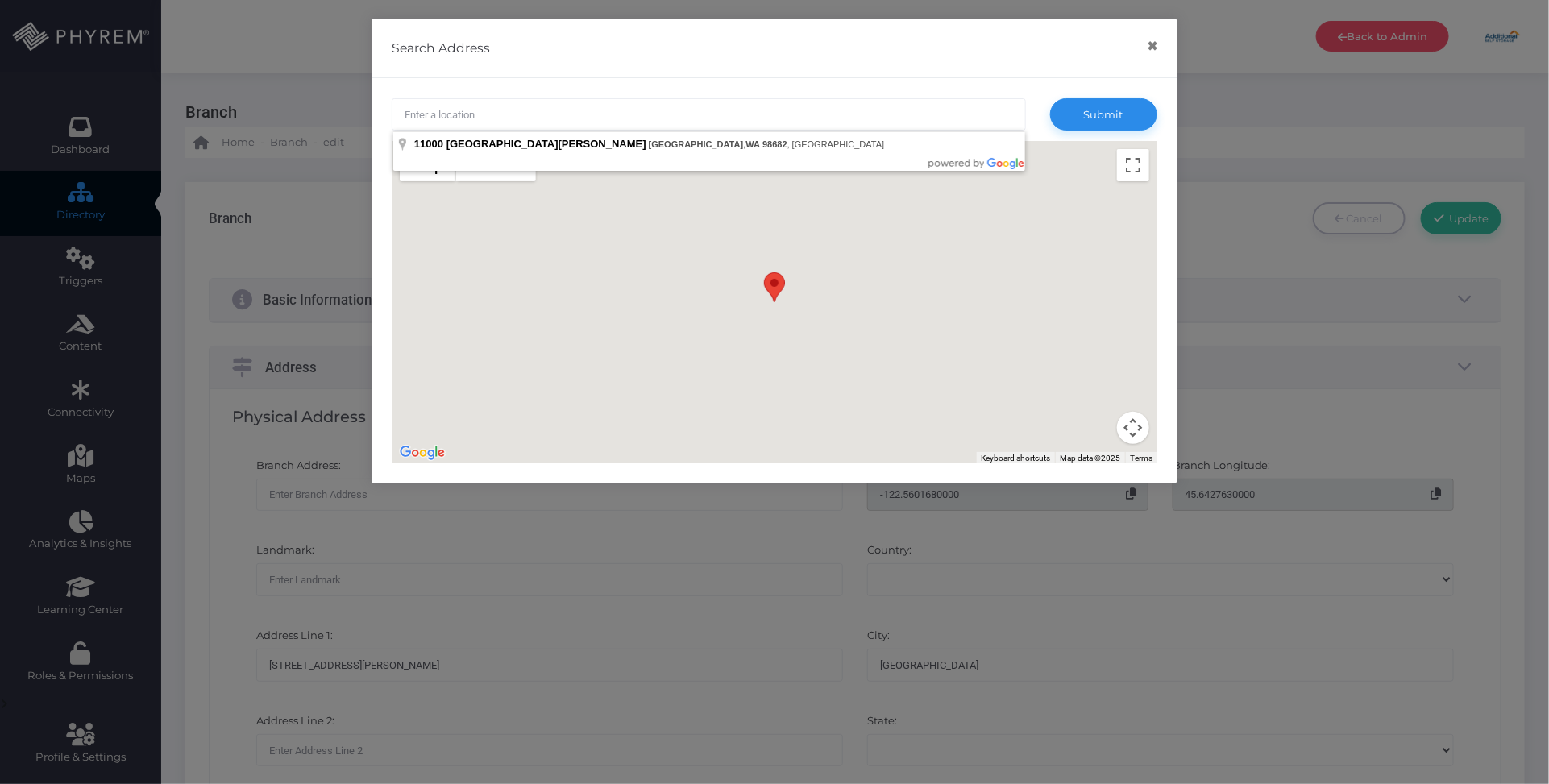
paste input "11000 NE Burton Road, Vancouver, WA 98682"
type input "11000 Northeast Burton Road, Vancouver, WA 98682, USA"
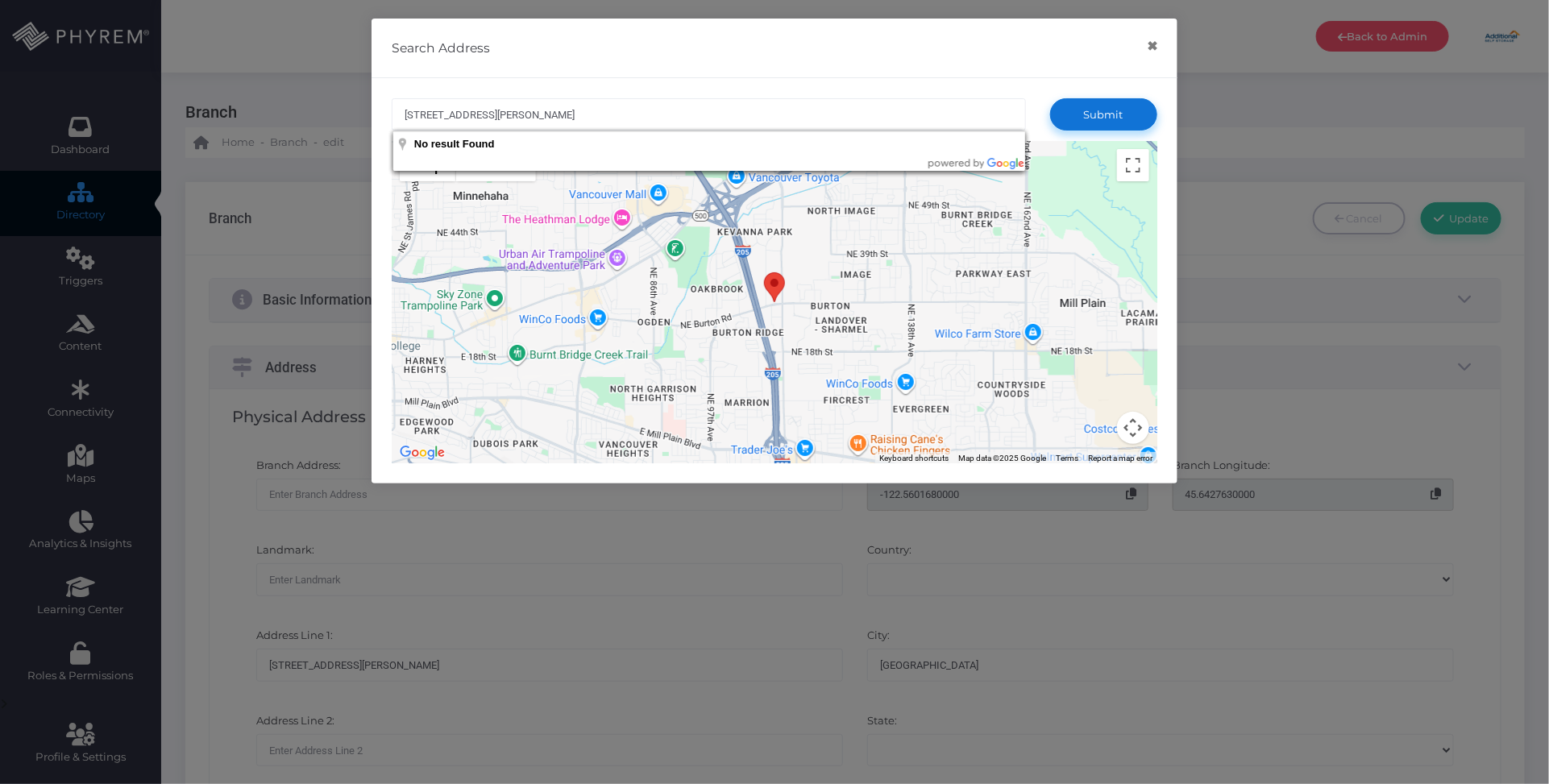
click at [1122, 119] on button "Submit" at bounding box center [1104, 114] width 107 height 32
type input "11000 Northeast Burton Road, Vancouver, WA 98682, USA"
type input "45.6429545"
type input "-122.5597446"
select select "231"
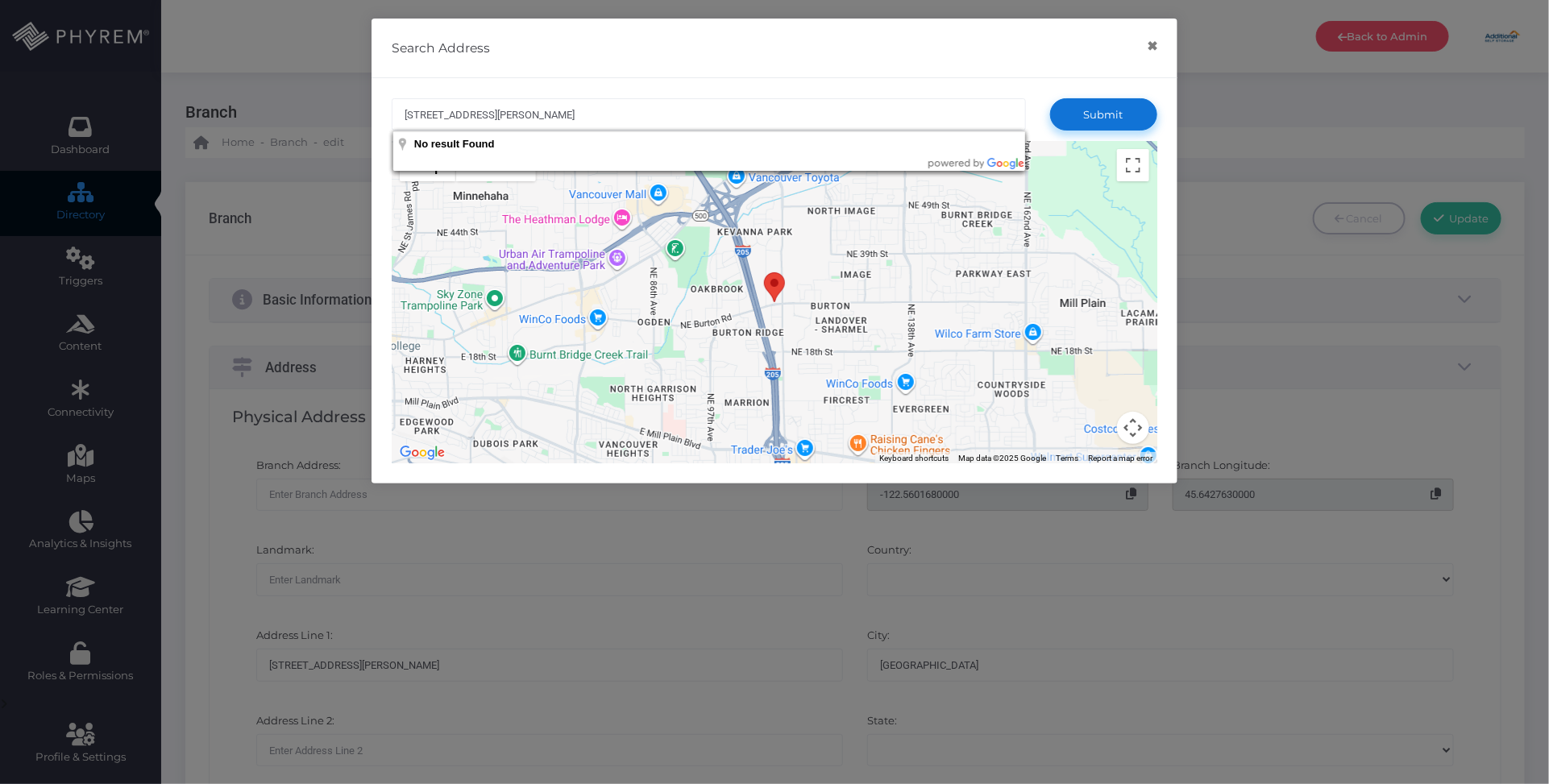
type input "11000 Northeast Burton Road"
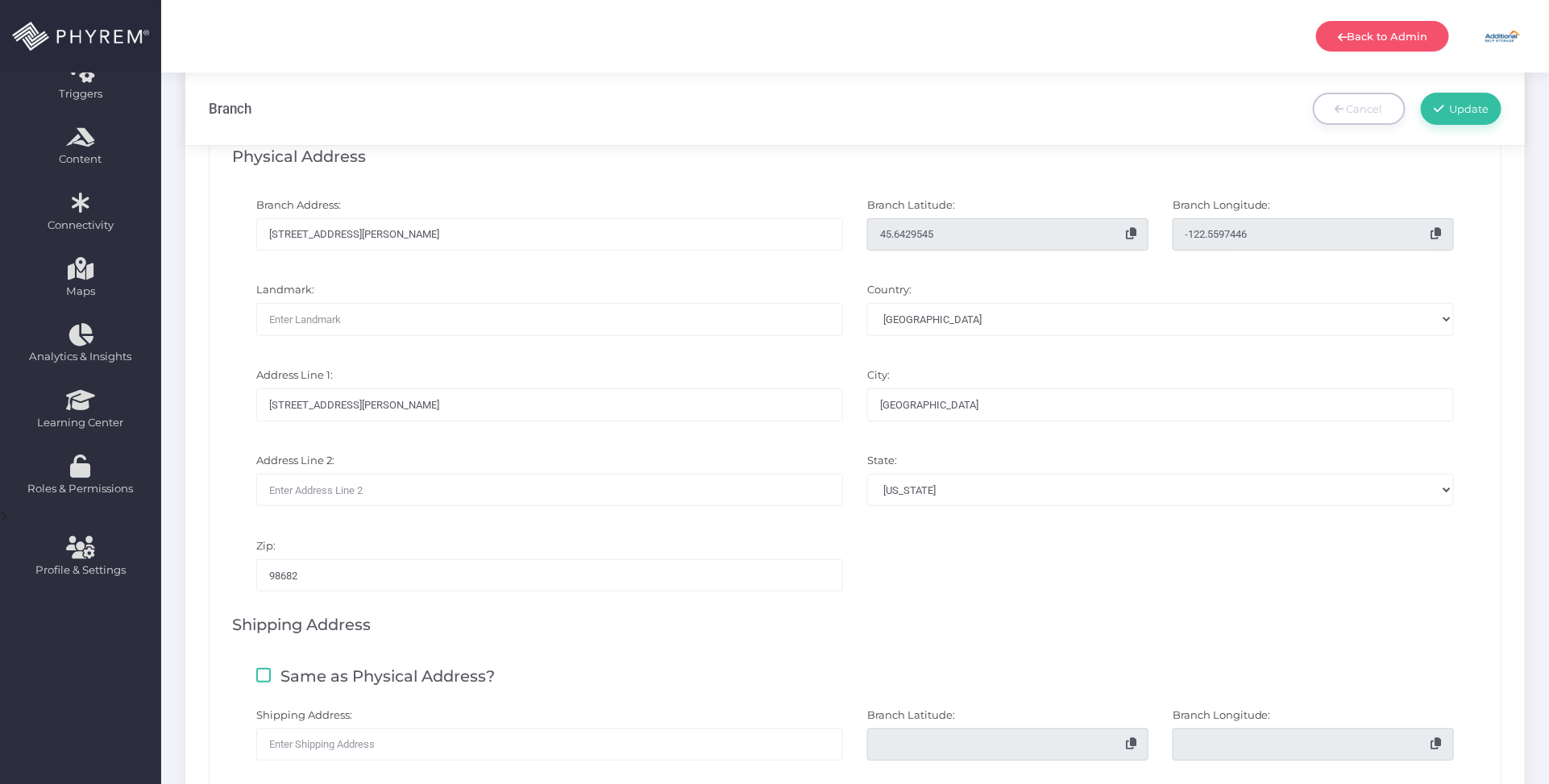
scroll to position [201, 0]
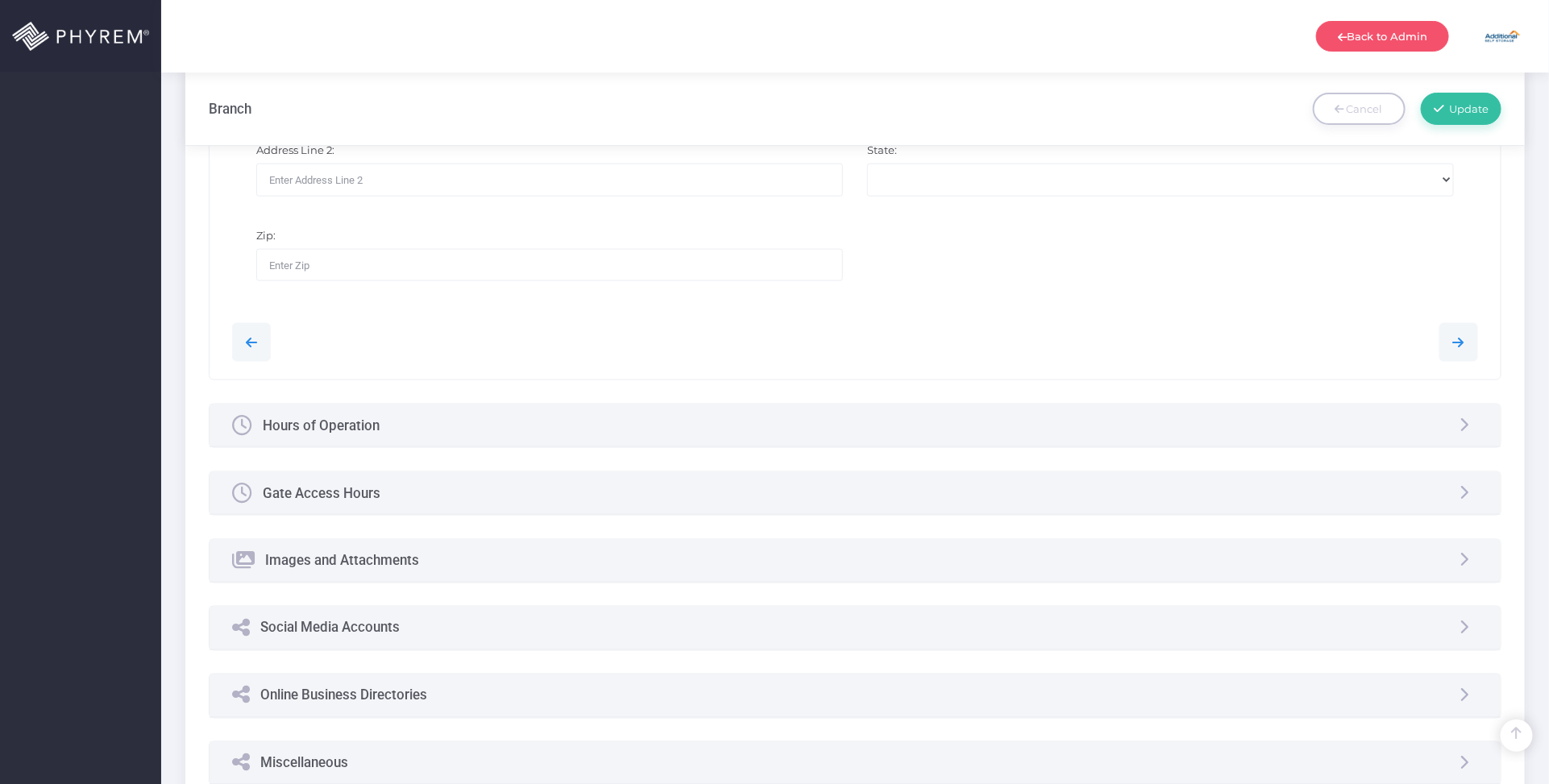
click at [576, 411] on div "Hours of Operation" at bounding box center [855, 426] width 1292 height 43
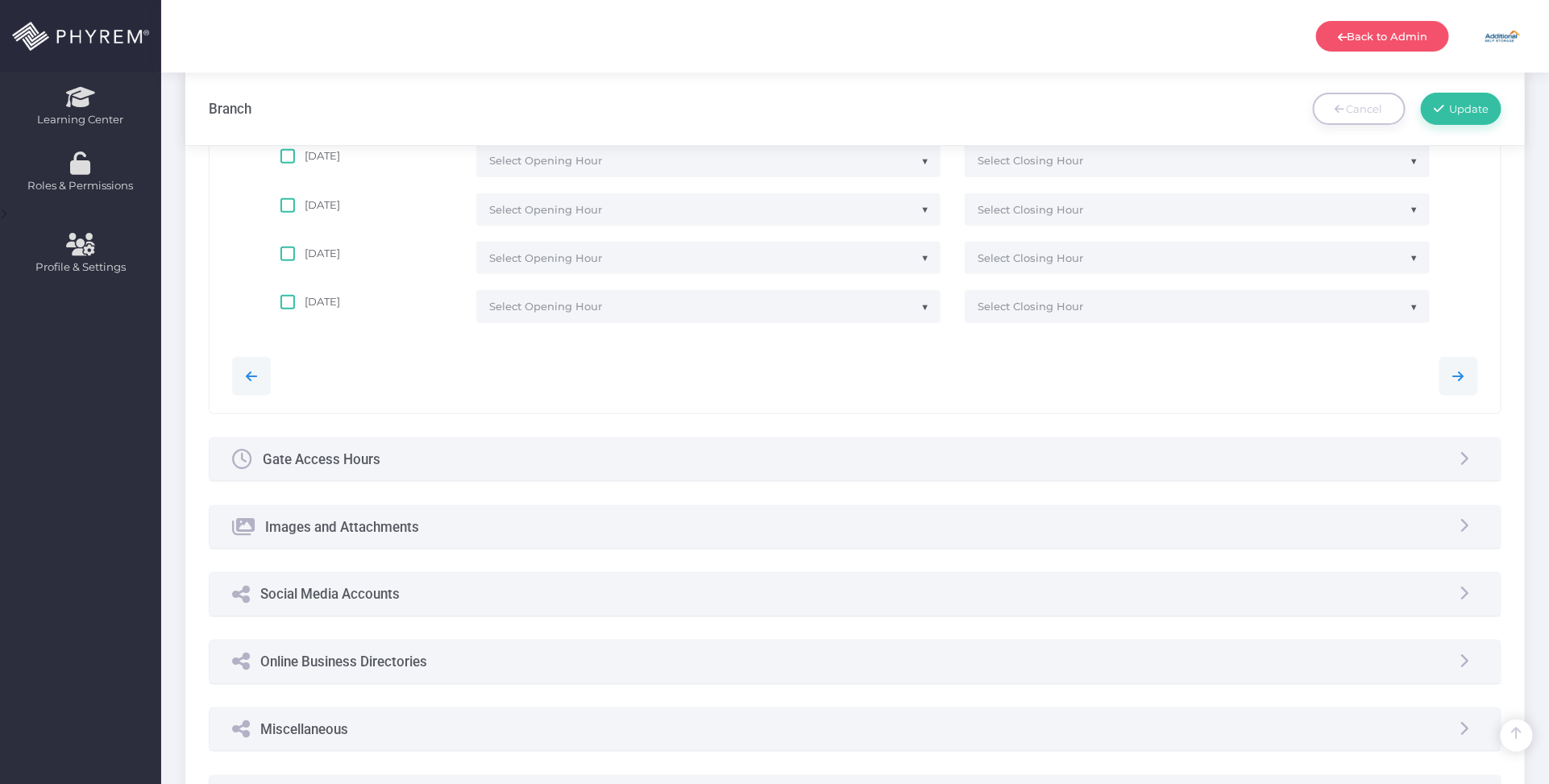
scroll to position [308, 0]
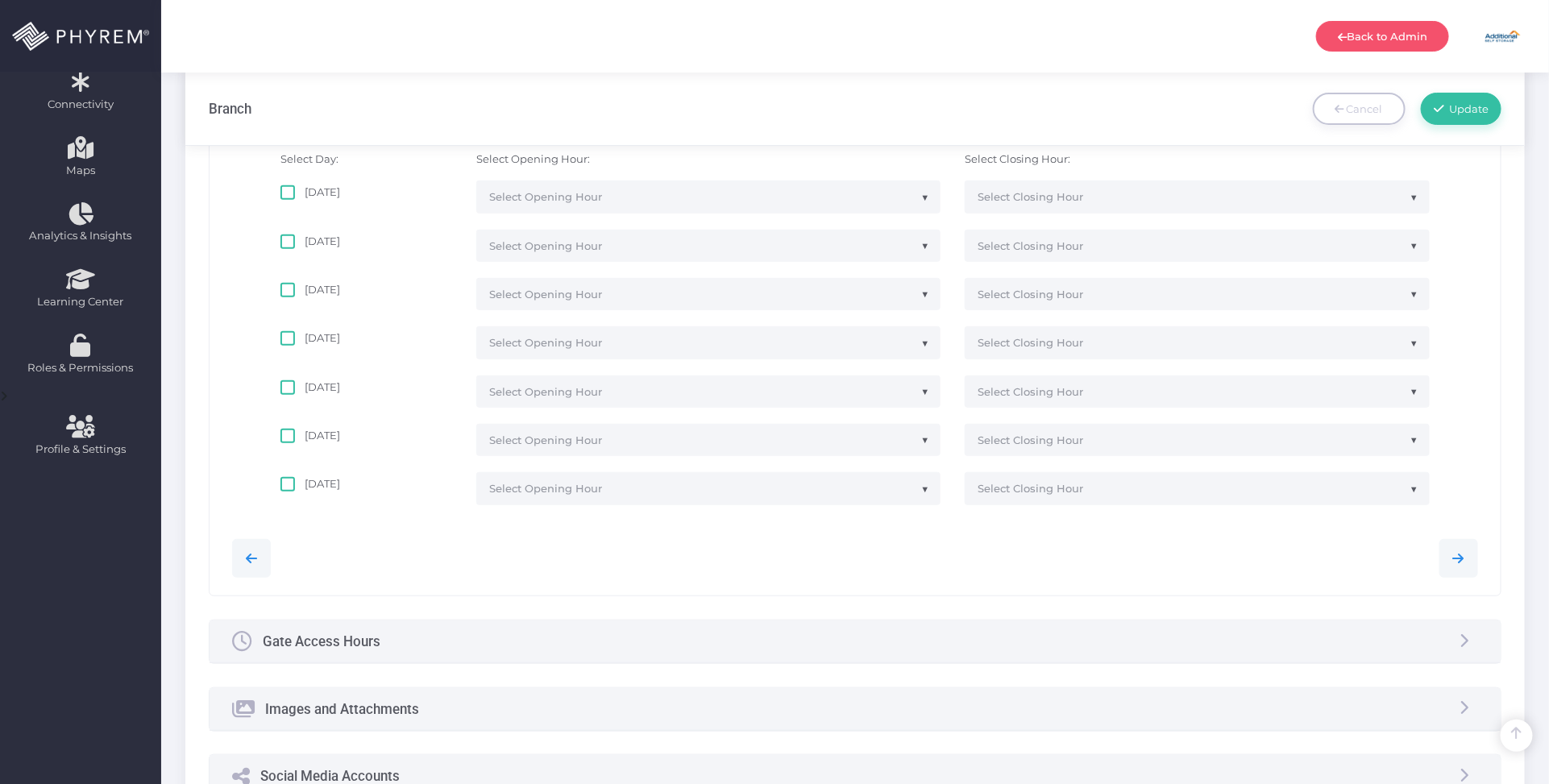
click at [287, 192] on span at bounding box center [287, 192] width 14 height 14
click at [304, 192] on input "Monday" at bounding box center [310, 190] width 11 height 11
checkbox input "true"
select select "00:00:00"
select select "00:15:00"
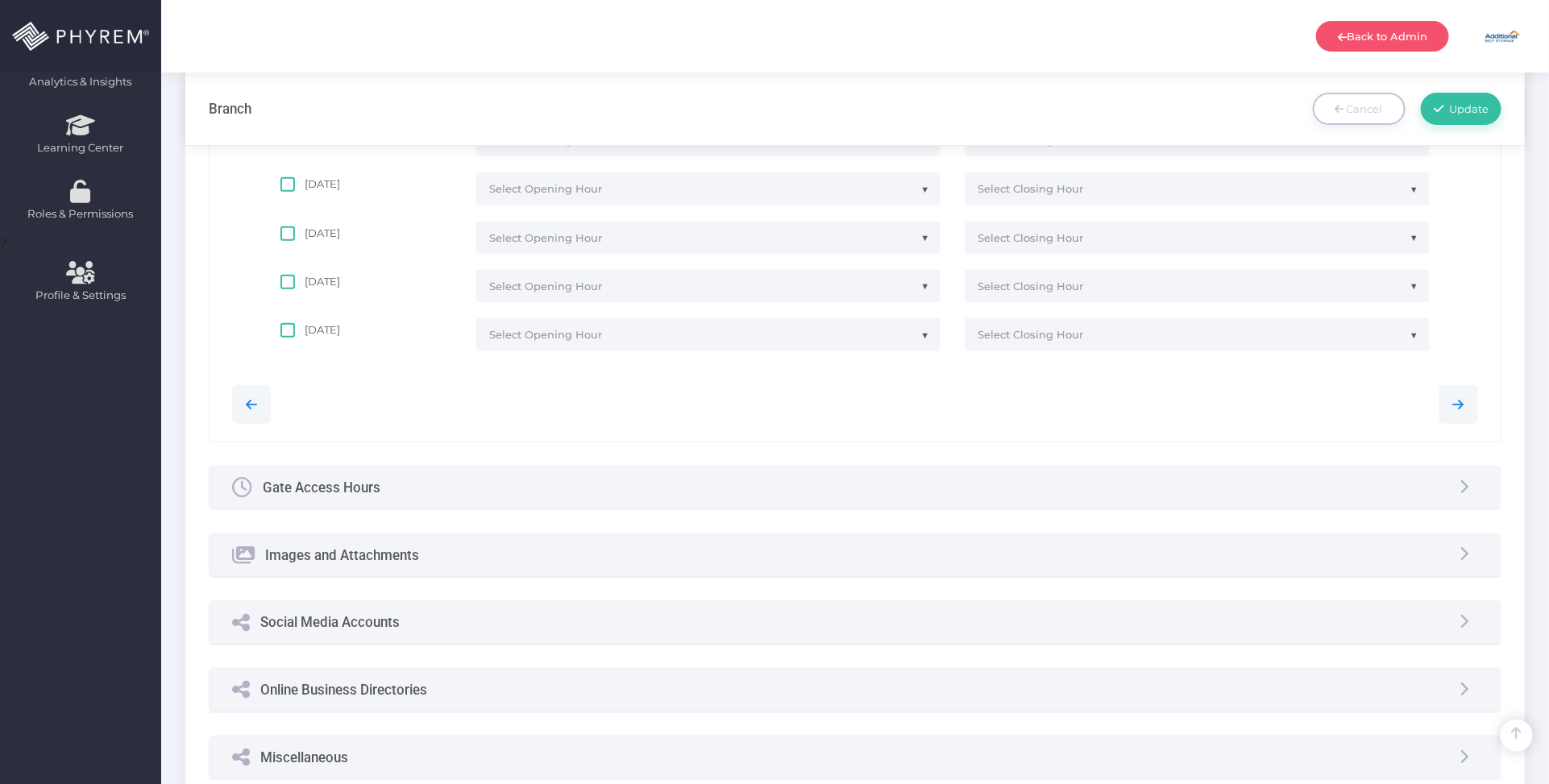
scroll to position [610, 0]
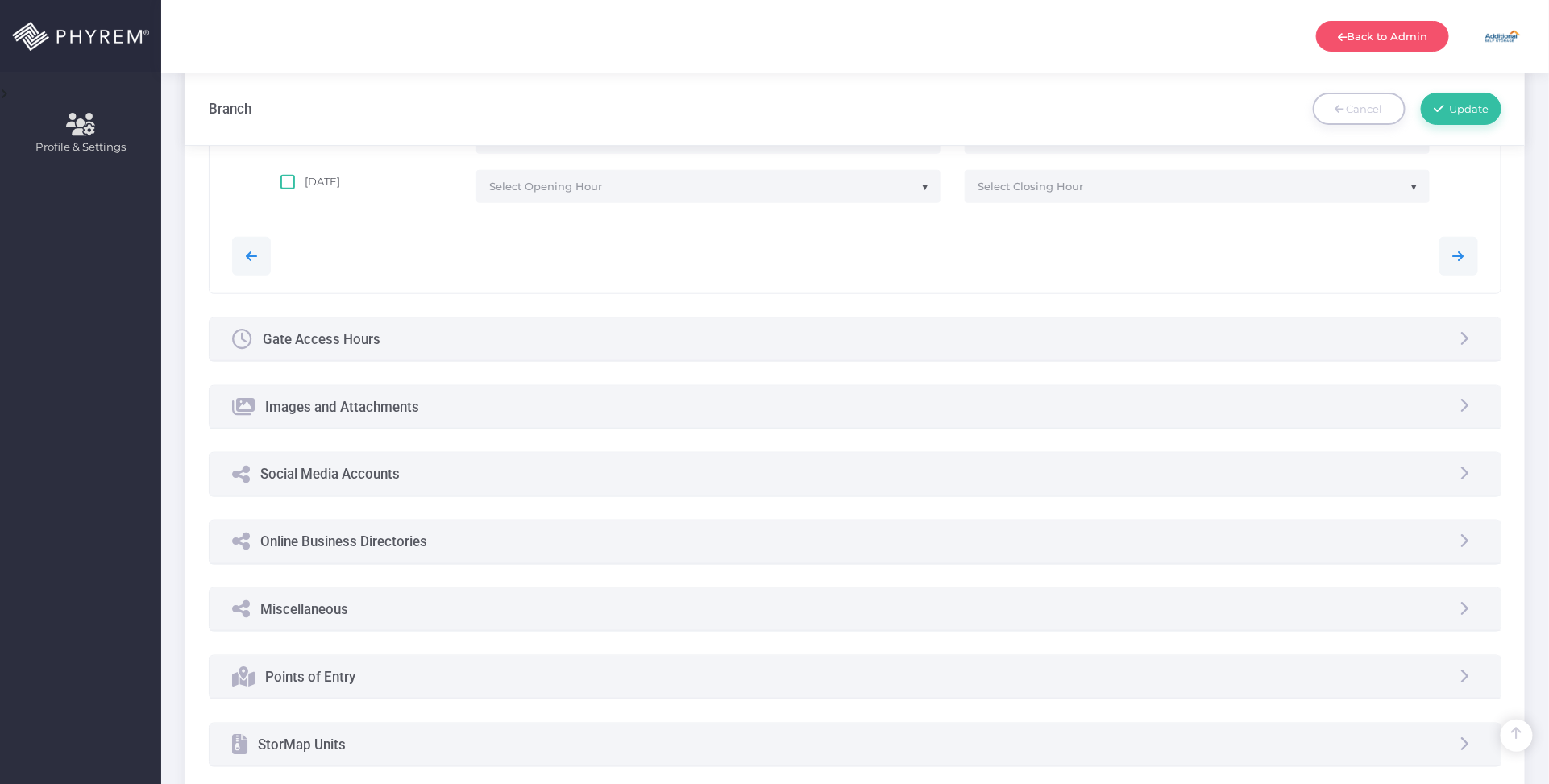
click at [439, 419] on div "Images and Attachments" at bounding box center [855, 407] width 1292 height 43
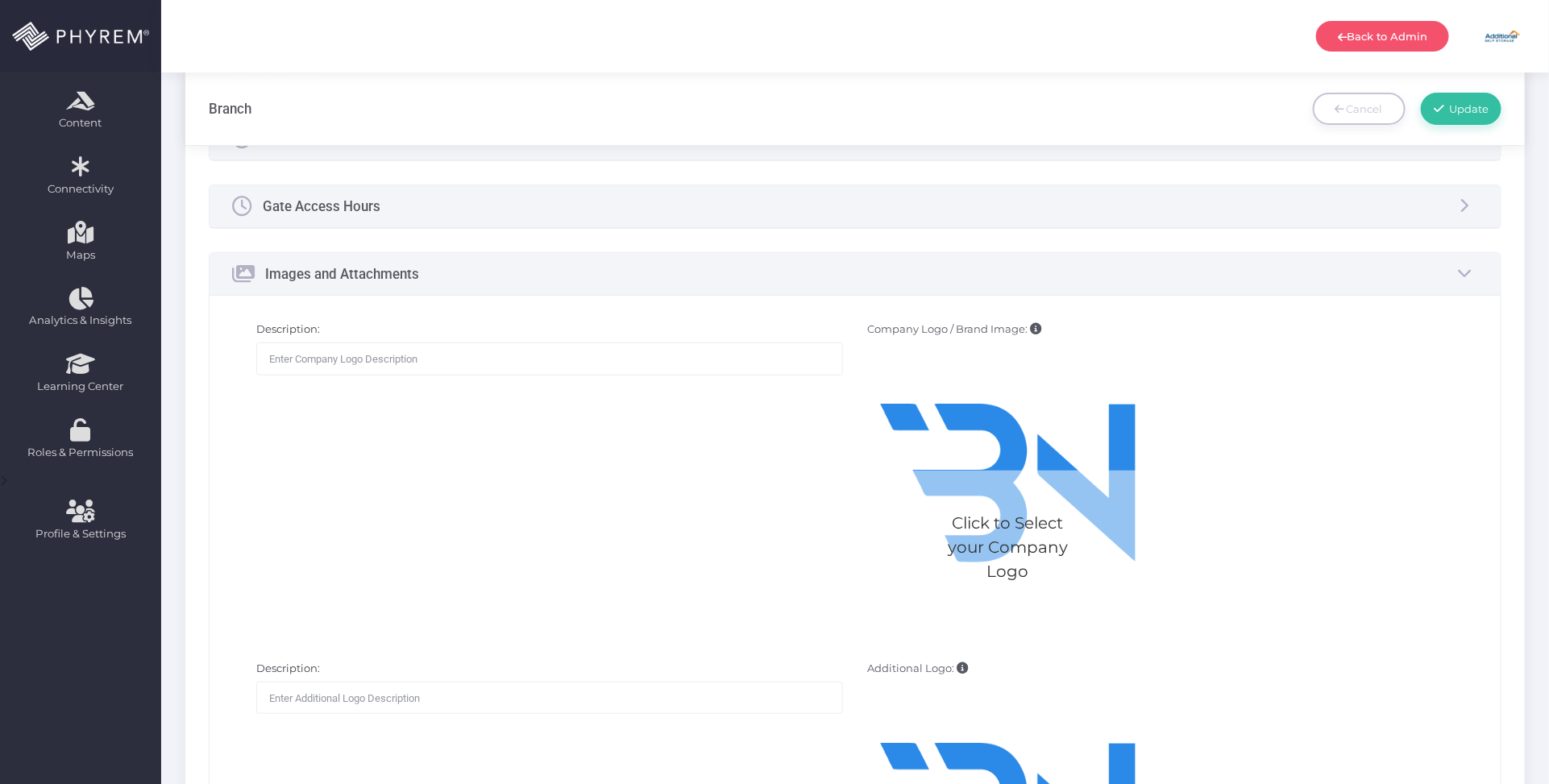
scroll to position [106, 0]
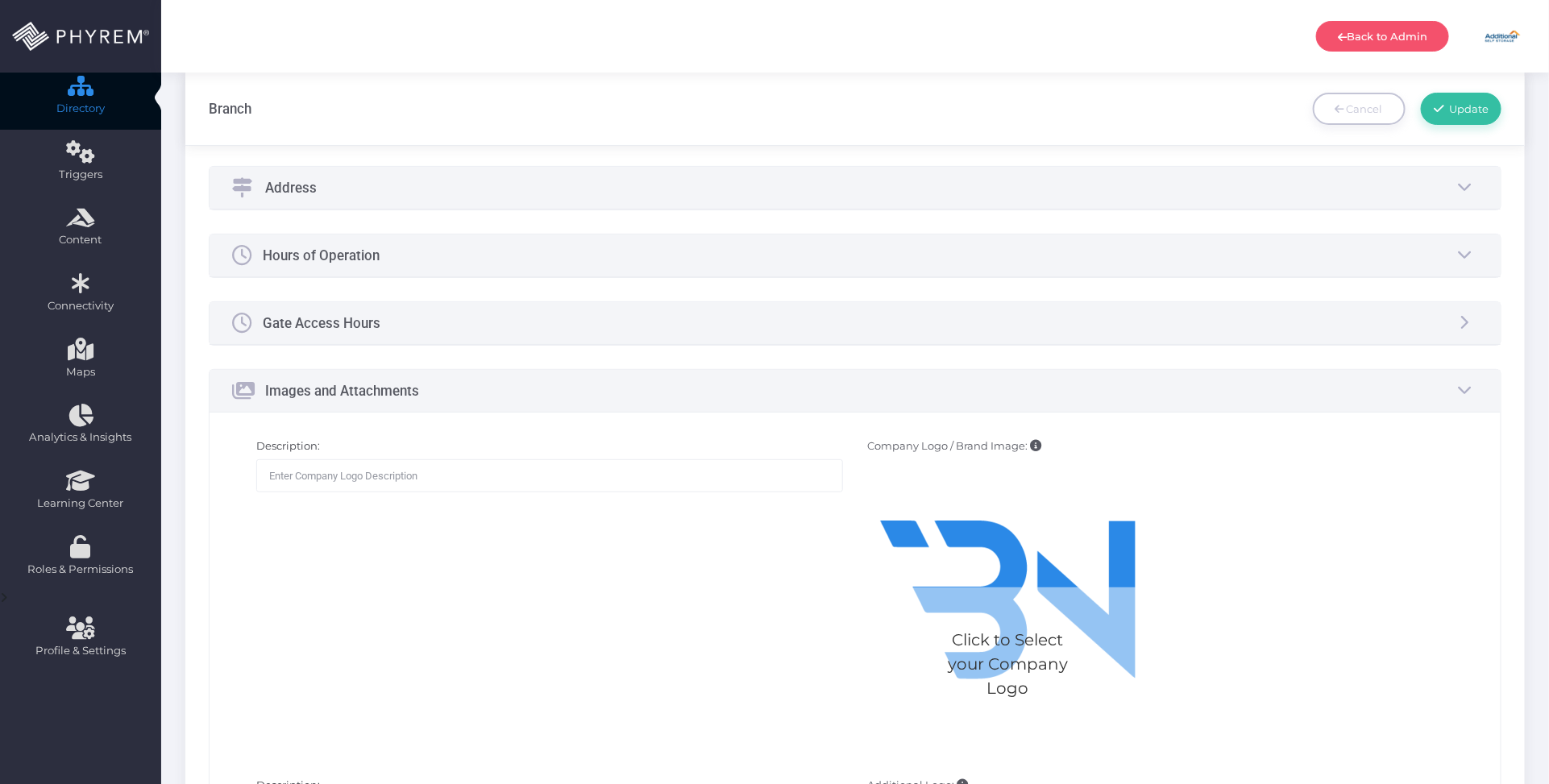
click at [1010, 604] on div "Click to Select your Company Logo" at bounding box center [1007, 663] width 281 height 153
click at [0, 0] on input "Company Logo / Brand Image: Click to Select your Company Logo" at bounding box center [0, 0] width 0 height 0
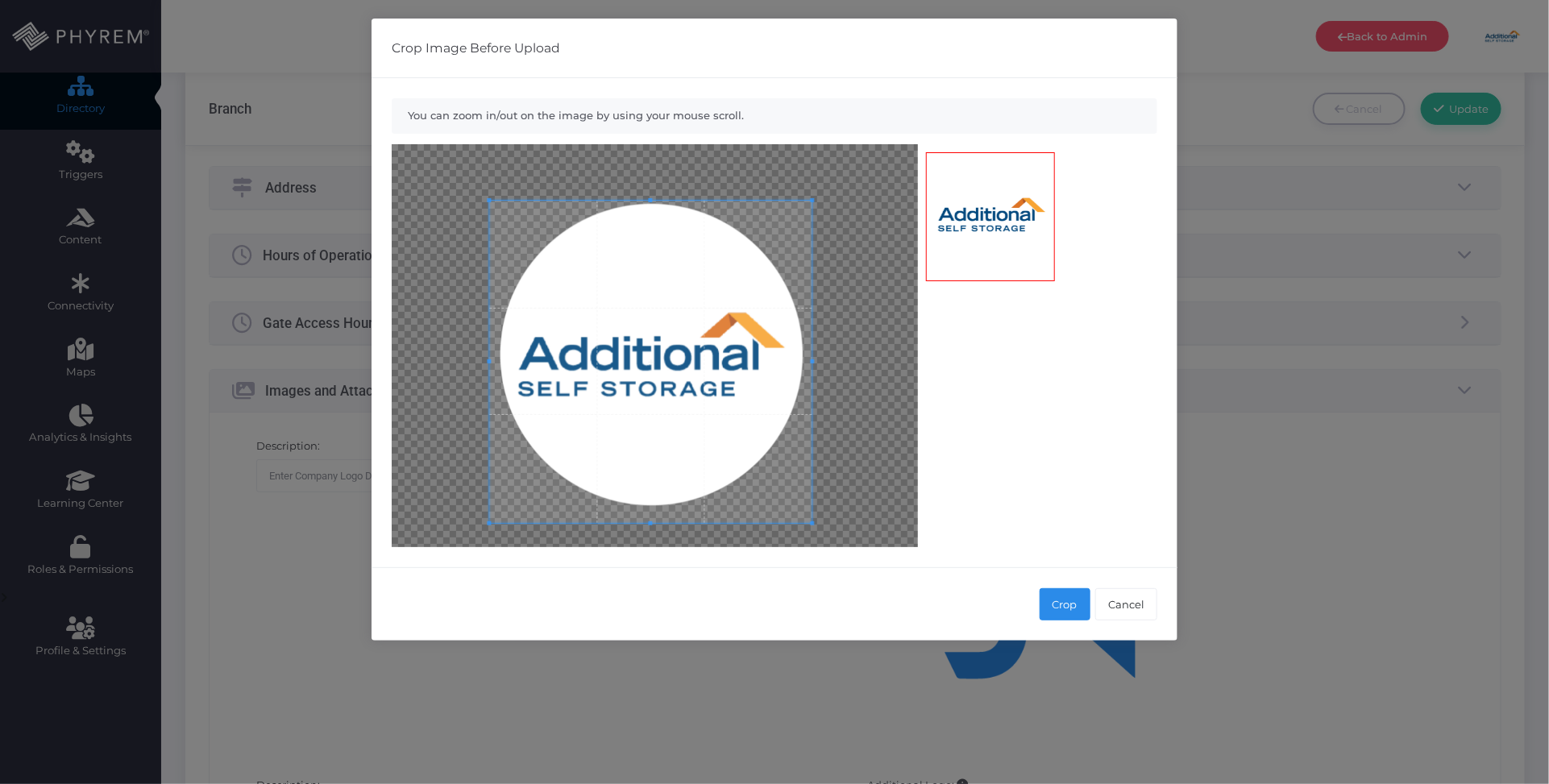
click at [642, 389] on span at bounding box center [650, 361] width 322 height 322
click at [1066, 604] on button "Crop" at bounding box center [1065, 604] width 51 height 32
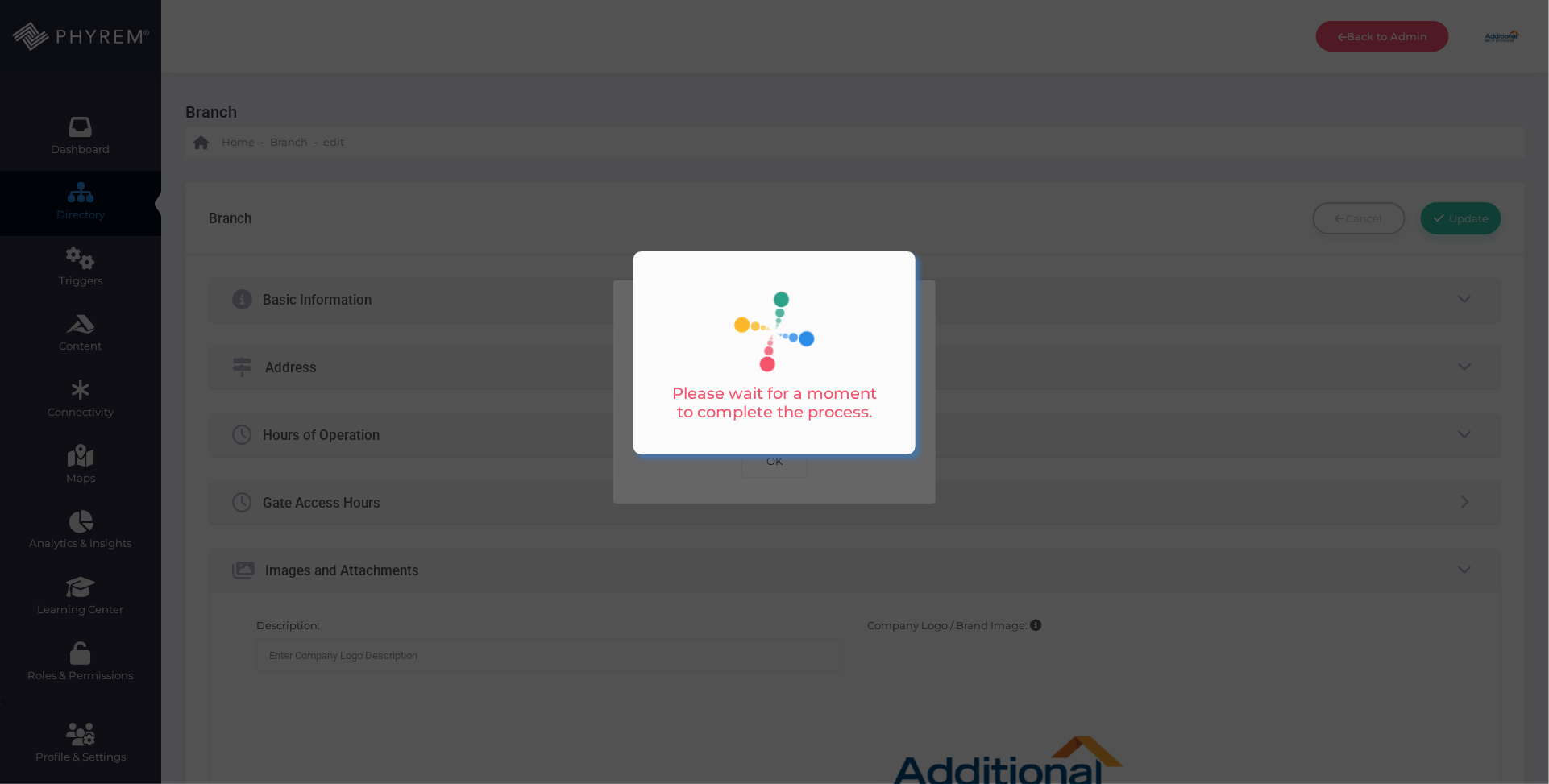
scroll to position [0, 0]
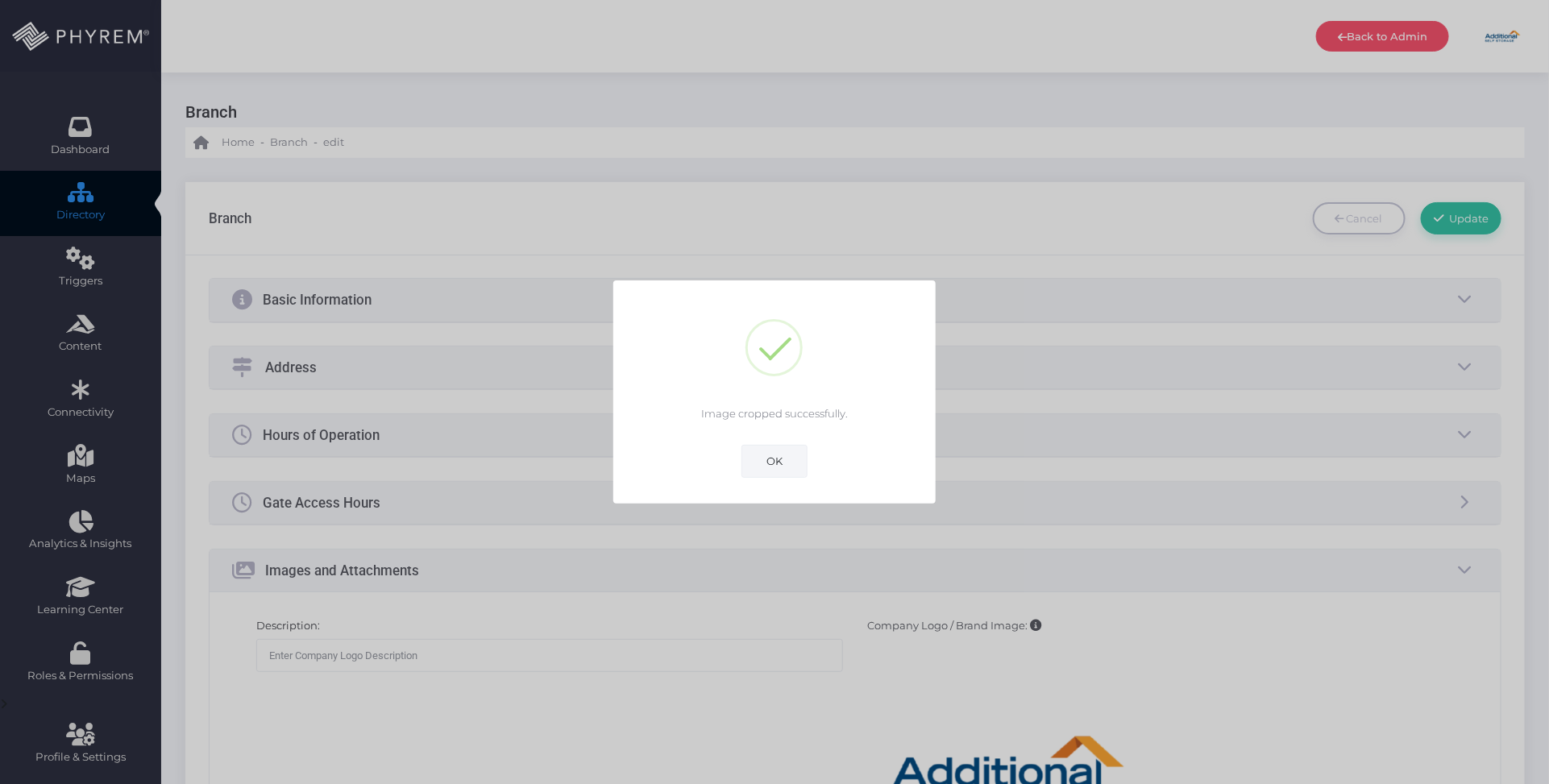
click at [776, 457] on button "OK" at bounding box center [774, 460] width 66 height 32
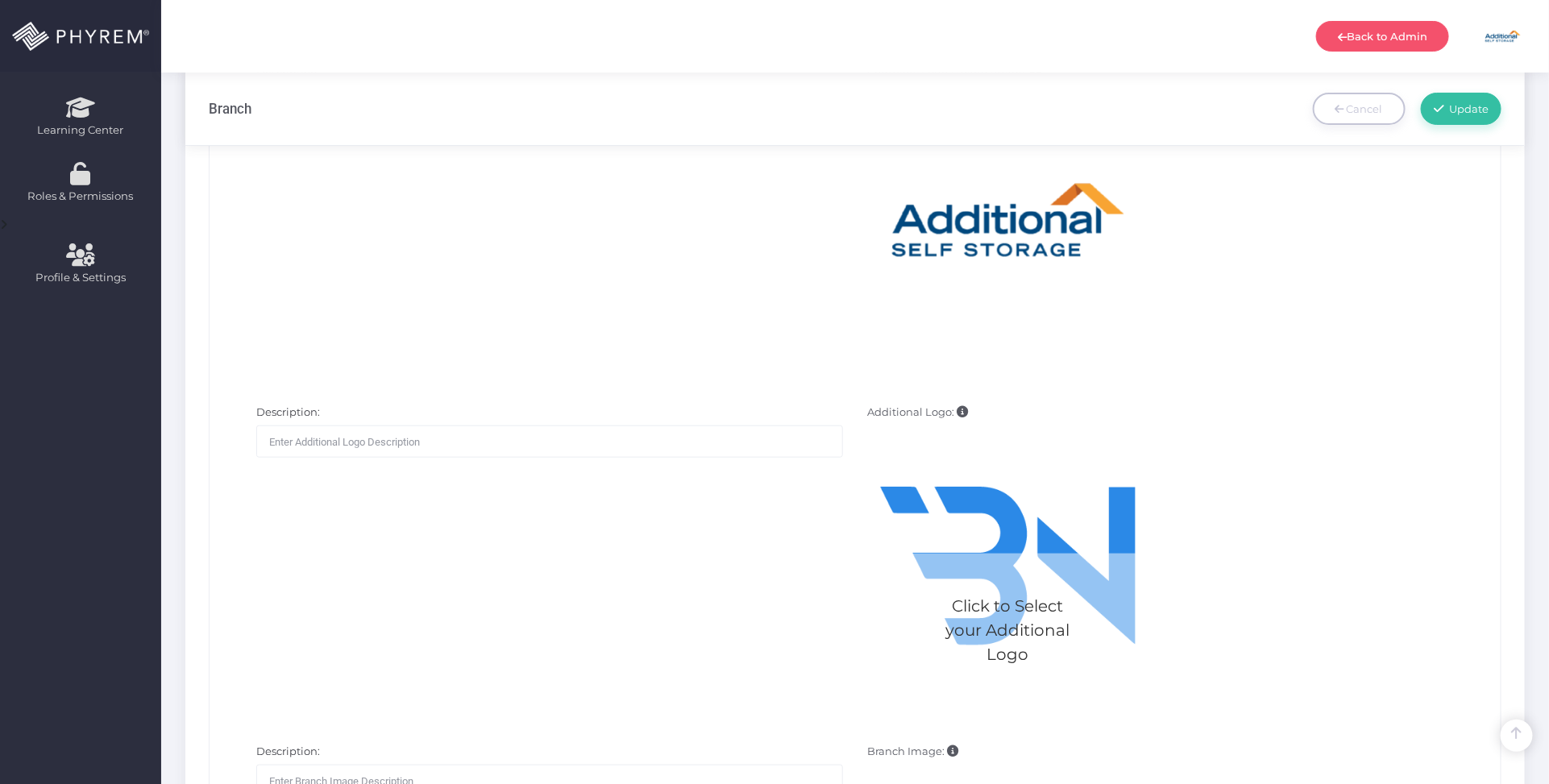
scroll to position [504, 0]
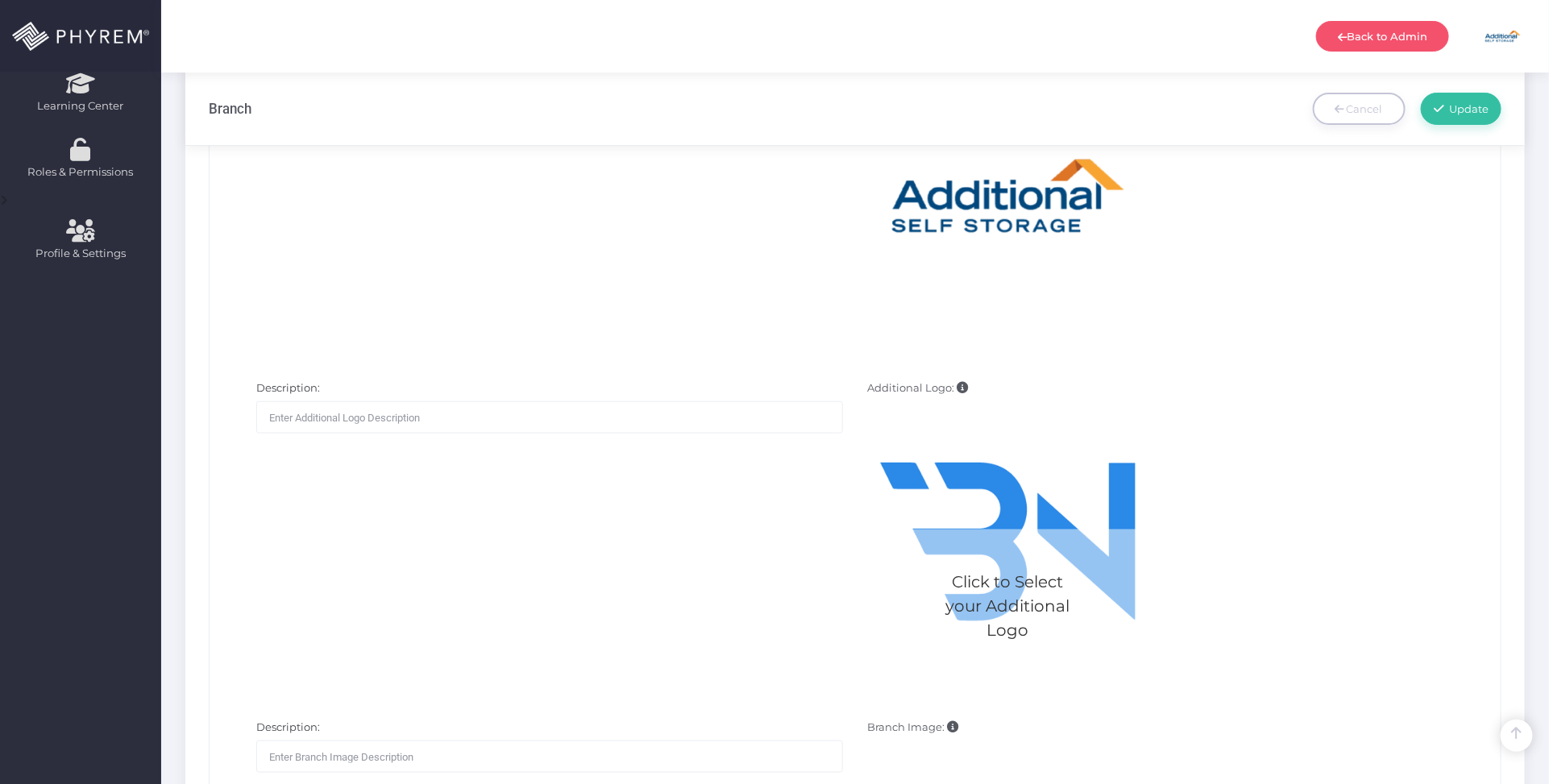
click at [1019, 538] on div "Click to Select your Additional Logo" at bounding box center [1007, 606] width 281 height 153
click at [0, 0] on input "Additional Logo: Click to Select your Additional Logo" at bounding box center [0, 0] width 0 height 0
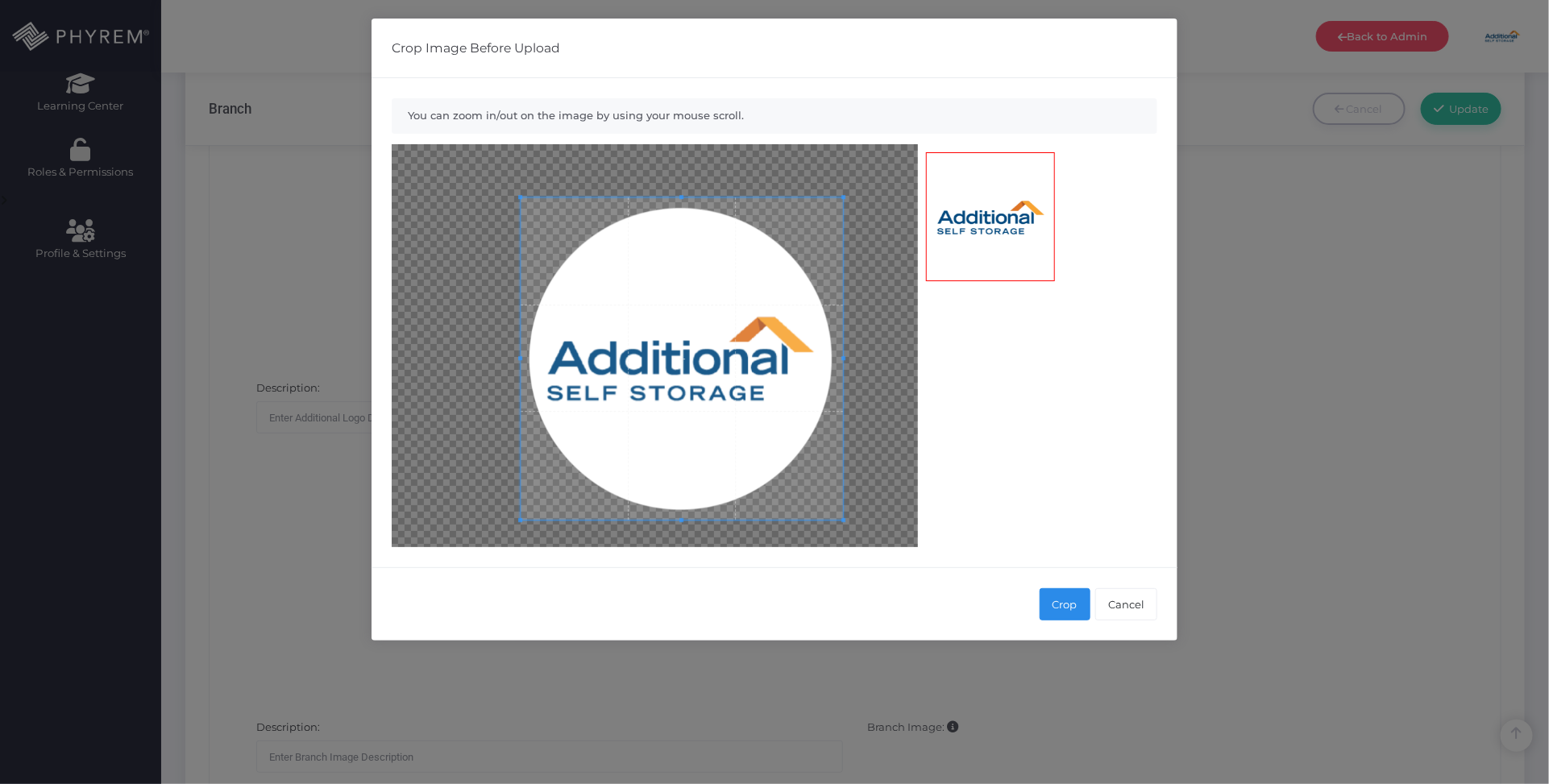
click at [787, 405] on span at bounding box center [681, 358] width 322 height 322
click at [1068, 598] on button "Crop" at bounding box center [1065, 604] width 51 height 32
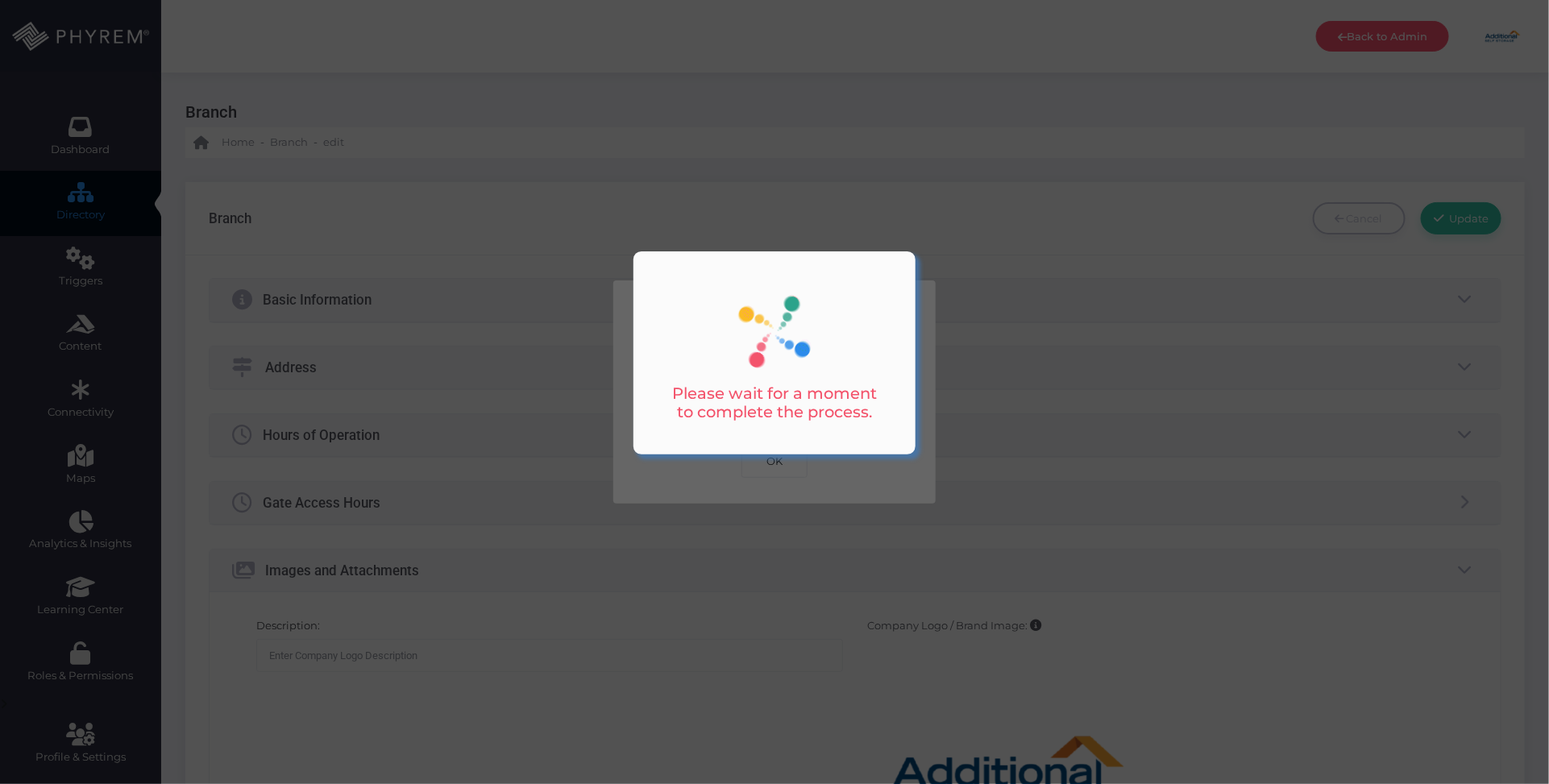
scroll to position [0, 0]
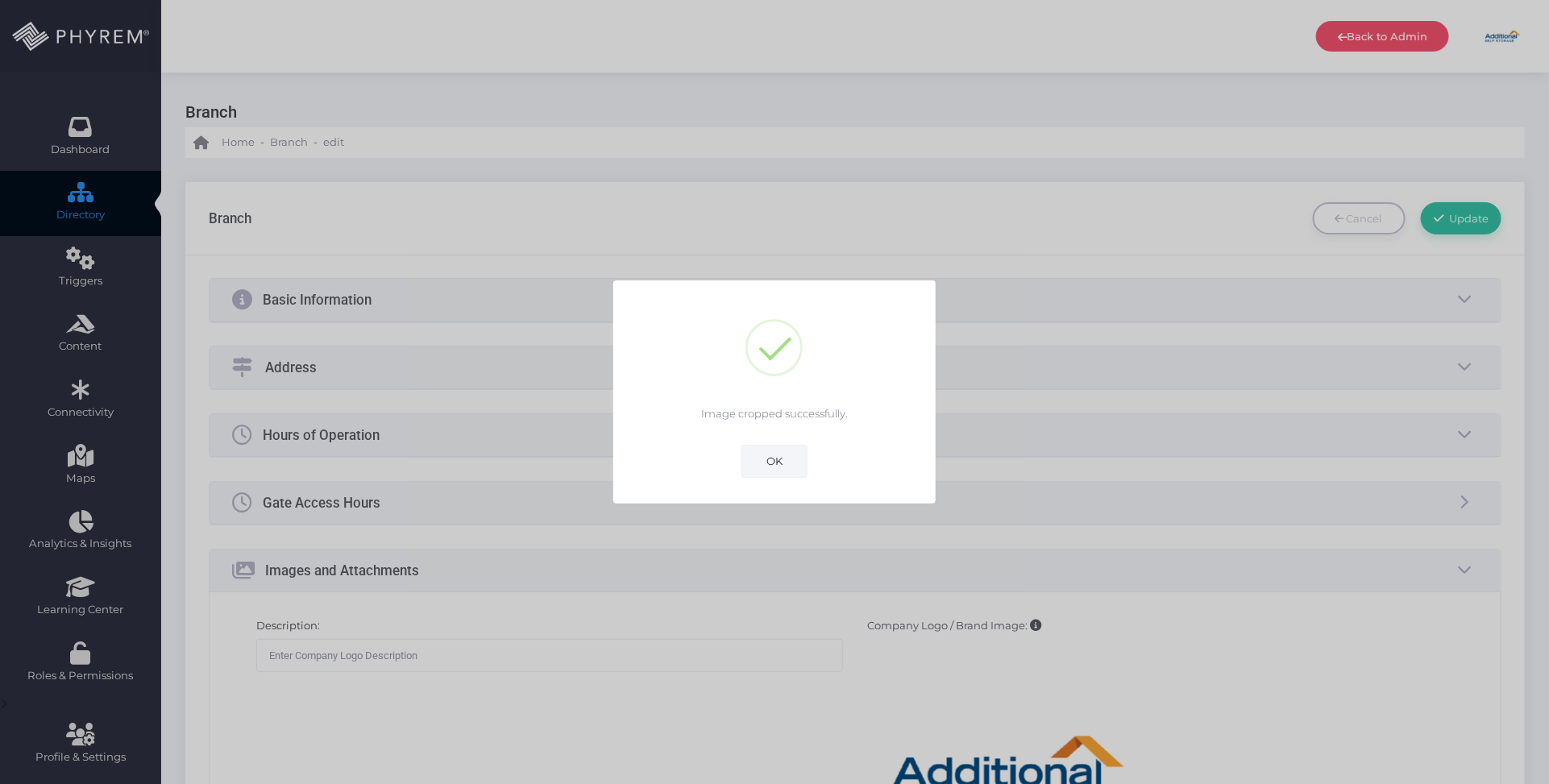
click at [778, 456] on button "OK" at bounding box center [774, 460] width 66 height 32
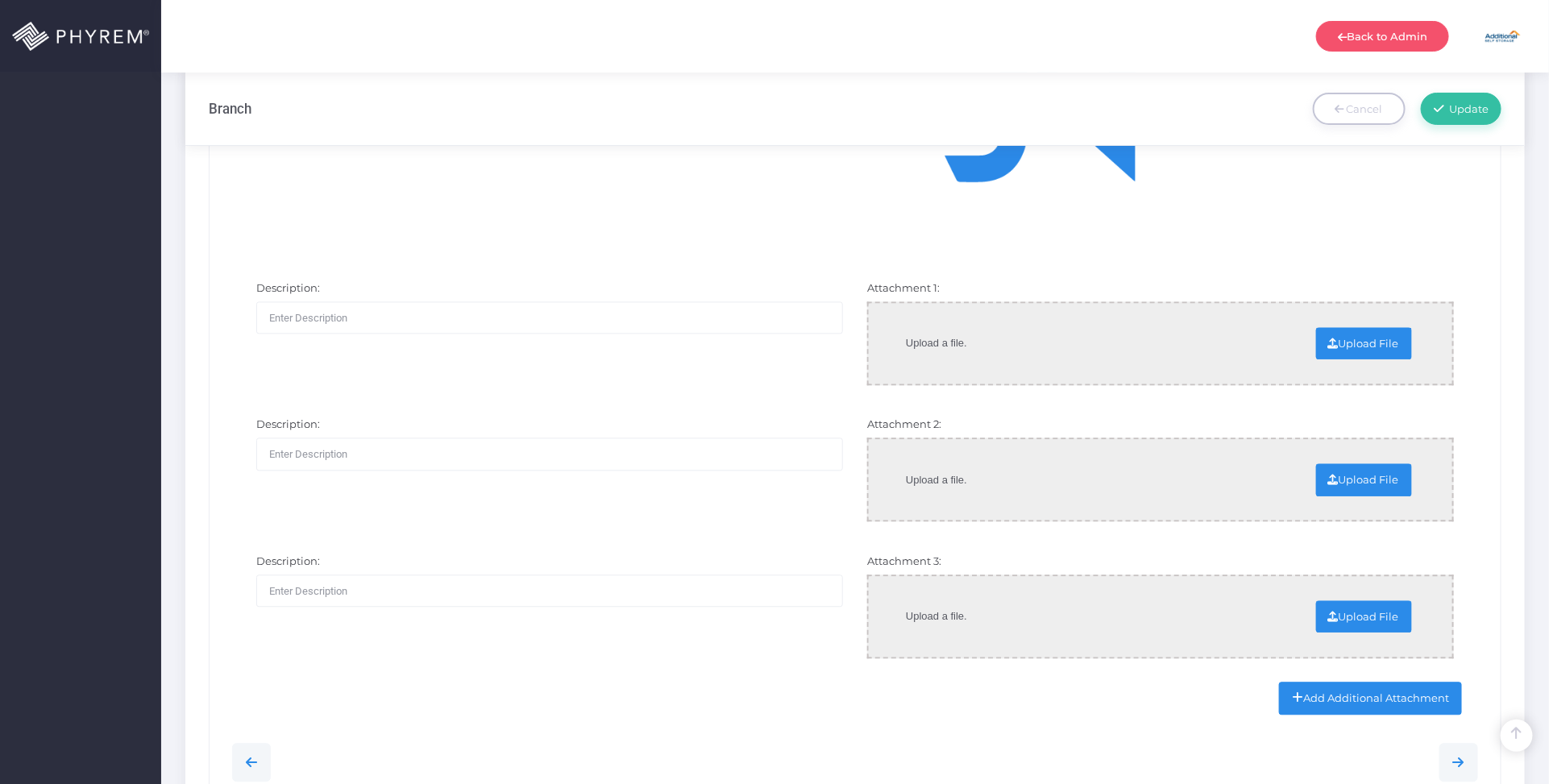
scroll to position [1992, 0]
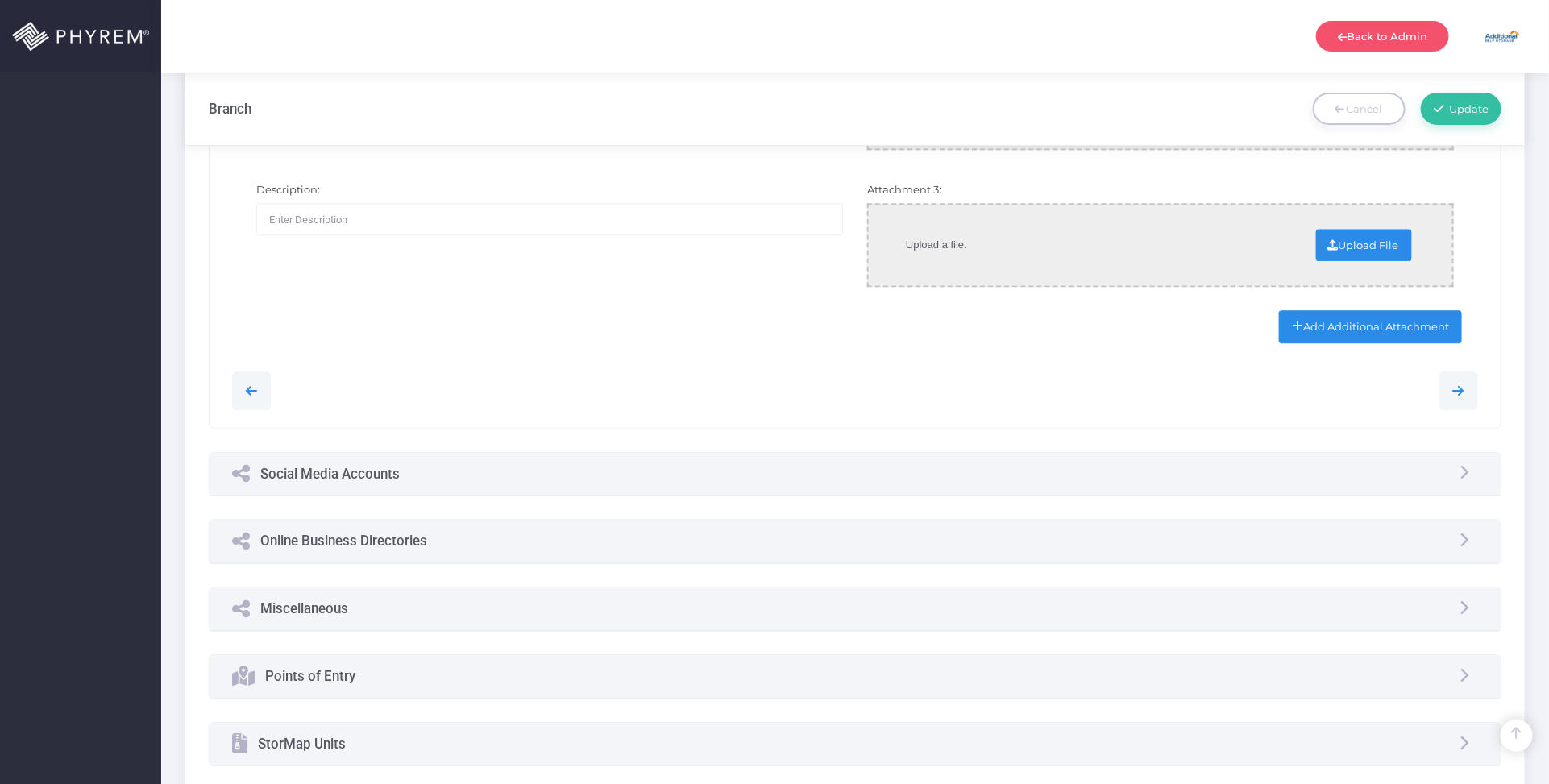
click at [533, 537] on div "Online Business Directories" at bounding box center [855, 541] width 1292 height 43
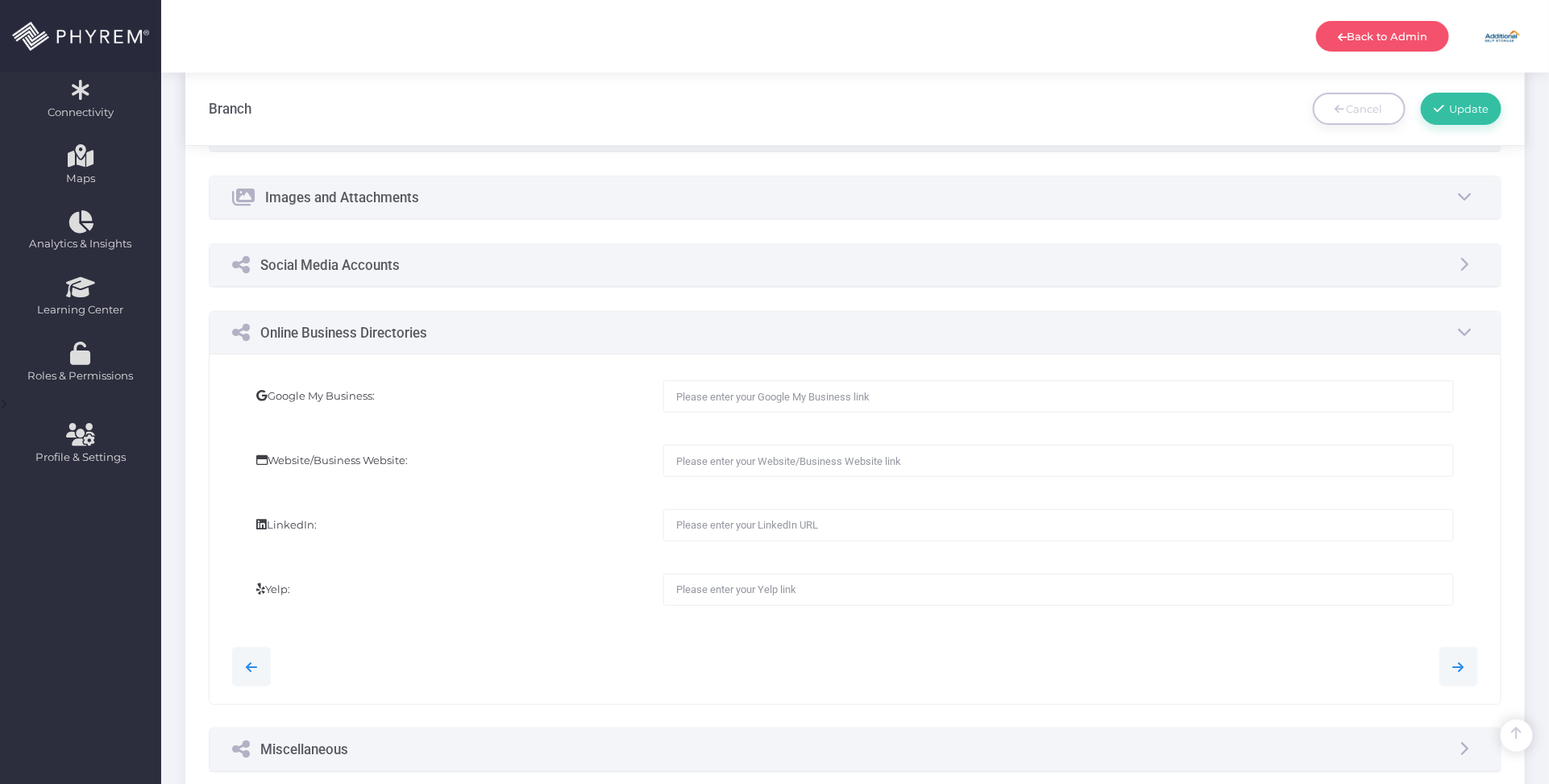
scroll to position [243, 0]
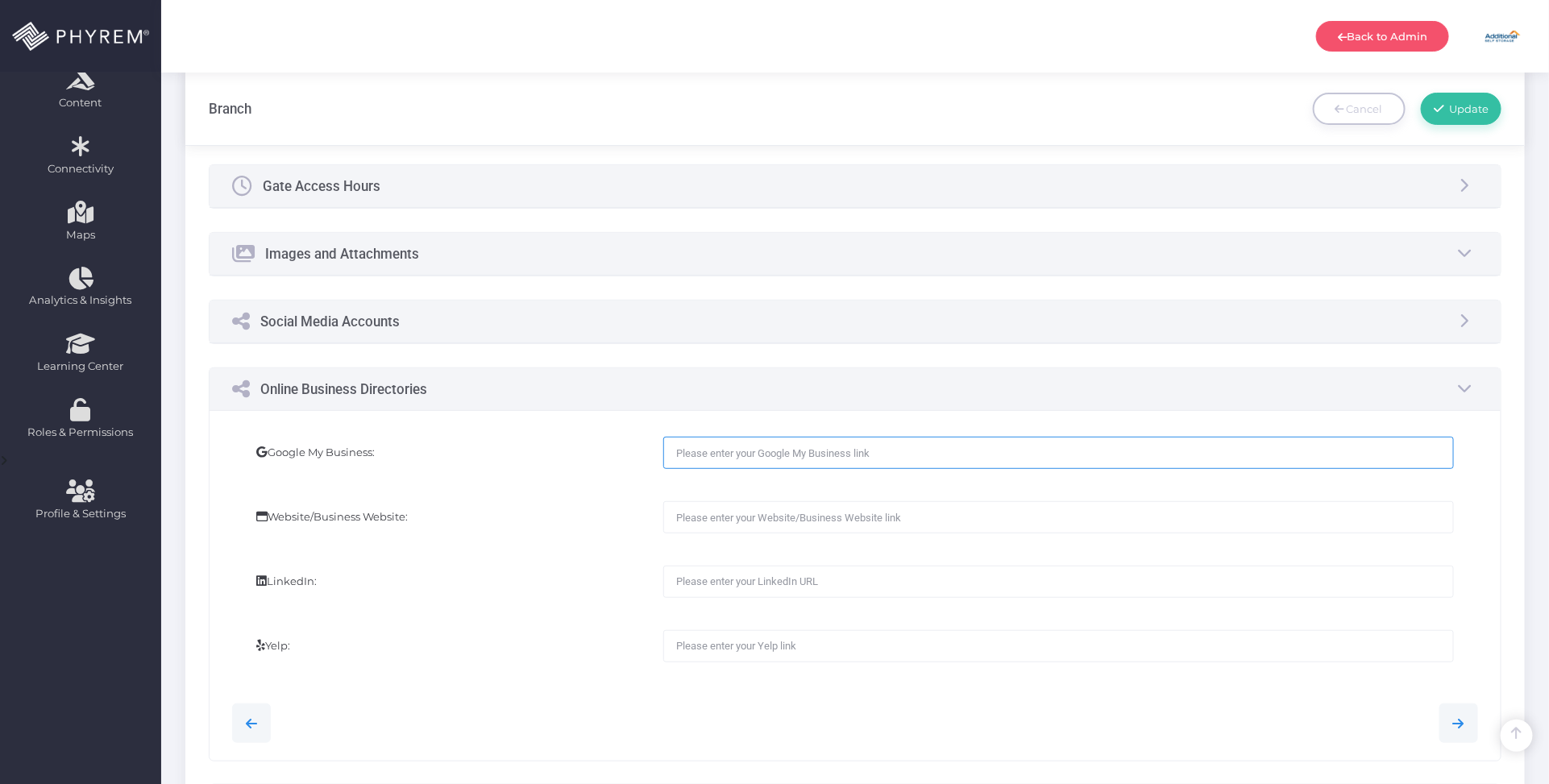
click at [719, 458] on input "text" at bounding box center [1058, 452] width 790 height 32
paste input "search.google.com/local/writereview?placeid=ChIJdxTcclyllVQR1RW-PuCFs0c"
type input "search.google.com/local/writereview?placeid=ChIJdxTcclyllVQR1RW-PuCFs0c"
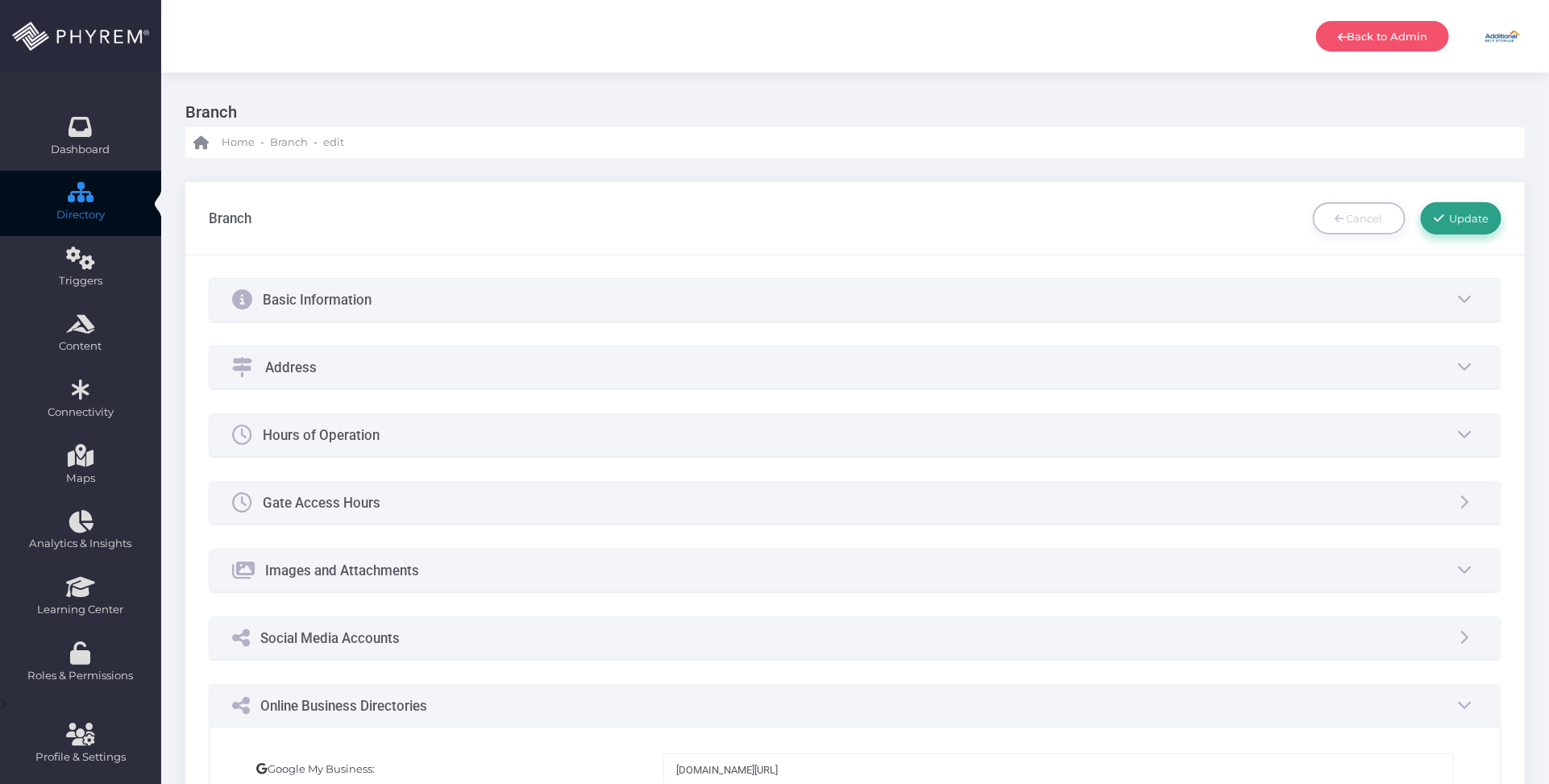
click at [1473, 216] on span "Update" at bounding box center [1466, 218] width 45 height 13
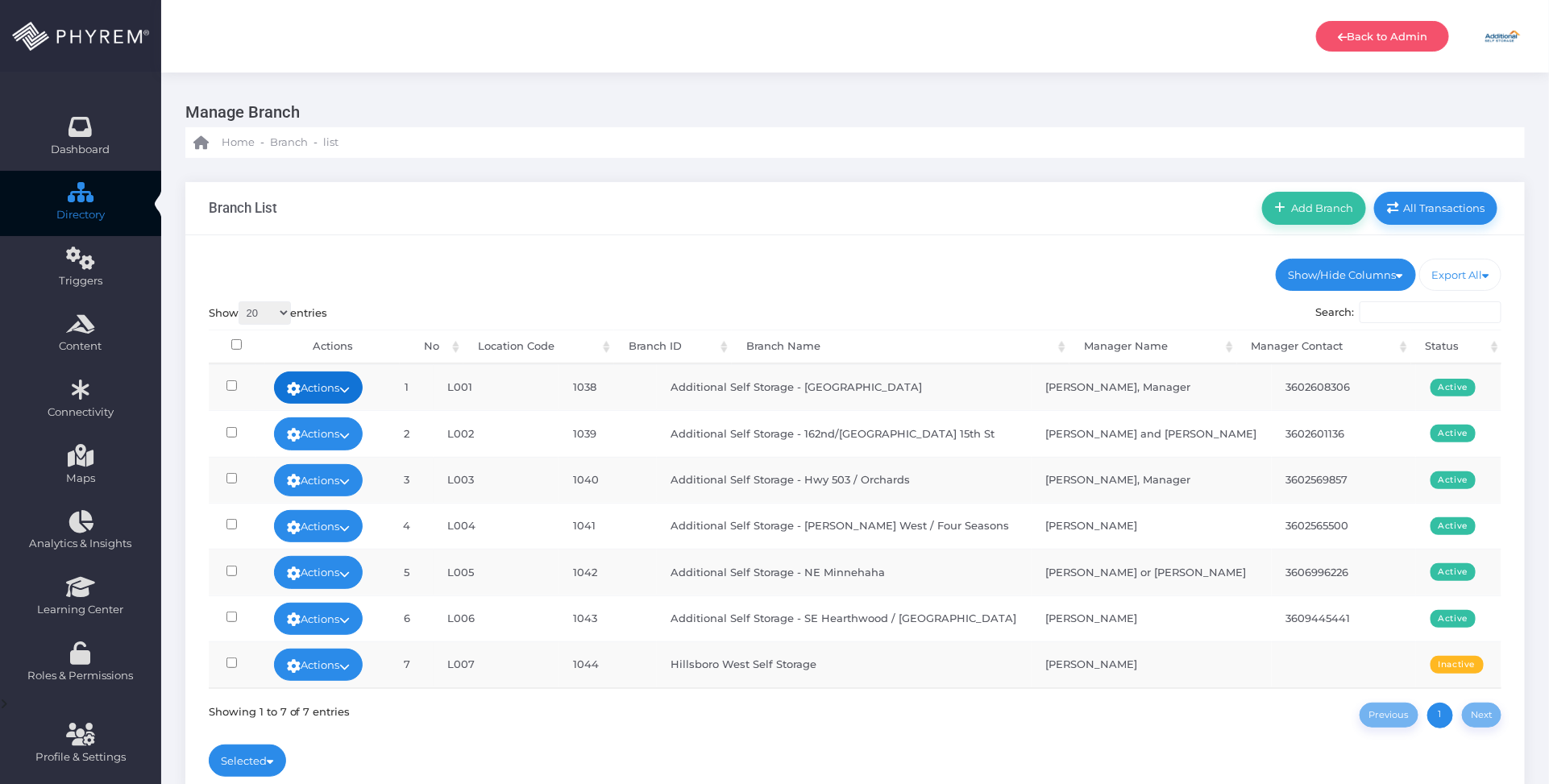
click at [356, 393] on link "Actions" at bounding box center [318, 388] width 89 height 32
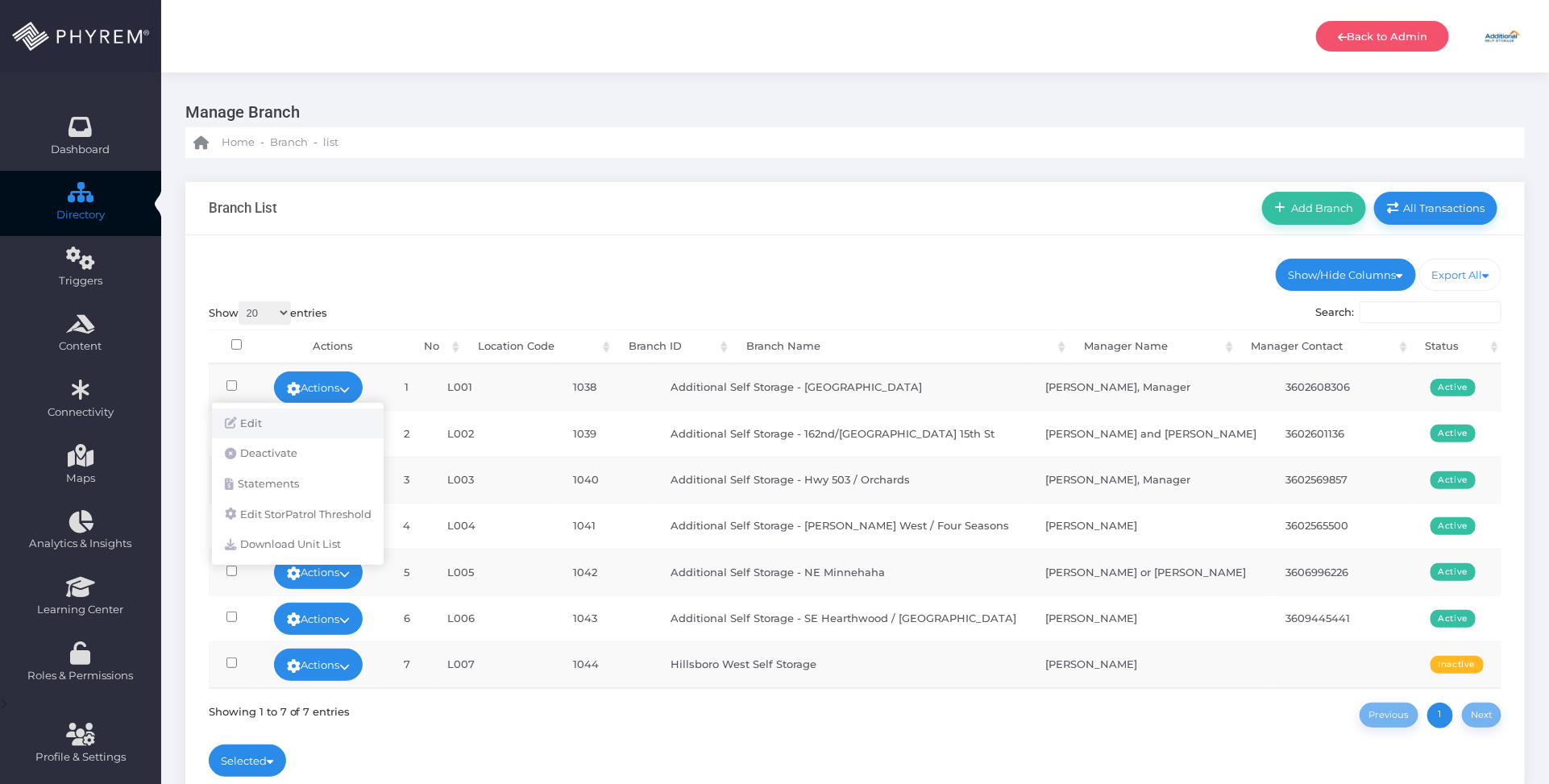
click at [343, 417] on link "Edit" at bounding box center [297, 424] width 171 height 31
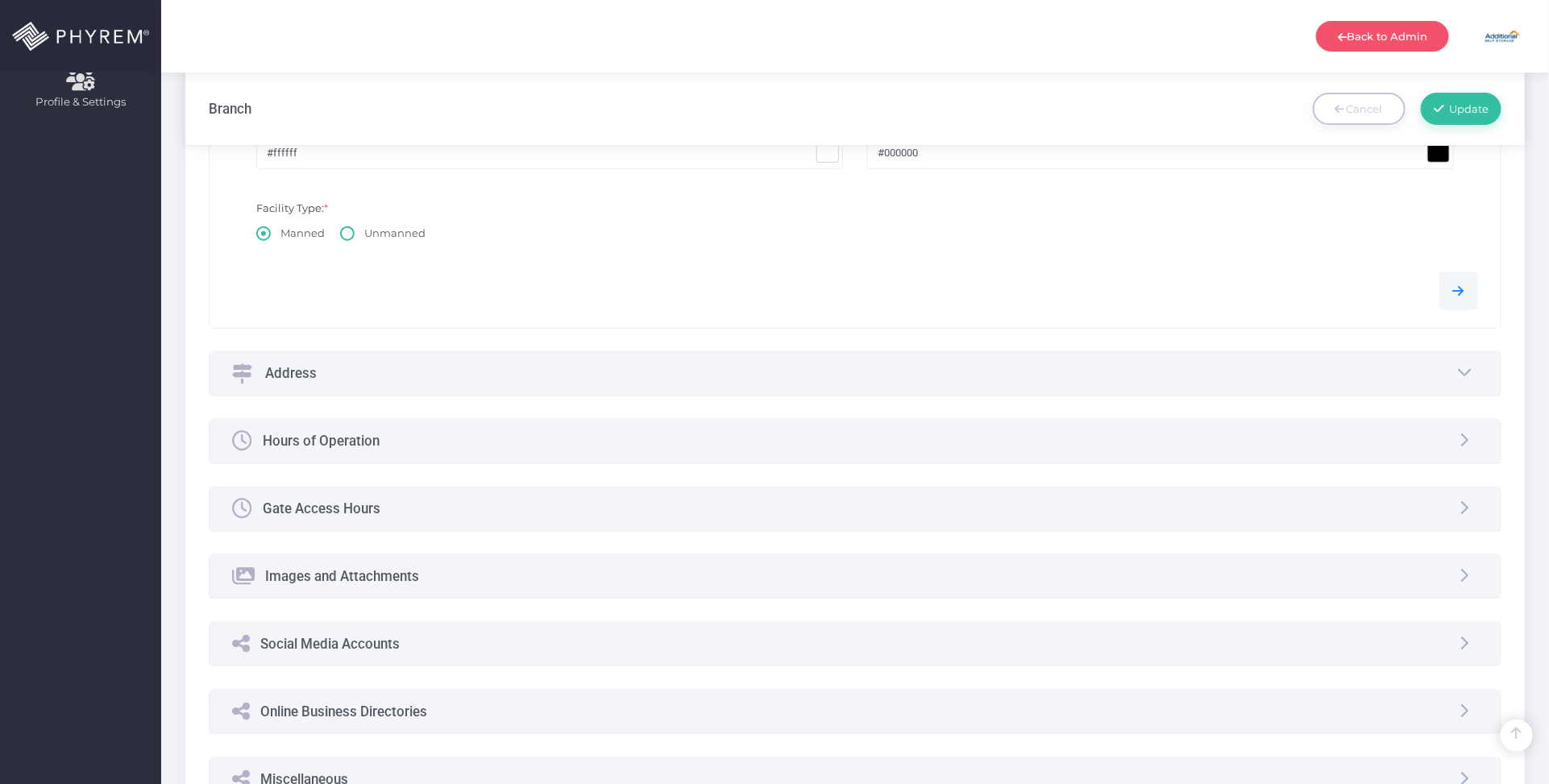
scroll to position [705, 0]
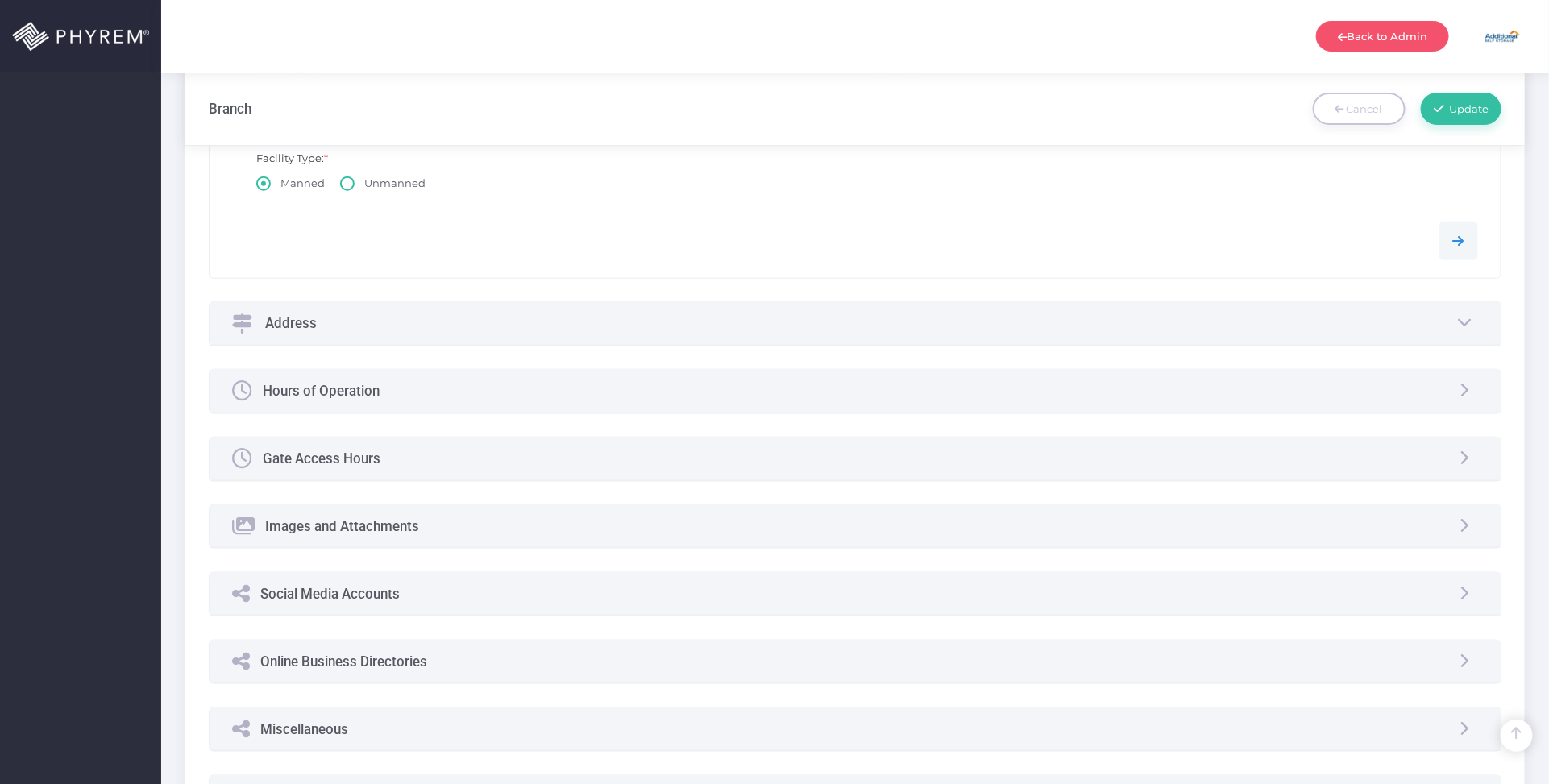
click at [433, 665] on div "Online Business Directories" at bounding box center [855, 662] width 1292 height 43
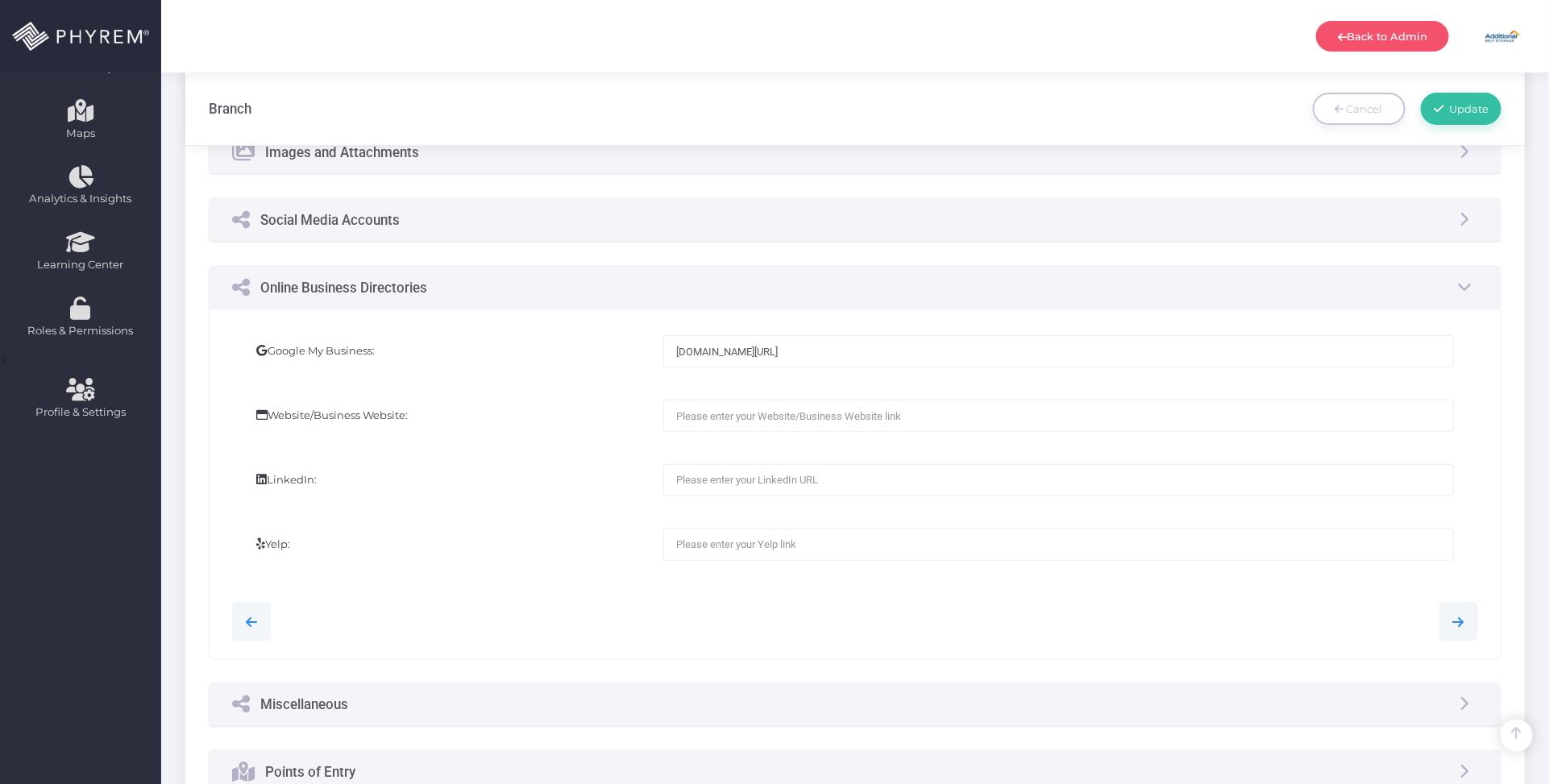
scroll to position [344, 0]
click at [1086, 356] on input "[DOMAIN_NAME][URL]" at bounding box center [1058, 352] width 790 height 32
drag, startPoint x: 1062, startPoint y: 353, endPoint x: 408, endPoint y: 392, distance: 655.2
click at [542, 328] on div "Google My Business: search.google.com/local/writereview?placeid=ChIJdxTcclyllVQ…" at bounding box center [855, 485] width 1292 height 349
paste input "j84JtlullVQR1Rx0DwerurY"
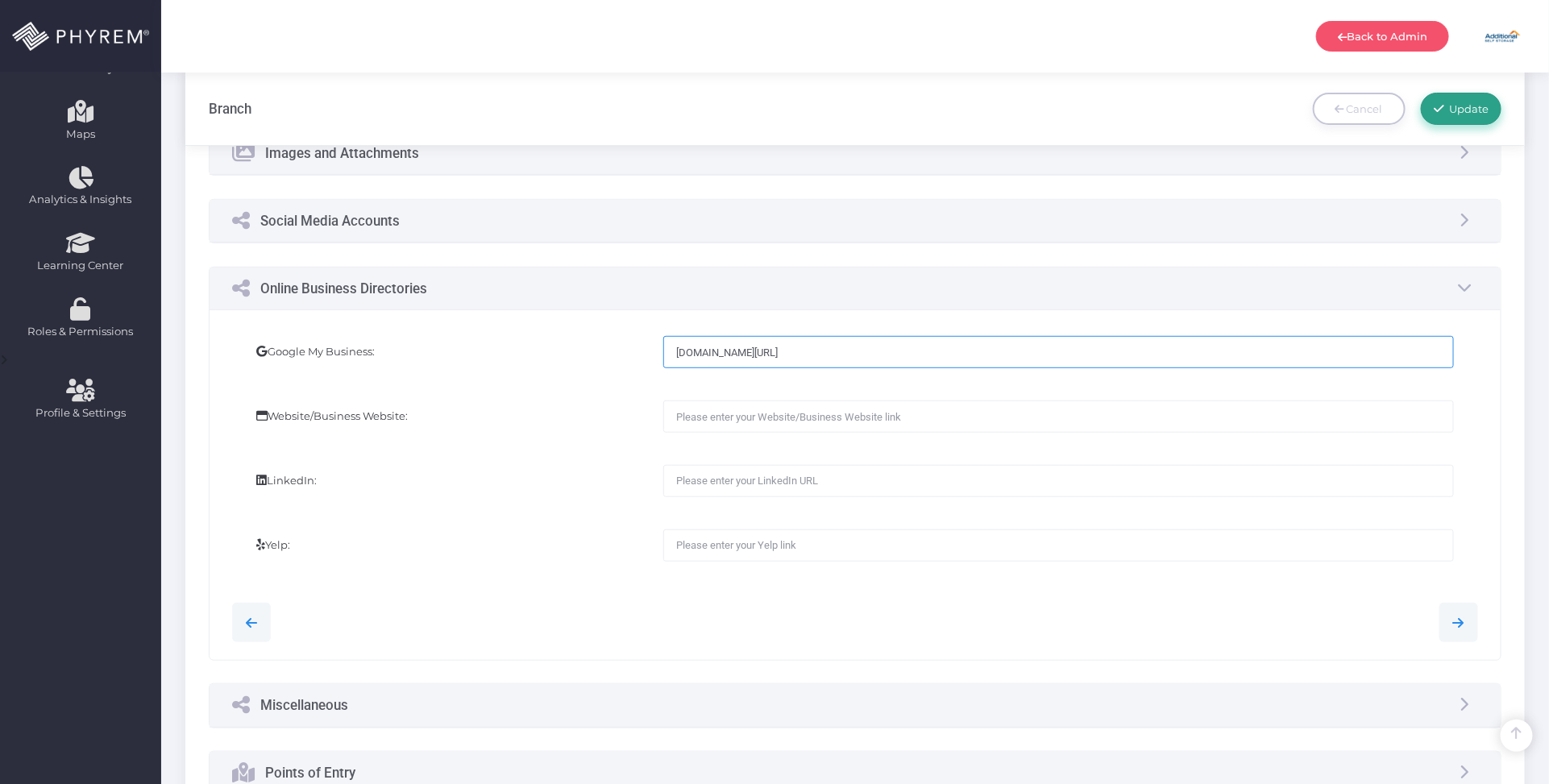
type input "search.google.com/local/writereview?placeid=ChIJj84JtlullVQR1Rx0DwerurY"
click at [1480, 110] on span "Update" at bounding box center [1466, 108] width 45 height 13
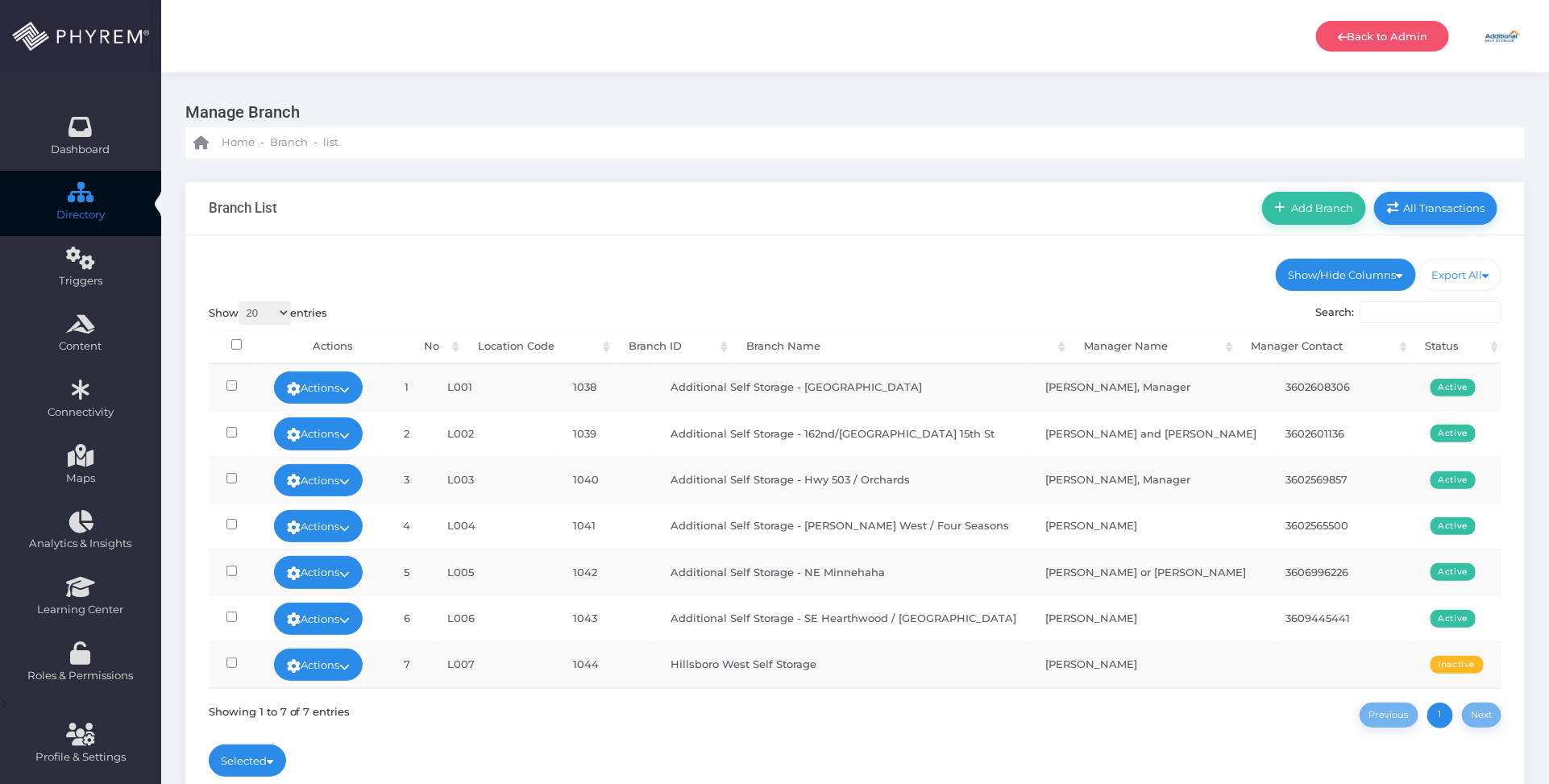
click at [973, 270] on ul "Show/Hide Columns No Corporation ID Branch ID" at bounding box center [855, 275] width 1293 height 32
click at [1000, 300] on div "Show/Hide Columns No Corporation ID Location Code Status" at bounding box center [855, 513] width 1340 height 556
click at [653, 296] on div "Show/Hide Columns No Corporation ID Location Code Status" at bounding box center [855, 513] width 1340 height 556
click at [642, 252] on div "Show/Hide Columns No Corporation ID Location Code Status" at bounding box center [855, 513] width 1340 height 556
click at [944, 243] on div "Show/Hide Columns No Corporation ID Location Code Status" at bounding box center [855, 513] width 1340 height 556
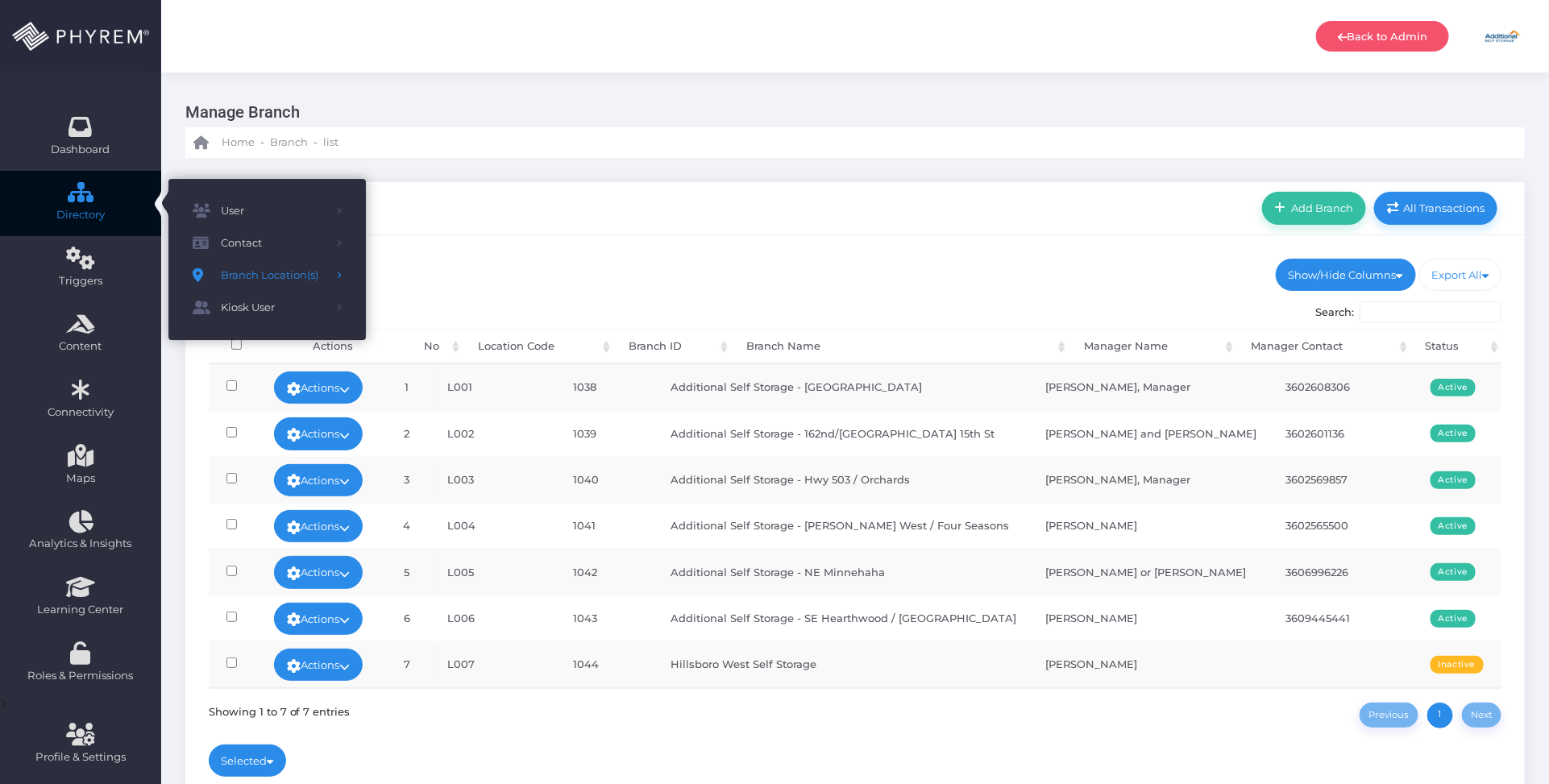
click at [65, 192] on link "Directory" at bounding box center [81, 204] width 161 height 66
